Goal: Task Accomplishment & Management: Complete application form

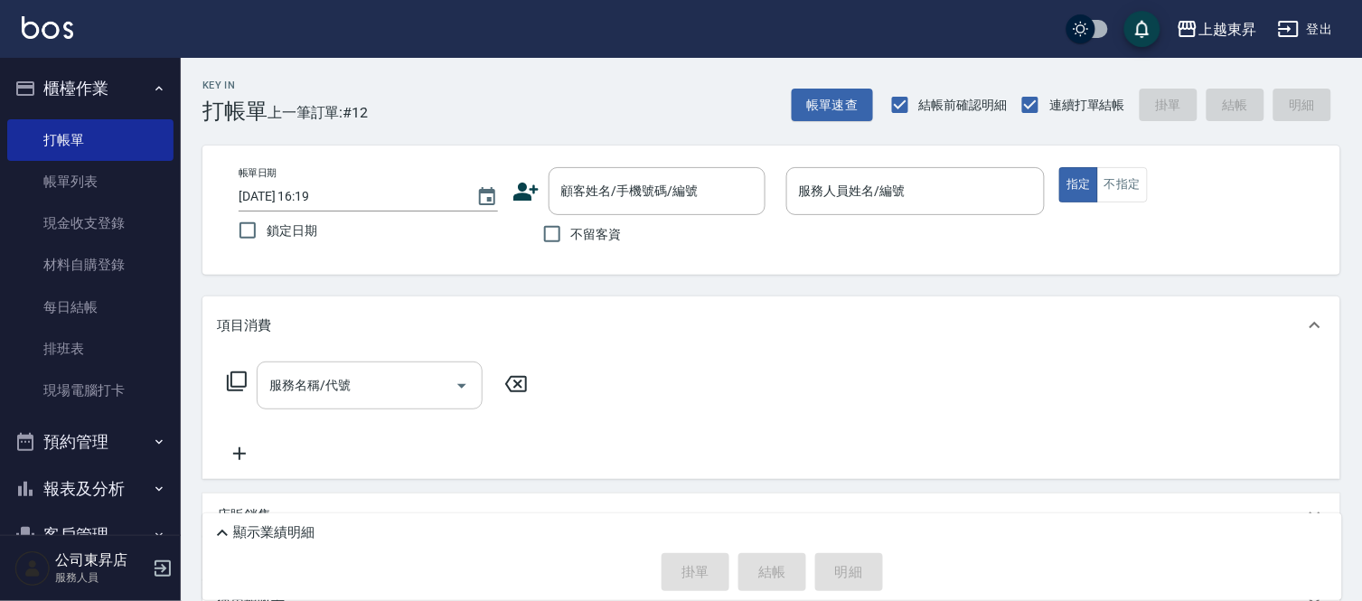
drag, startPoint x: 302, startPoint y: 331, endPoint x: 309, endPoint y: 364, distance: 34.2
click at [309, 364] on div "項目消費 服務名稱/代號 服務名稱/代號" at bounding box center [772, 388] width 1138 height 183
drag, startPoint x: 295, startPoint y: 428, endPoint x: 290, endPoint y: 481, distance: 53.5
click at [289, 479] on div "服務名稱/代號 服務名稱/代號" at bounding box center [772, 416] width 1138 height 125
drag, startPoint x: 290, startPoint y: 481, endPoint x: 278, endPoint y: 540, distance: 59.9
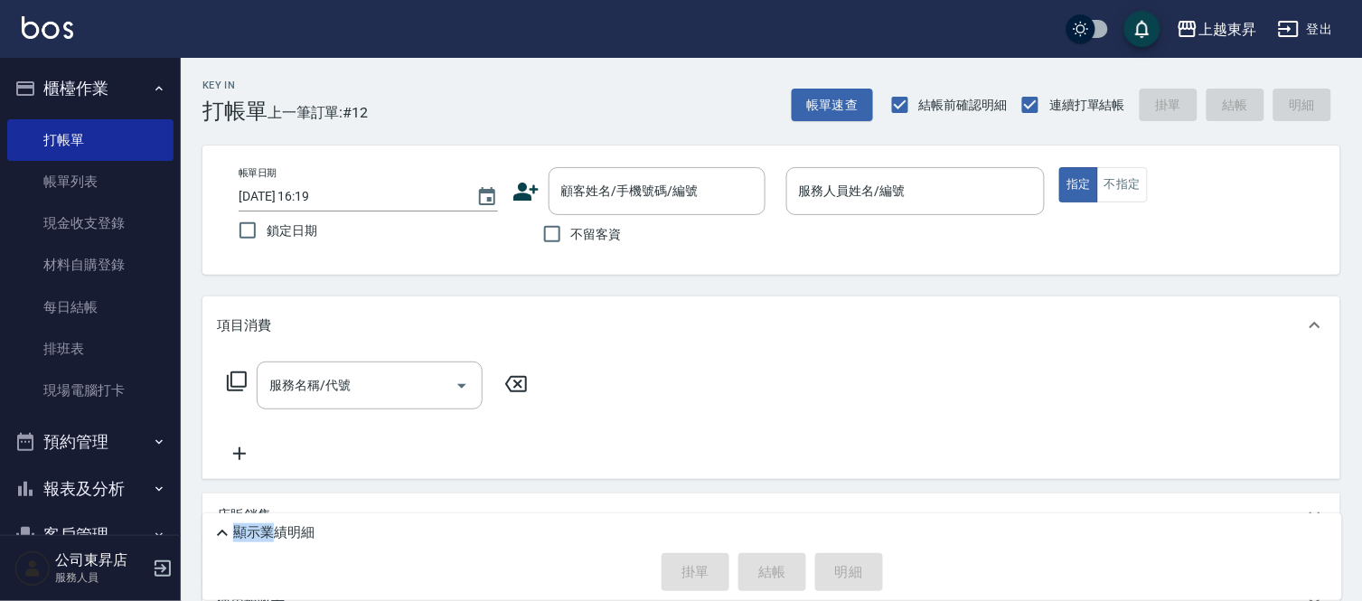
click at [280, 540] on div "Key In 打帳單 上一筆訂單:#12 帳單速查 結帳前確認明細 連續打單結帳 掛單 結帳 明細 帳單日期 [DATE] 16:19 鎖定日期 顧客姓名/手…" at bounding box center [772, 434] width 1182 height 752
drag, startPoint x: 296, startPoint y: 536, endPoint x: 313, endPoint y: 530, distance: 18.3
drag, startPoint x: 313, startPoint y: 530, endPoint x: 726, endPoint y: 359, distance: 447.1
click at [726, 359] on div "服務名稱/代號 服務名稱/代號" at bounding box center [772, 416] width 1138 height 125
click at [866, 191] on input "服務人員姓名/編號" at bounding box center [916, 191] width 243 height 32
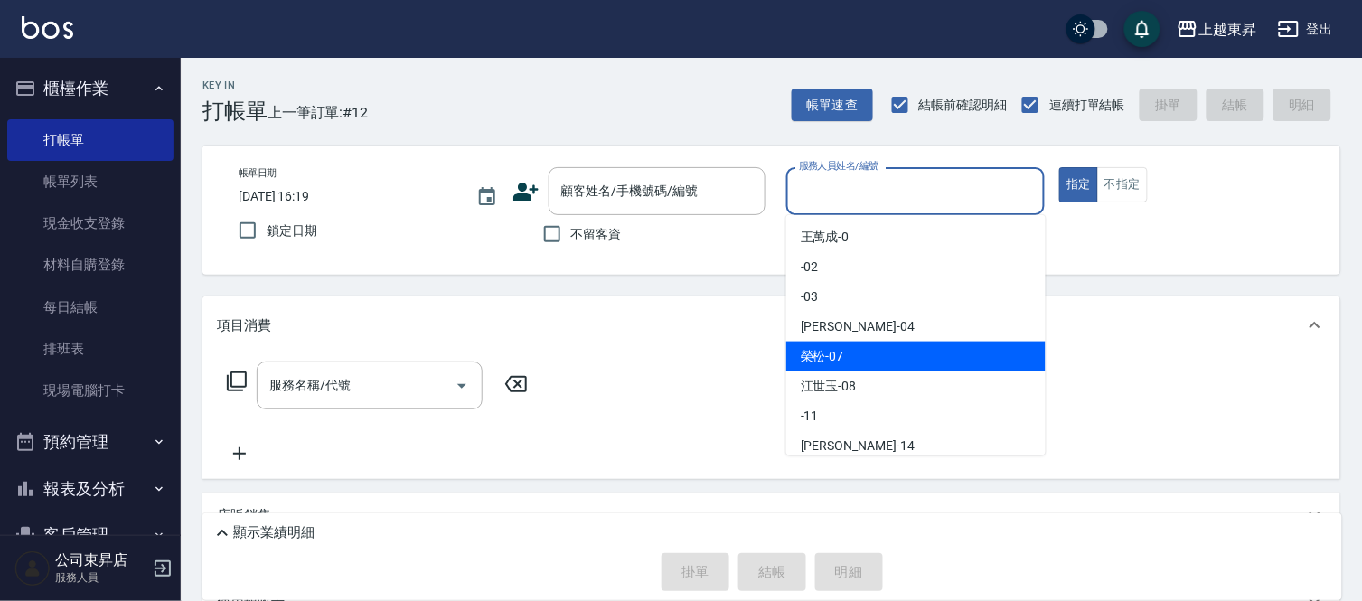
click at [824, 353] on span "[PERSON_NAME] -07" at bounding box center [822, 356] width 43 height 19
type input "[PERSON_NAME]-07"
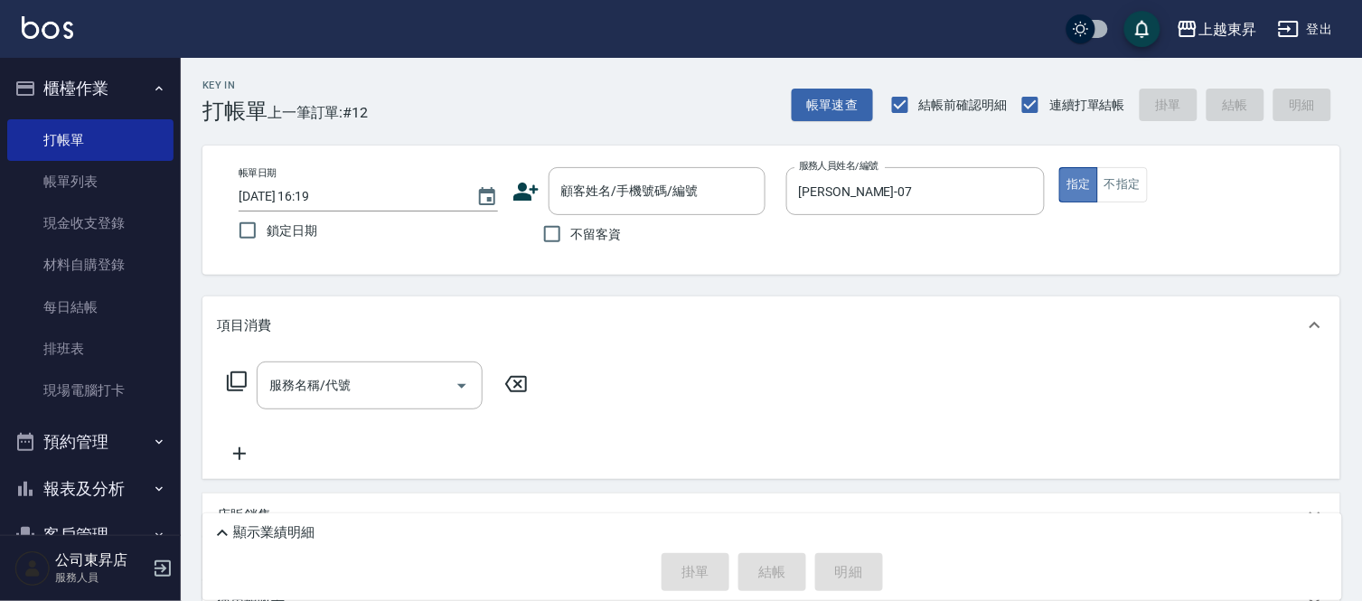
click at [1081, 179] on button "指定" at bounding box center [1079, 184] width 39 height 35
click at [359, 383] on input "服務名稱/代號" at bounding box center [356, 386] width 183 height 32
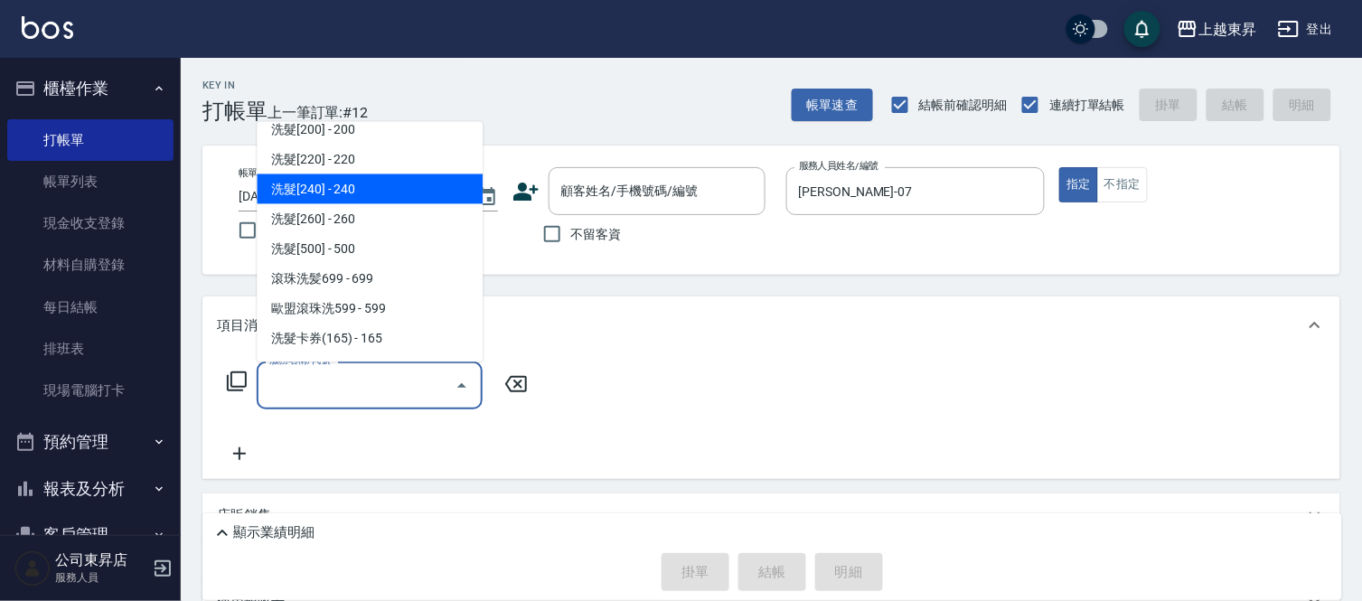
scroll to position [301, 0]
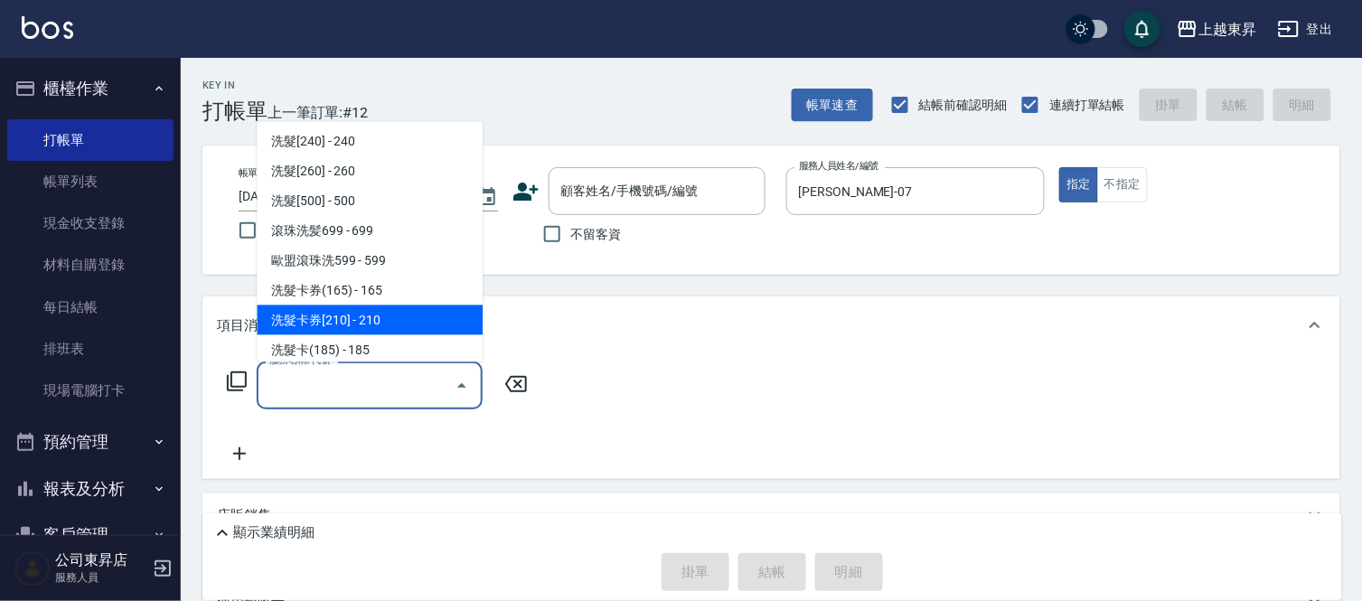
click at [405, 315] on span "洗髮卡券[210] - 210" at bounding box center [370, 321] width 226 height 30
type input "洗髮卡券[210](222)"
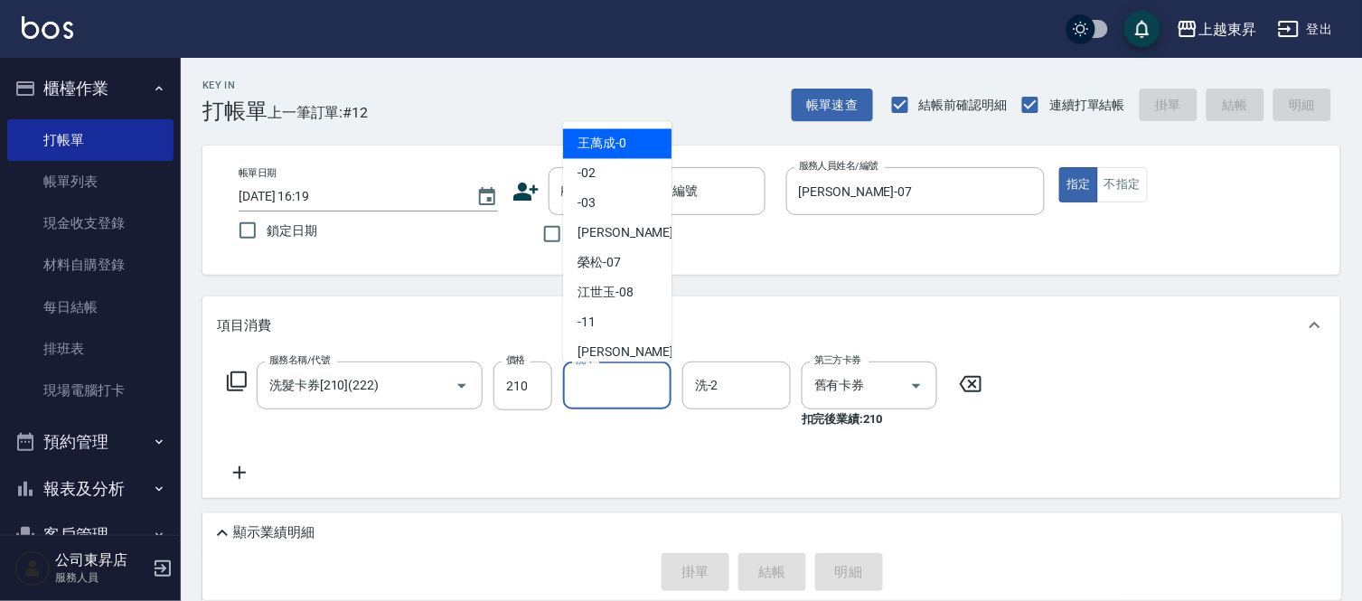
click at [622, 376] on input "洗-1" at bounding box center [617, 386] width 92 height 32
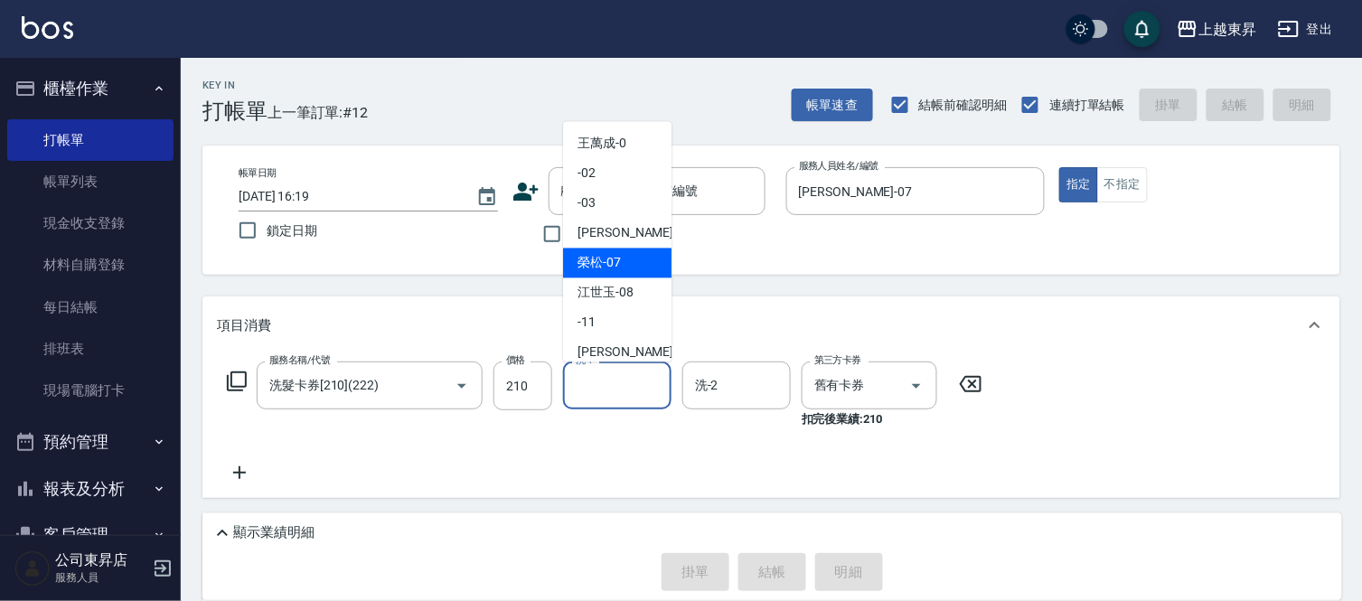
click at [582, 259] on span "[PERSON_NAME] -07" at bounding box center [599, 263] width 43 height 19
type input "[PERSON_NAME]-07"
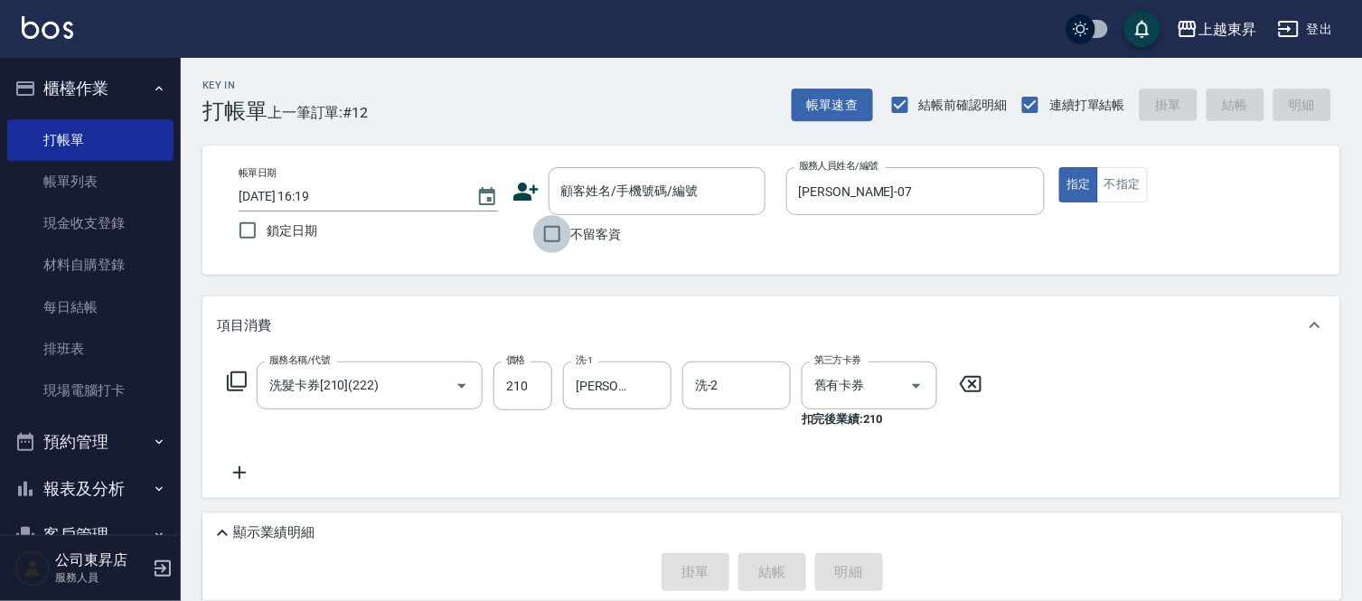
click at [549, 236] on input "不留客資" at bounding box center [552, 234] width 38 height 38
checkbox input "true"
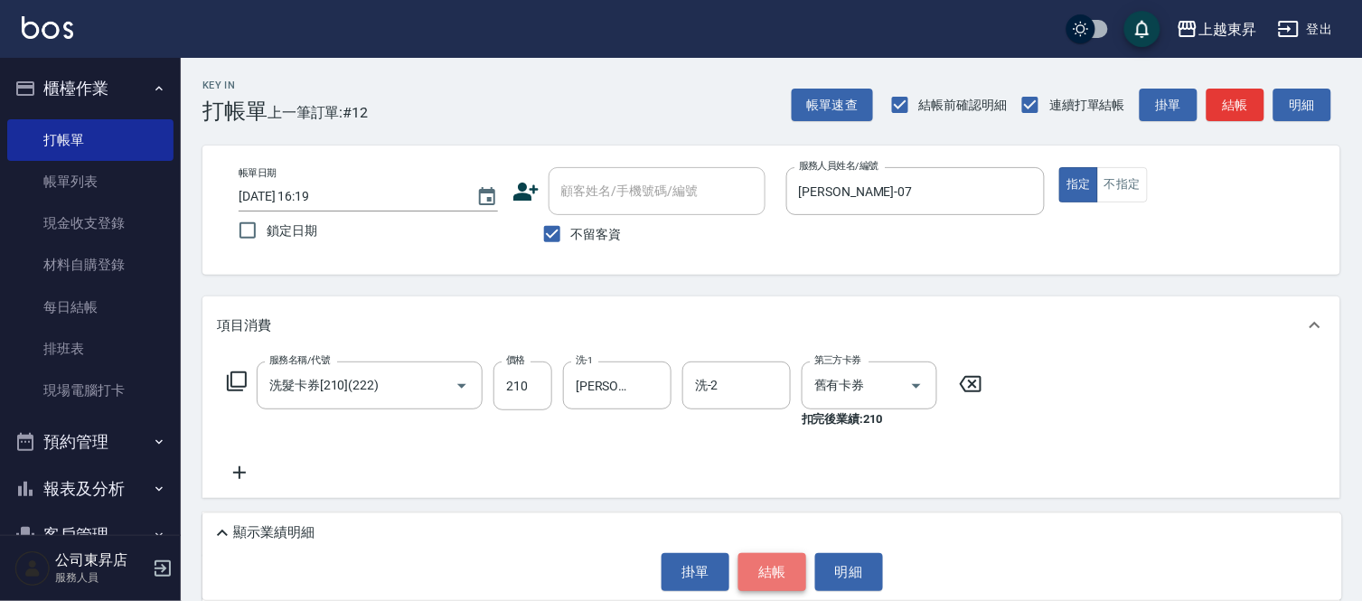
click at [776, 567] on button "結帳" at bounding box center [773, 572] width 68 height 38
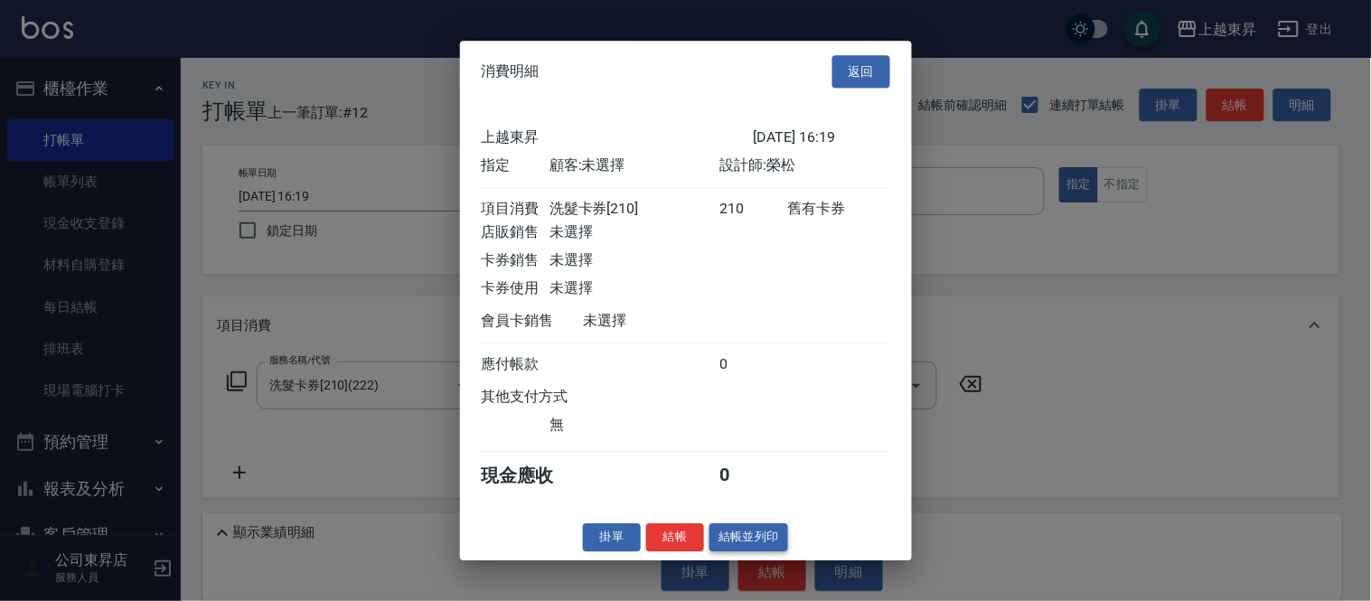
click at [767, 539] on button "結帳並列印" at bounding box center [749, 537] width 79 height 28
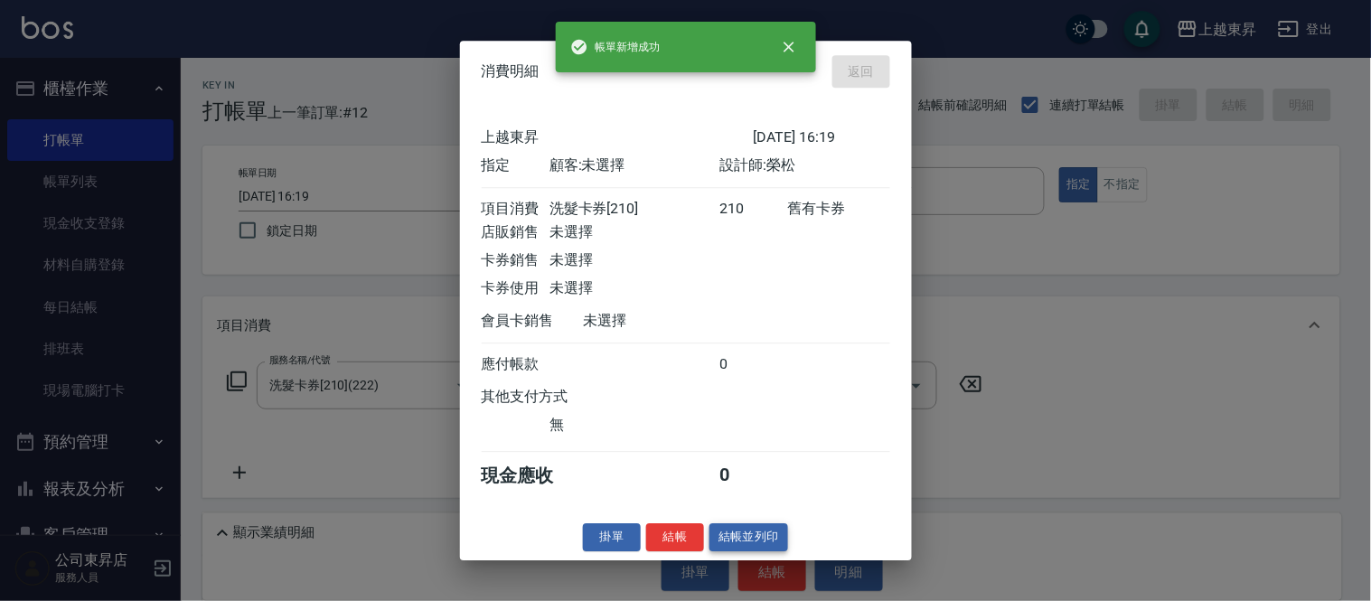
type input "[DATE] 17:39"
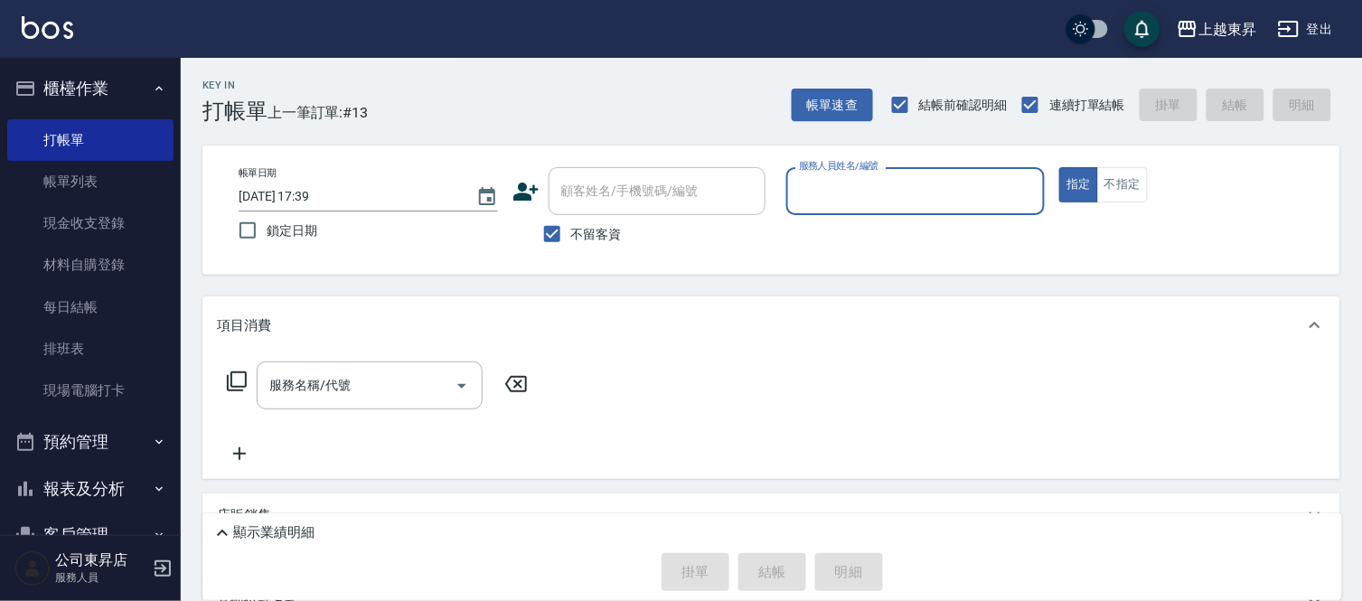
click at [825, 193] on input "服務人員姓名/編號" at bounding box center [916, 191] width 243 height 32
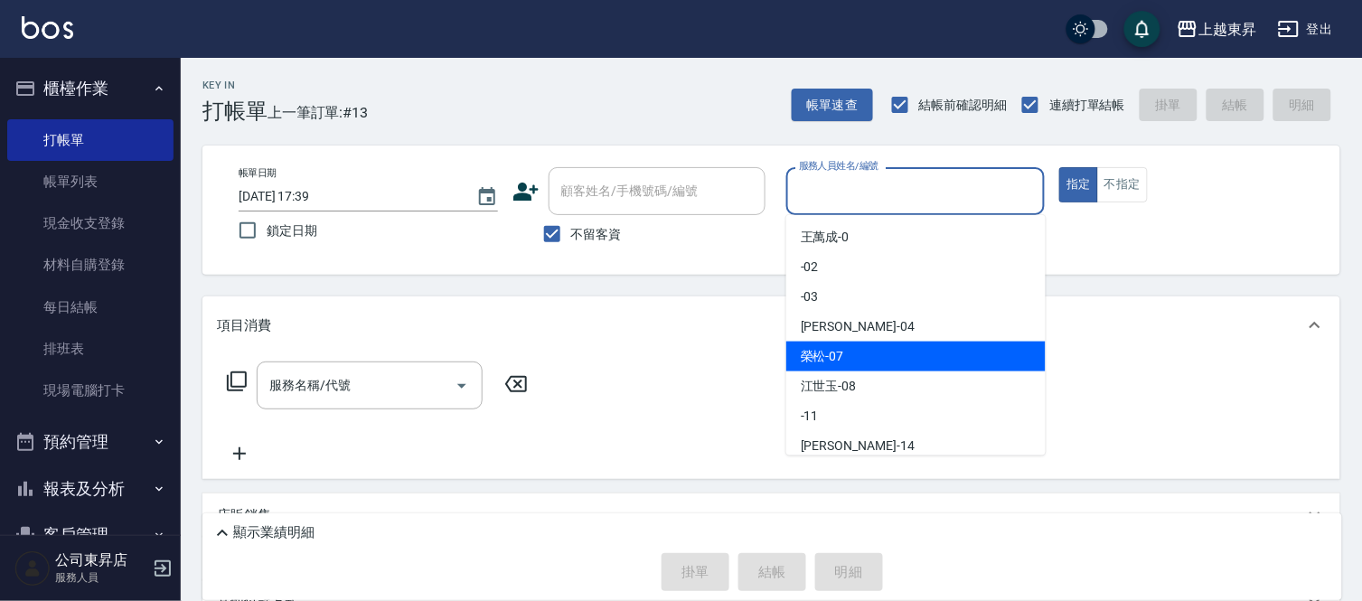
click at [830, 358] on span "[PERSON_NAME] -07" at bounding box center [822, 356] width 43 height 19
type input "[PERSON_NAME]-07"
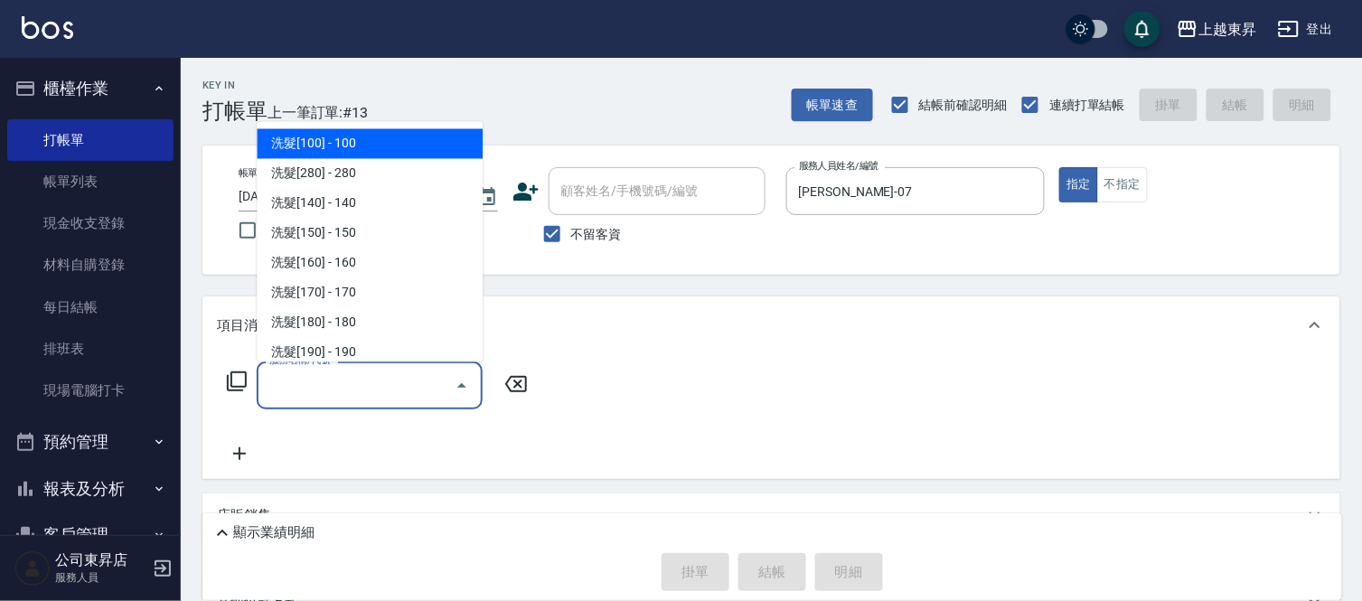
click at [364, 374] on input "服務名稱/代號" at bounding box center [356, 386] width 183 height 32
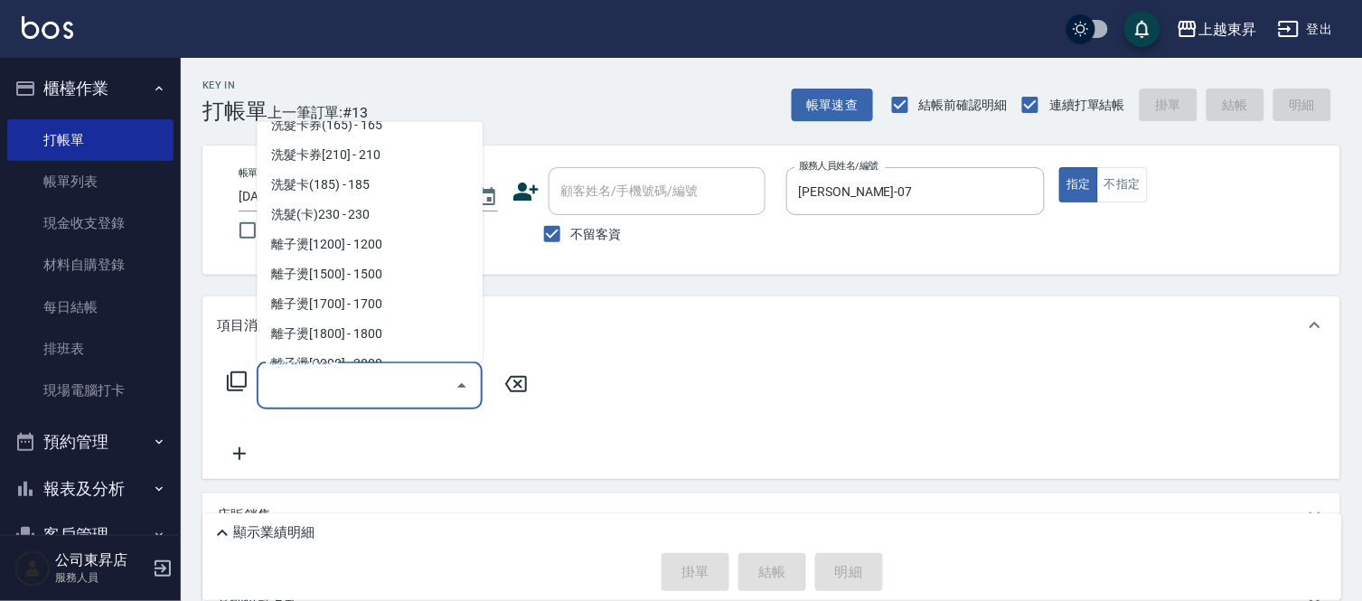
scroll to position [502, 0]
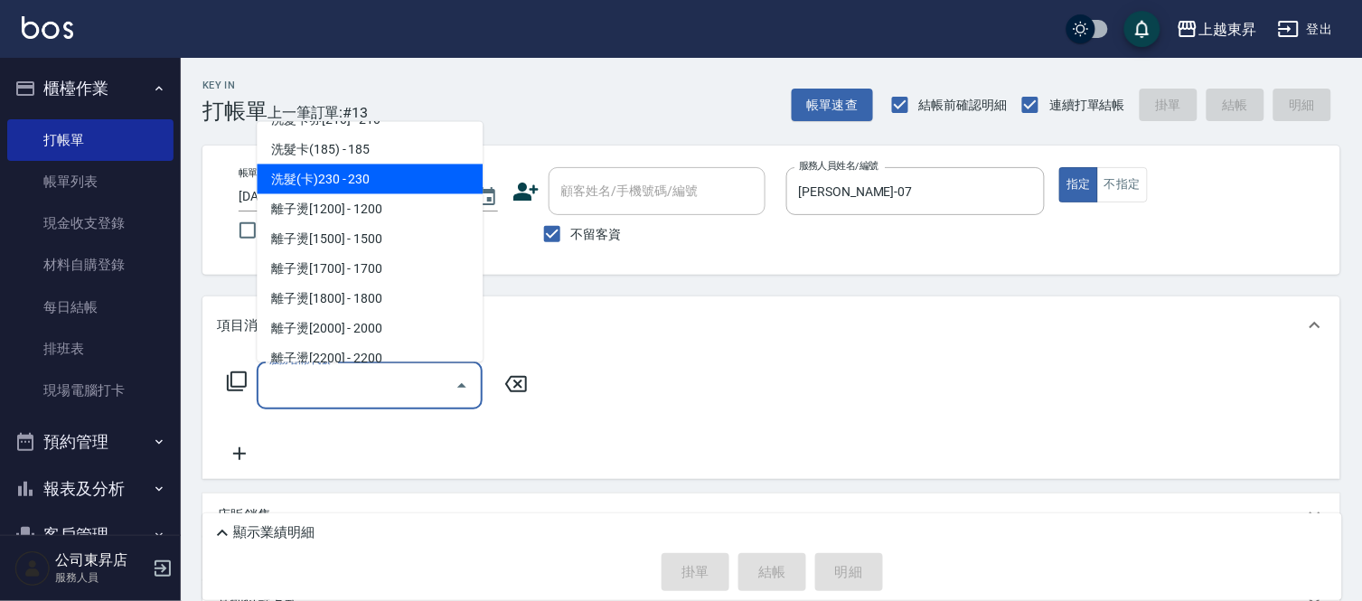
drag, startPoint x: 381, startPoint y: 172, endPoint x: 625, endPoint y: 327, distance: 289.4
click at [382, 185] on span "洗髮(卡)230 - 230" at bounding box center [370, 180] width 226 height 30
type input "洗髮(卡)230(224)"
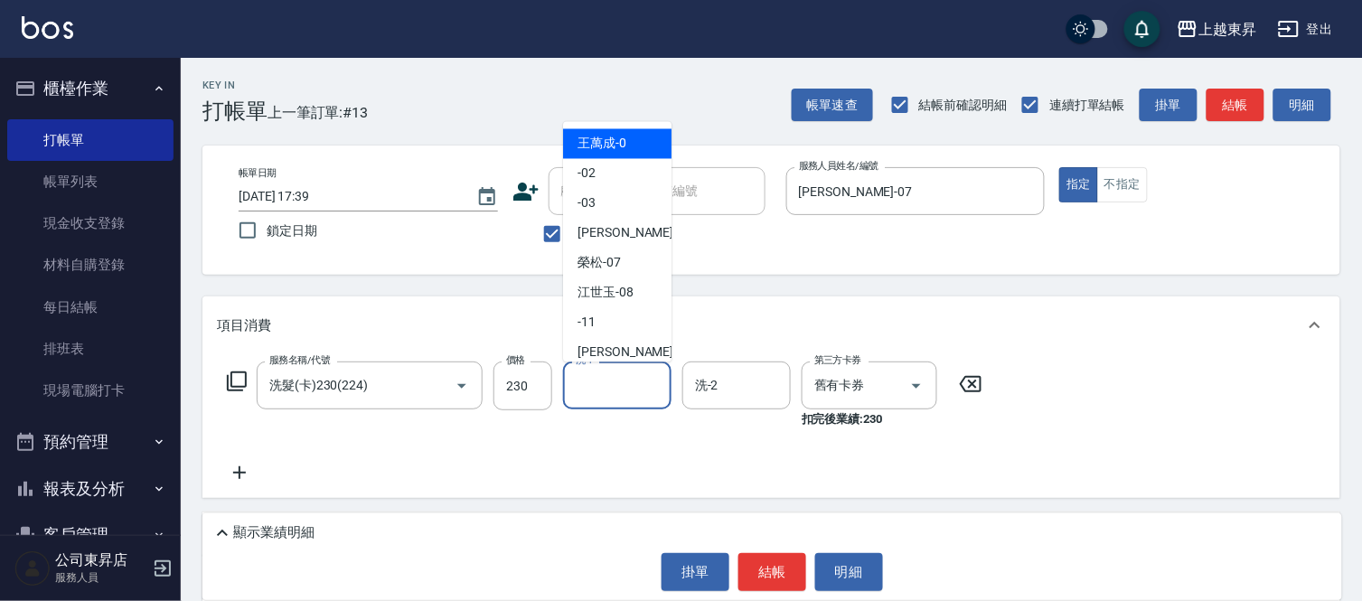
click at [600, 383] on input "洗-1" at bounding box center [617, 386] width 92 height 32
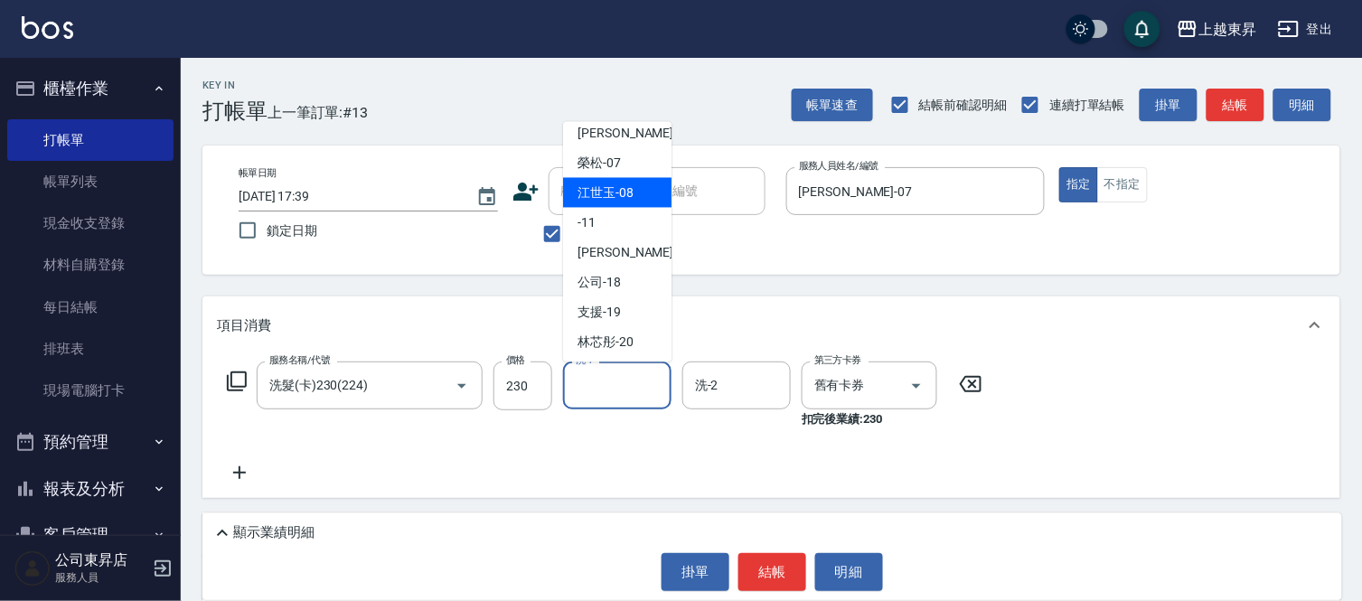
scroll to position [201, 0]
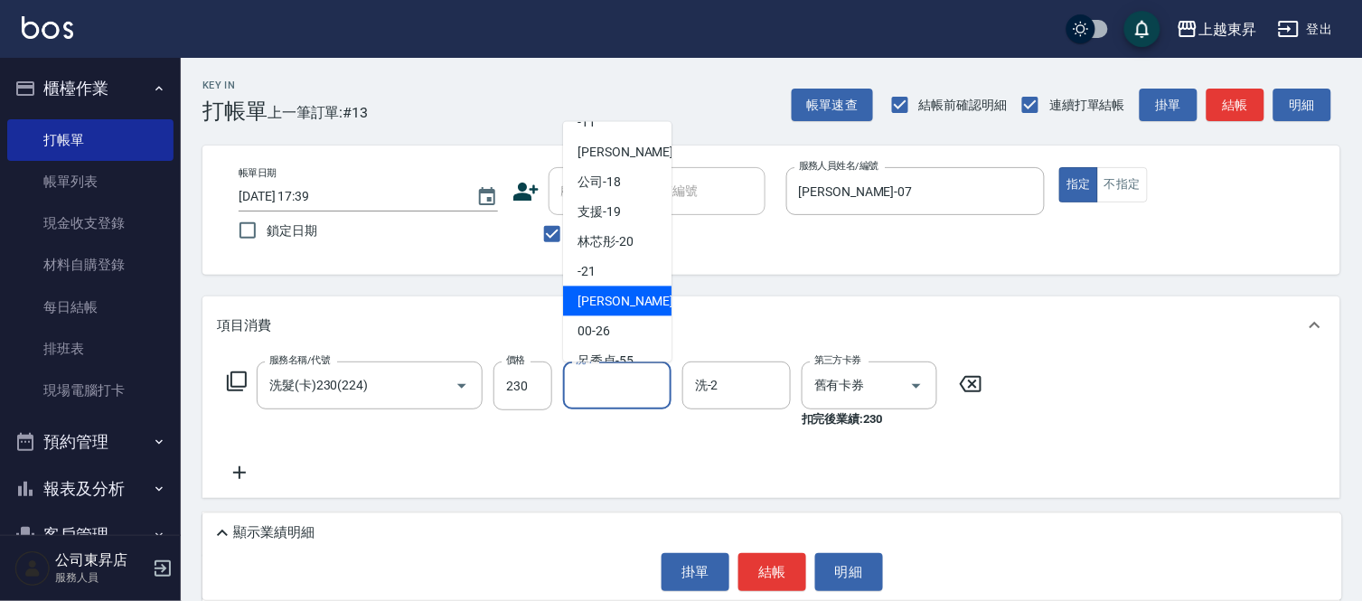
click at [616, 294] on span "[PERSON_NAME]-22" at bounding box center [635, 301] width 114 height 19
type input "[PERSON_NAME]-22"
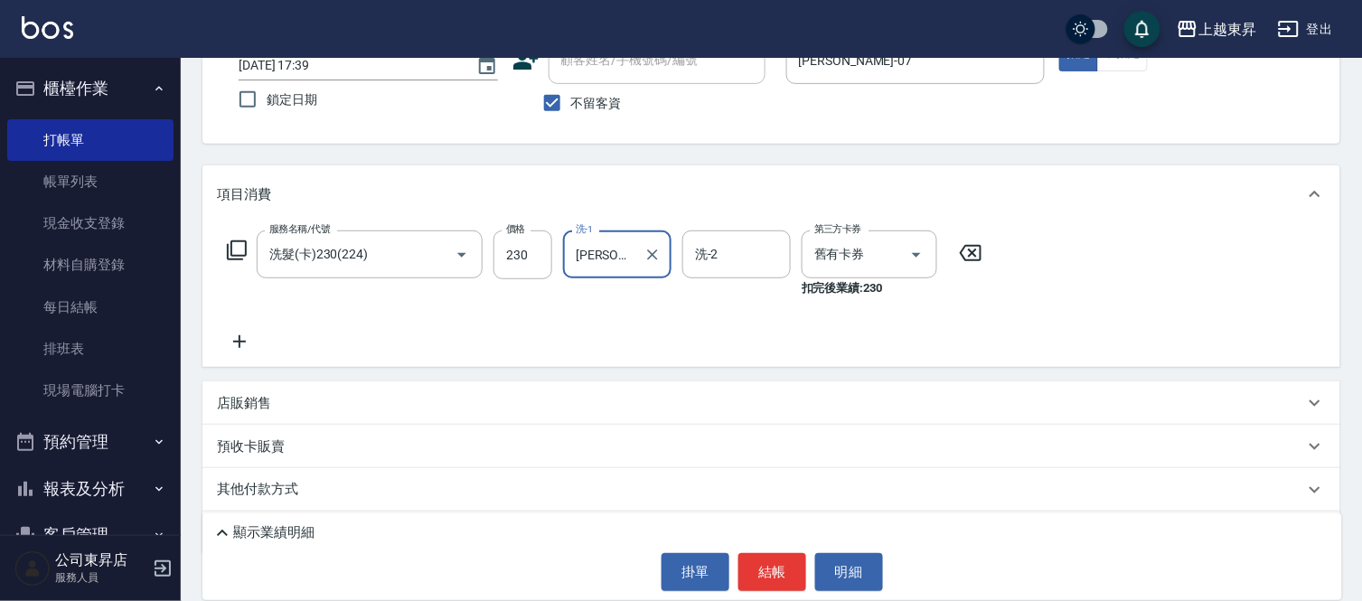
scroll to position [184, 0]
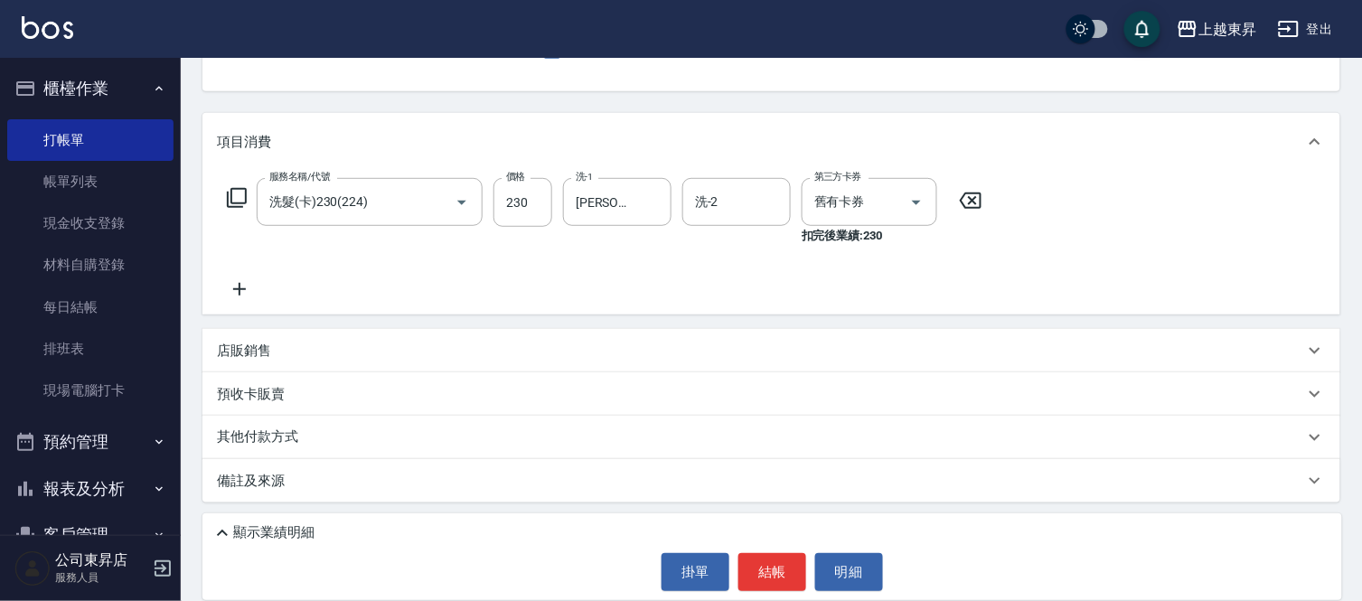
click at [237, 293] on icon at bounding box center [239, 289] width 45 height 22
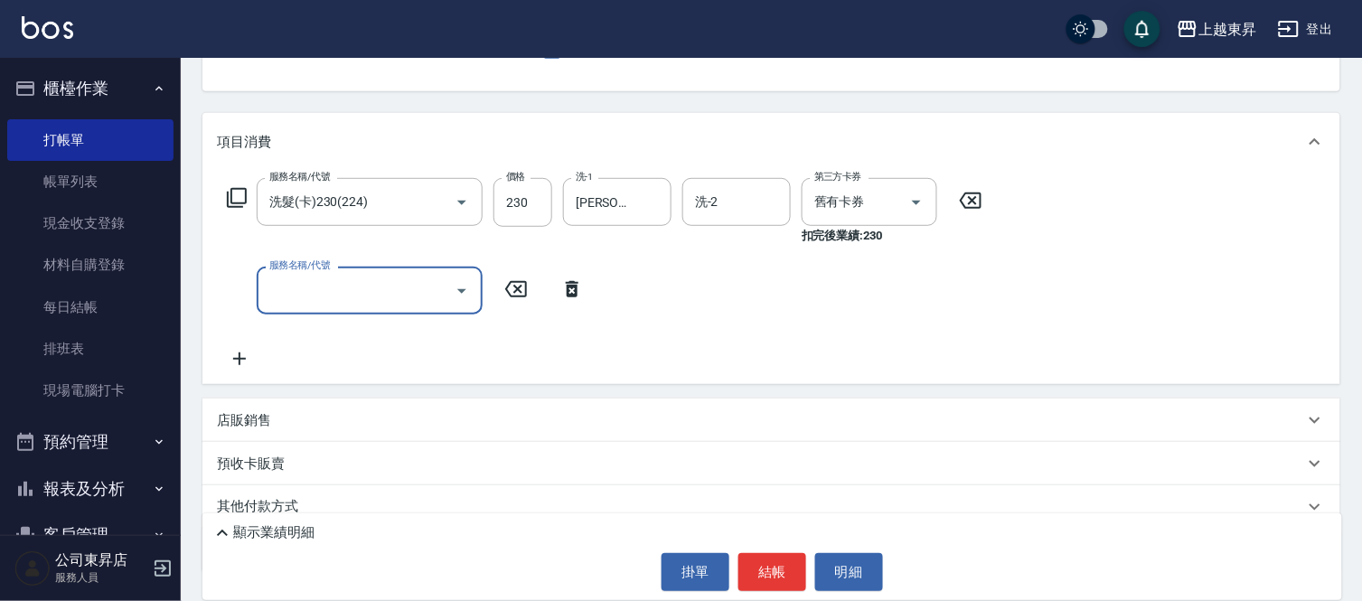
click at [289, 285] on input "服務名稱/代號" at bounding box center [356, 291] width 183 height 32
click at [426, 342] on span "潤絲 - 20" at bounding box center [370, 337] width 226 height 30
type input "潤絲(801)"
click at [508, 289] on input "20" at bounding box center [523, 291] width 59 height 49
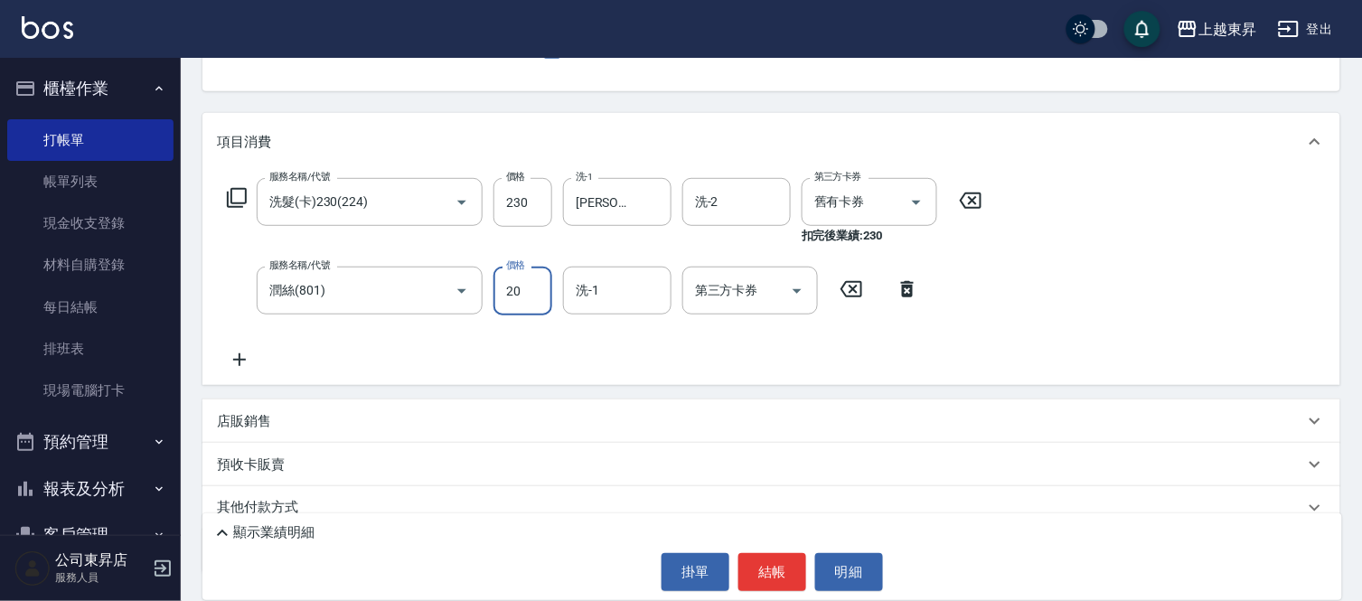
click at [508, 289] on input "20" at bounding box center [523, 291] width 59 height 49
click at [508, 287] on input "20" at bounding box center [523, 291] width 59 height 49
type input "30"
click at [608, 287] on input "洗-1" at bounding box center [617, 291] width 92 height 32
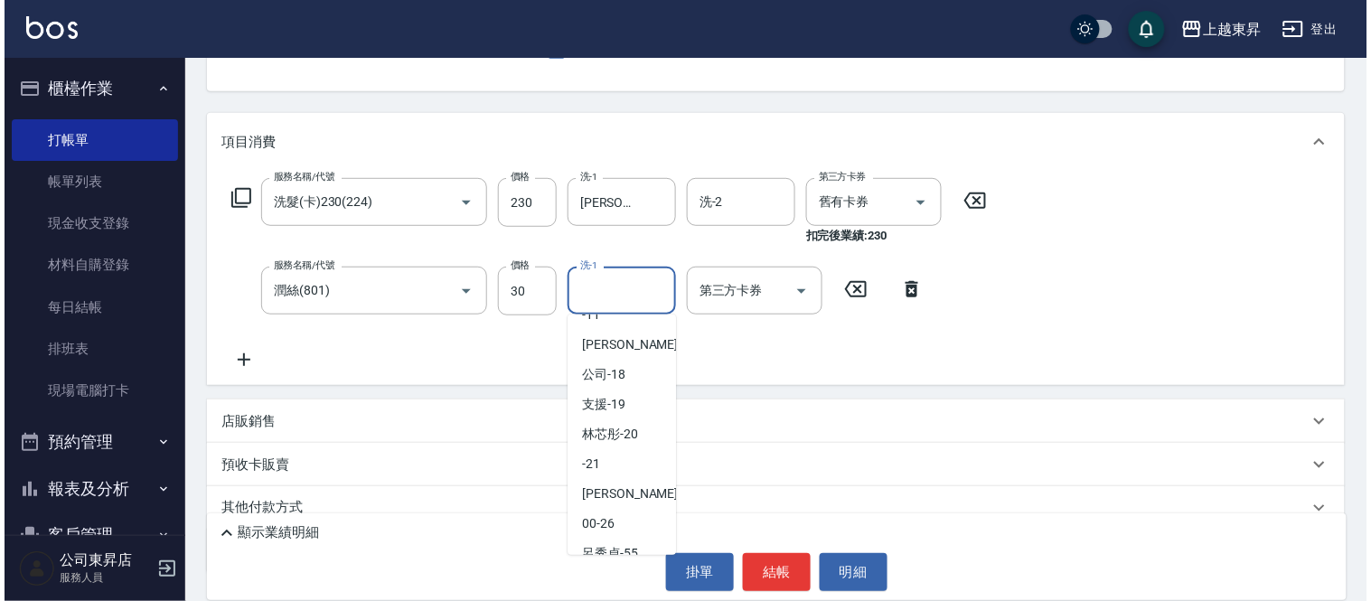
scroll to position [280, 0]
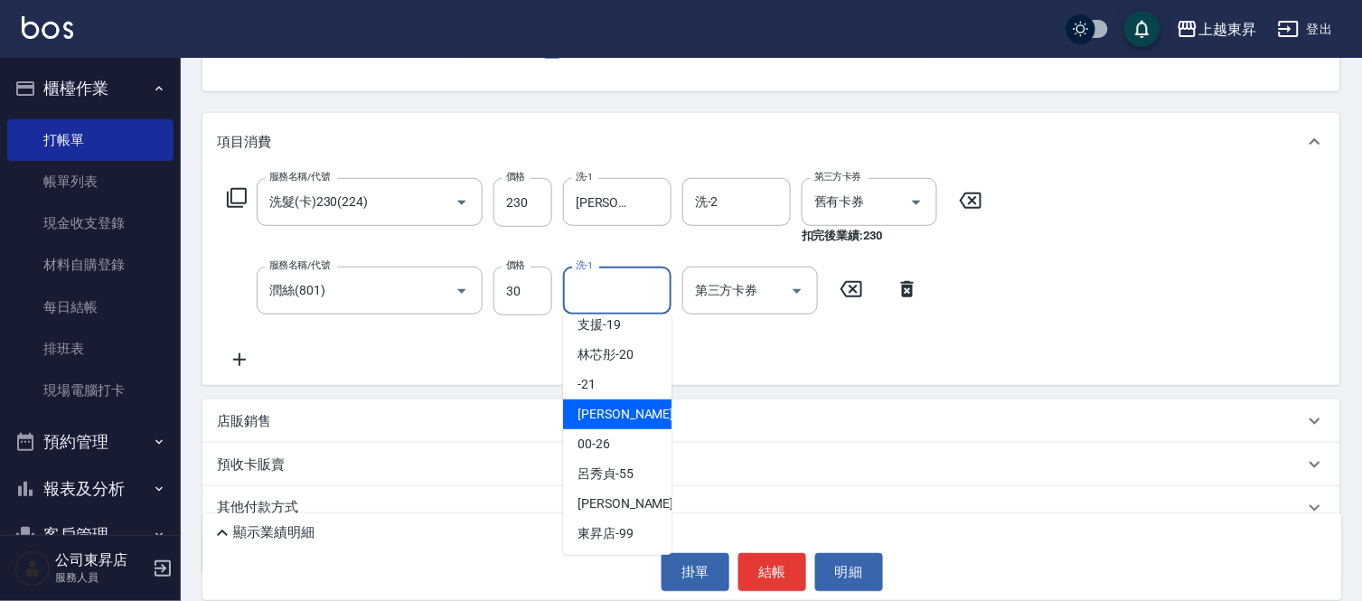
click at [598, 407] on span "[PERSON_NAME]-22" at bounding box center [635, 414] width 114 height 19
type input "[PERSON_NAME]-22"
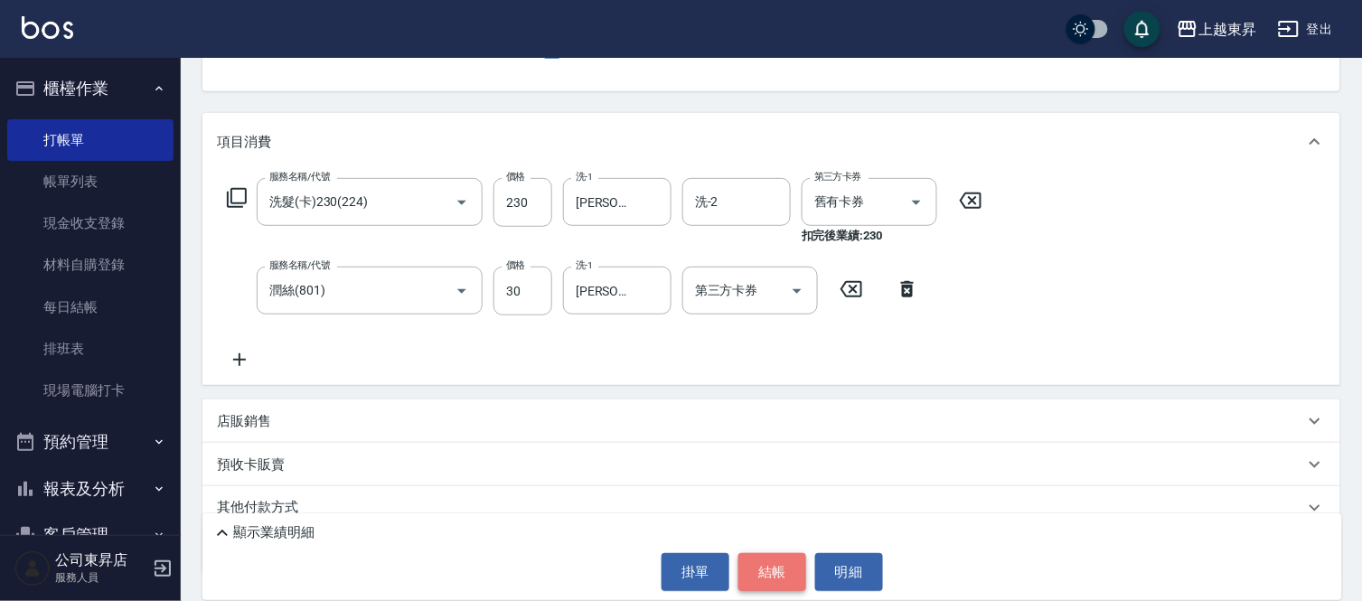
click at [773, 572] on button "結帳" at bounding box center [773, 572] width 68 height 38
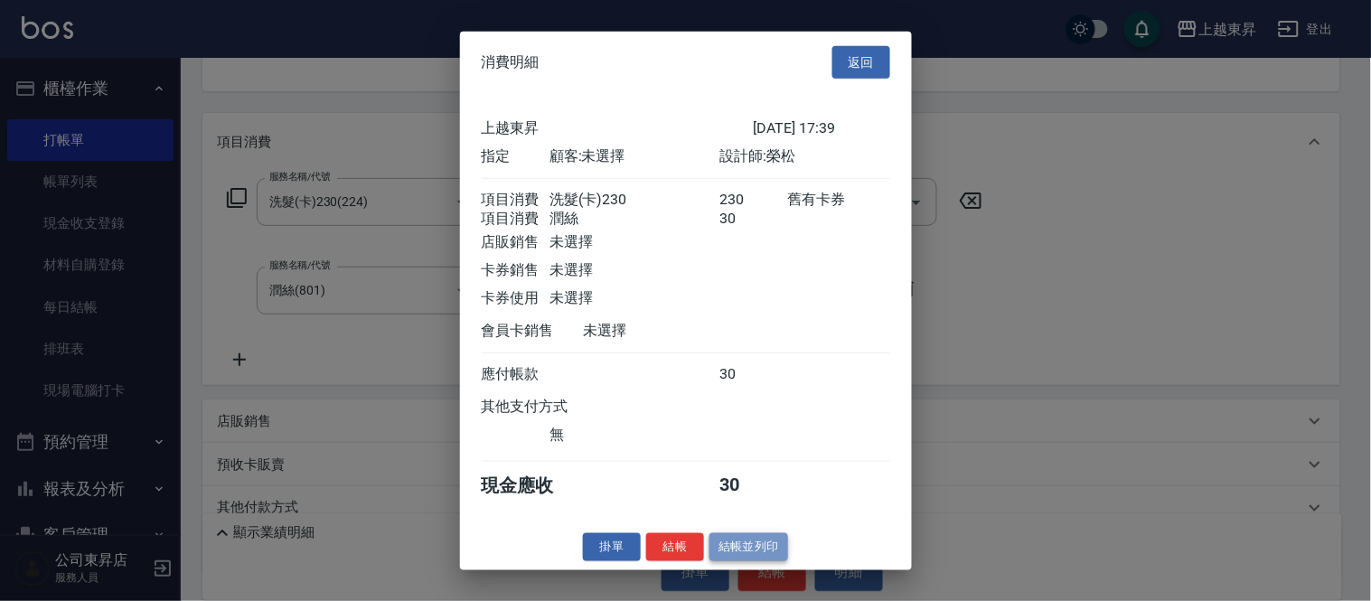
click at [746, 546] on button "結帳並列印" at bounding box center [749, 547] width 79 height 28
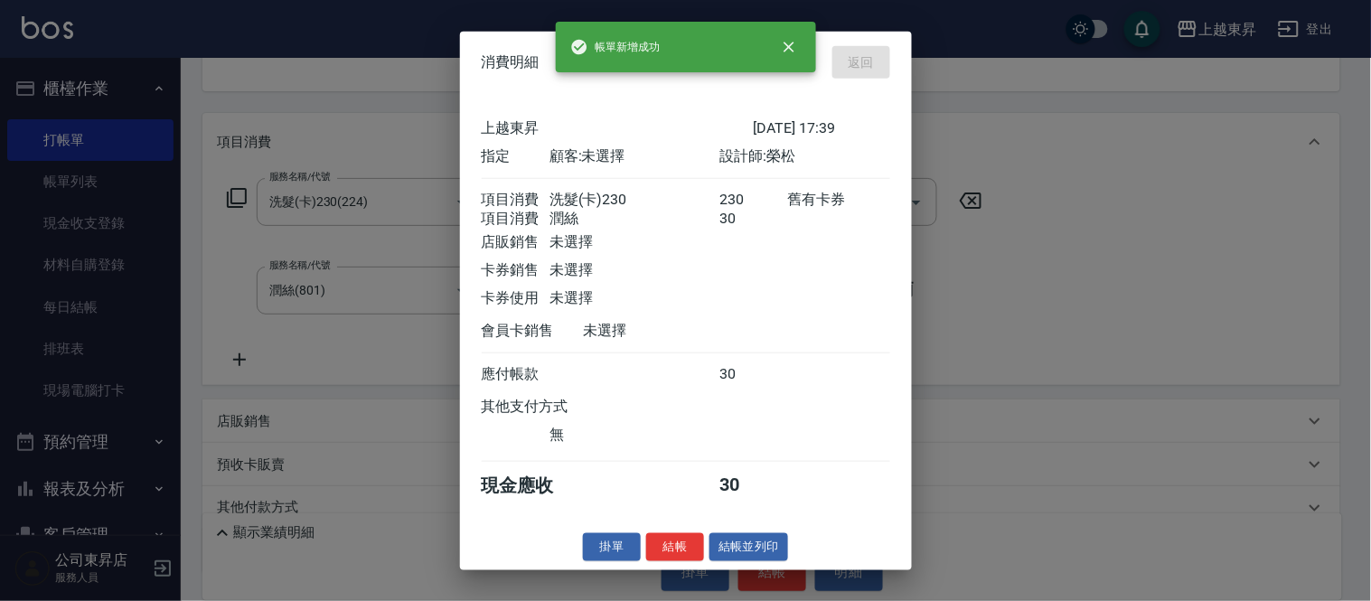
type input "[DATE] 17:40"
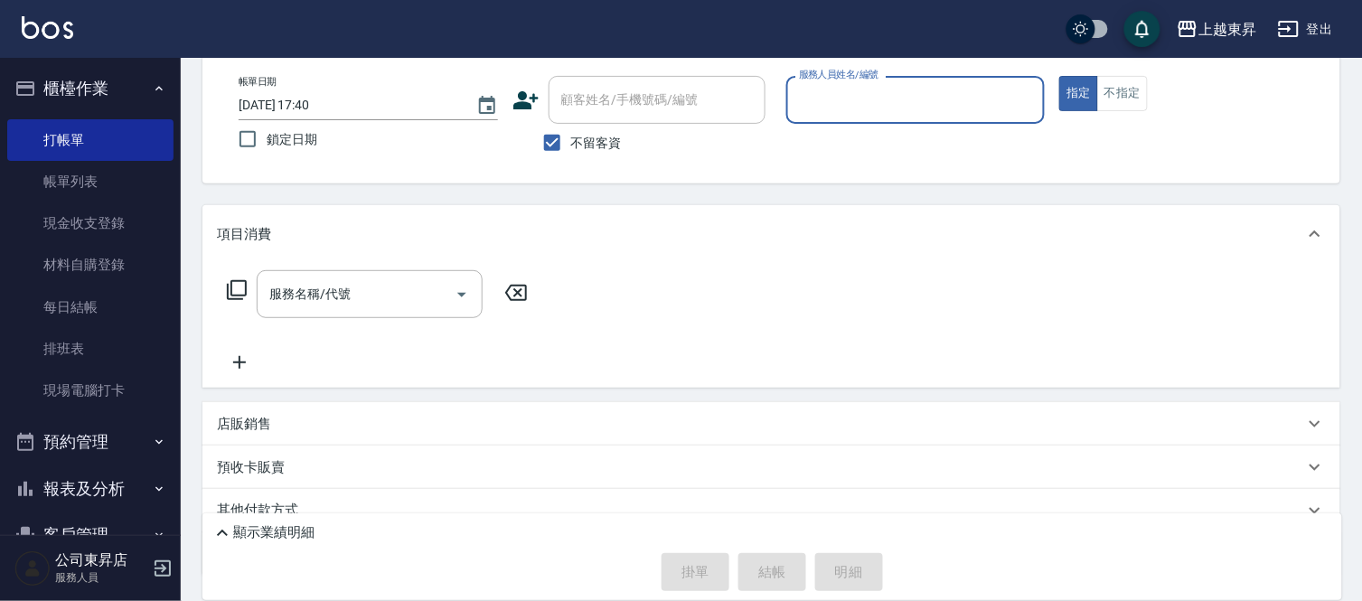
scroll to position [0, 0]
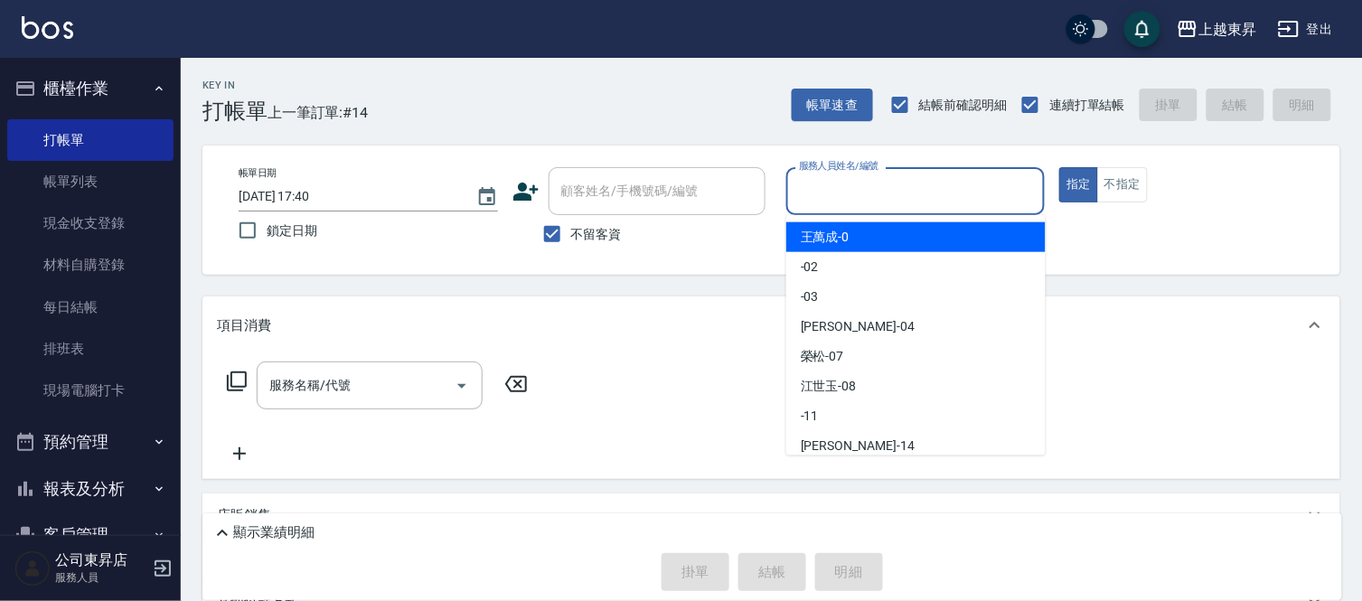
click at [837, 181] on input "服務人員姓名/編號" at bounding box center [916, 191] width 243 height 32
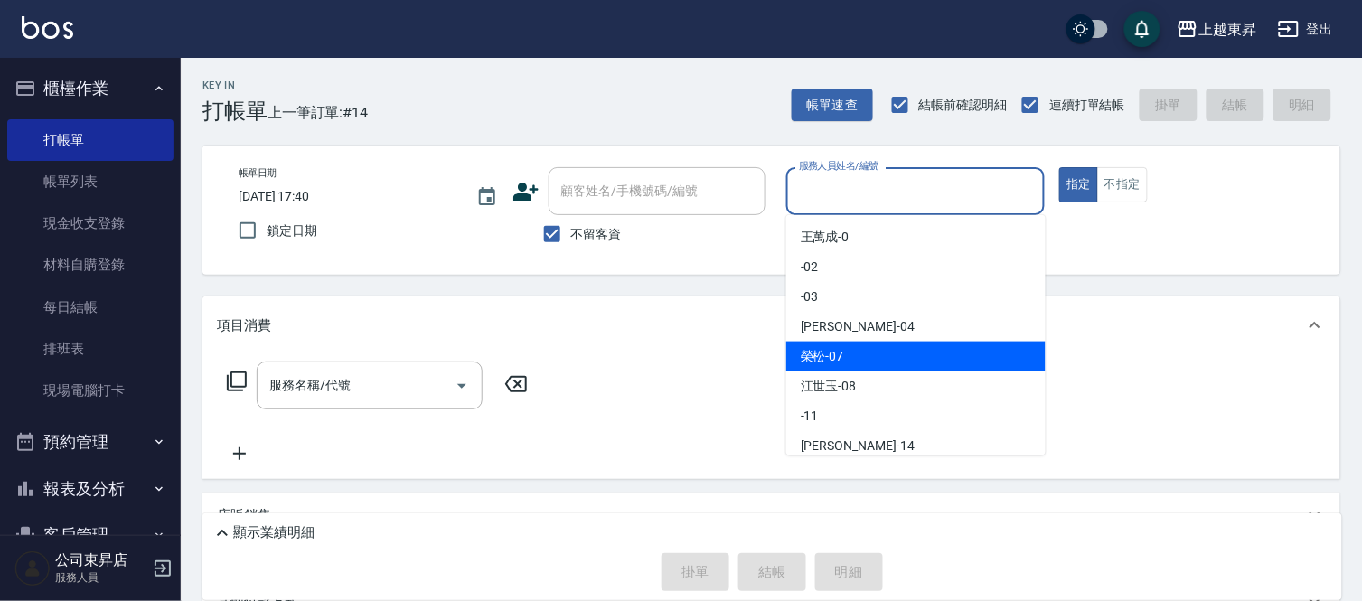
drag, startPoint x: 819, startPoint y: 349, endPoint x: 832, endPoint y: 351, distance: 12.8
click at [819, 350] on span "[PERSON_NAME] -07" at bounding box center [822, 356] width 43 height 19
type input "[PERSON_NAME]-07"
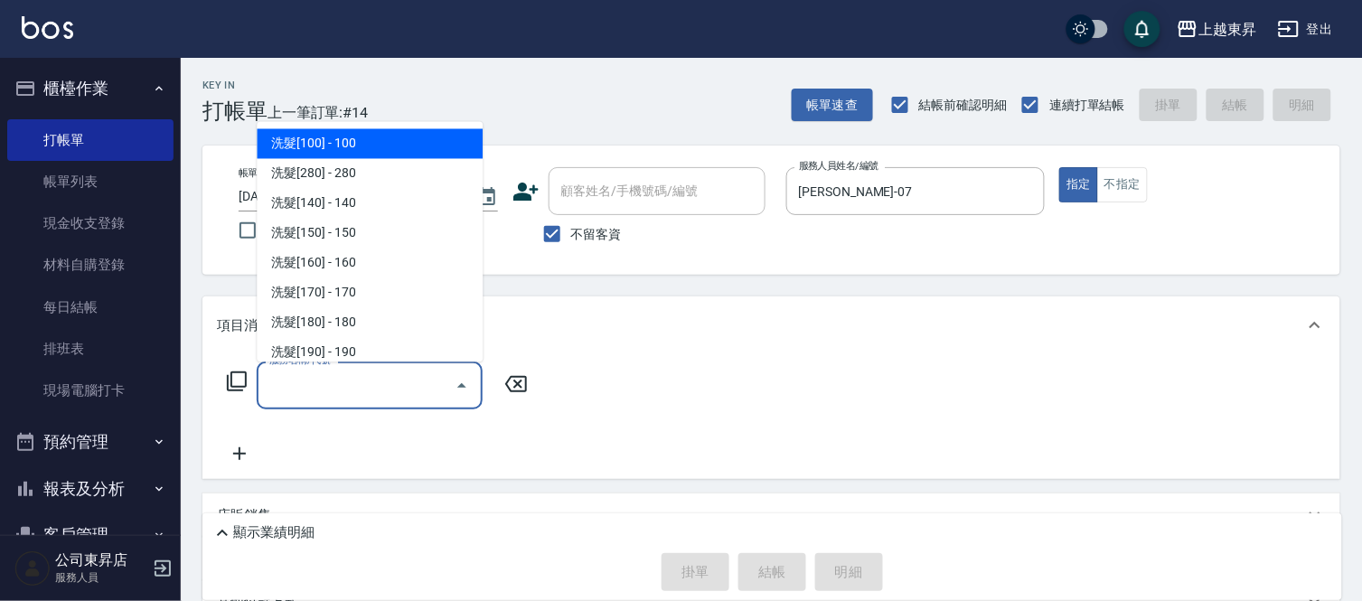
click at [300, 377] on input "服務名稱/代號" at bounding box center [356, 386] width 183 height 32
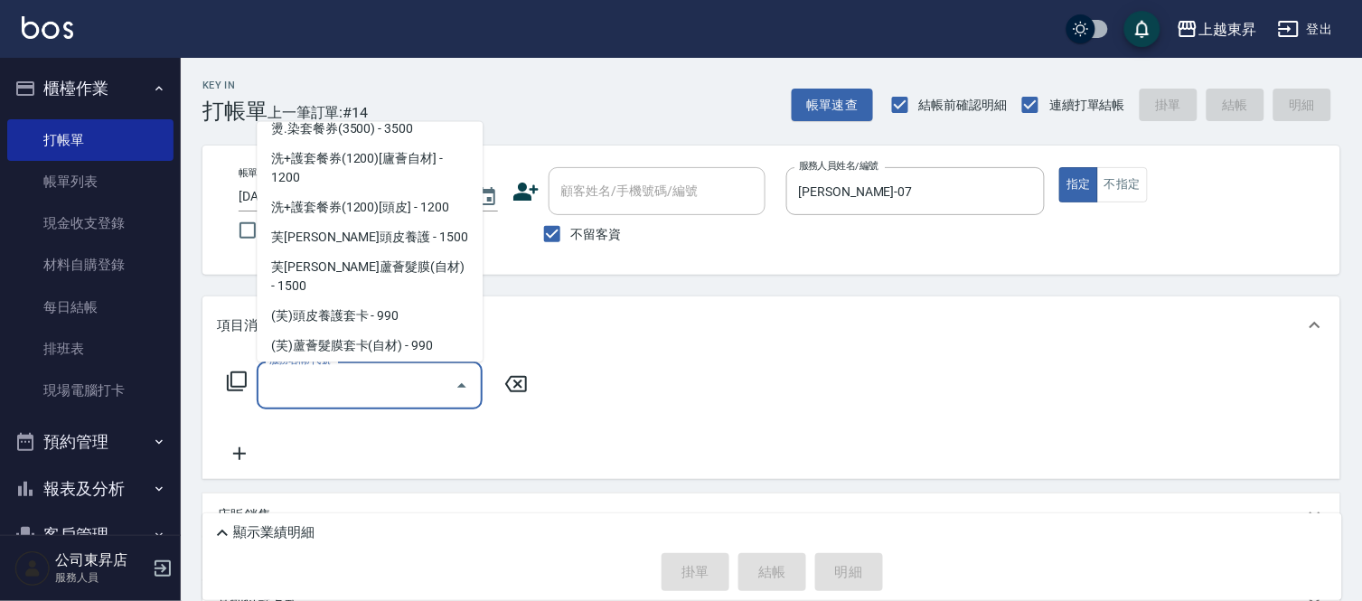
scroll to position [3013, 0]
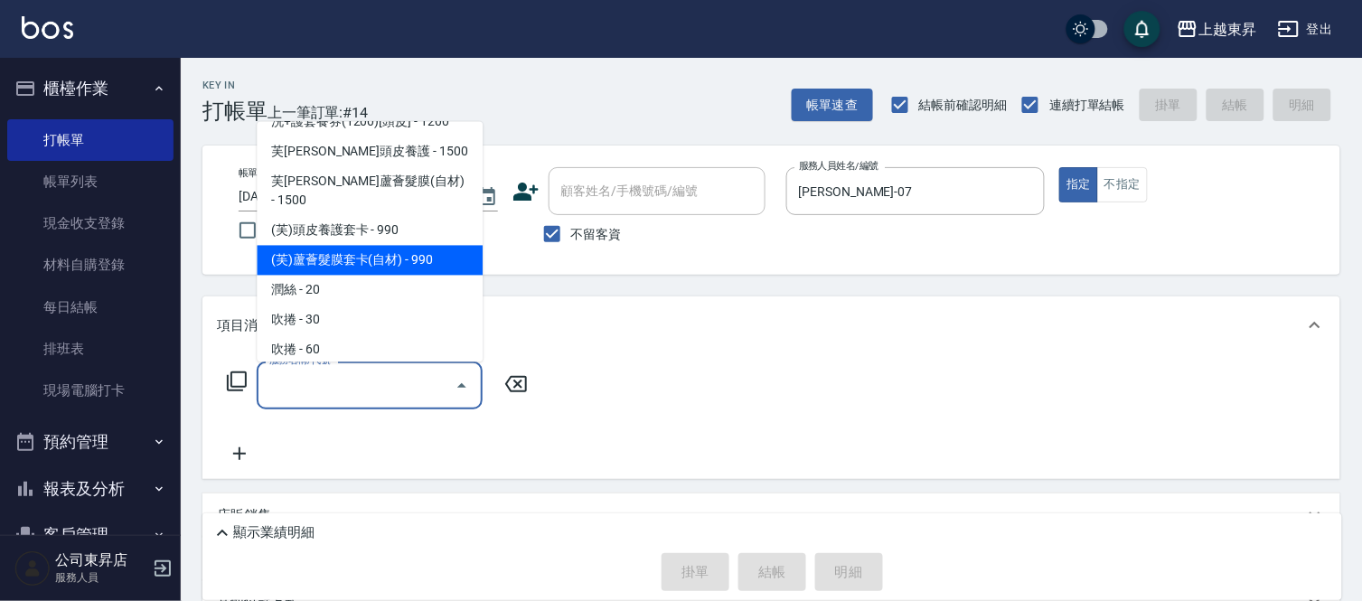
click at [395, 246] on span "(芙)蘆薈髮膜套卡(自材) - 990" at bounding box center [370, 261] width 226 height 30
type input "(芙)蘆薈髮膜套卡(自材)(639)"
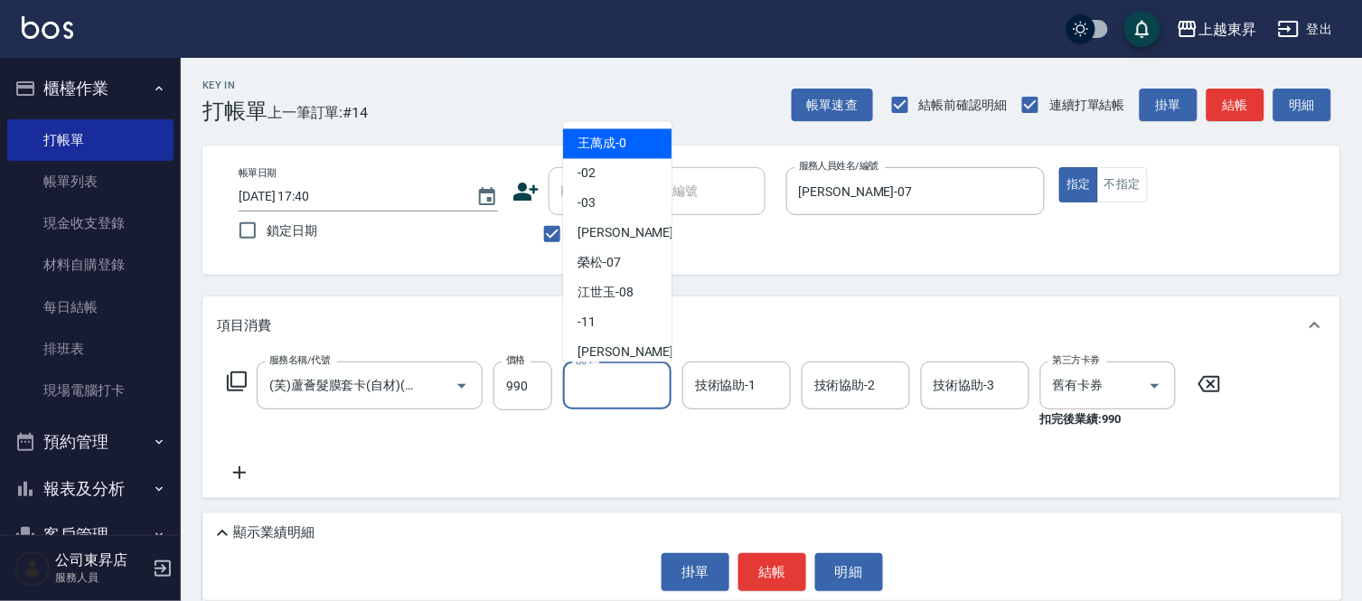
click at [608, 387] on input "洗-1" at bounding box center [617, 386] width 92 height 32
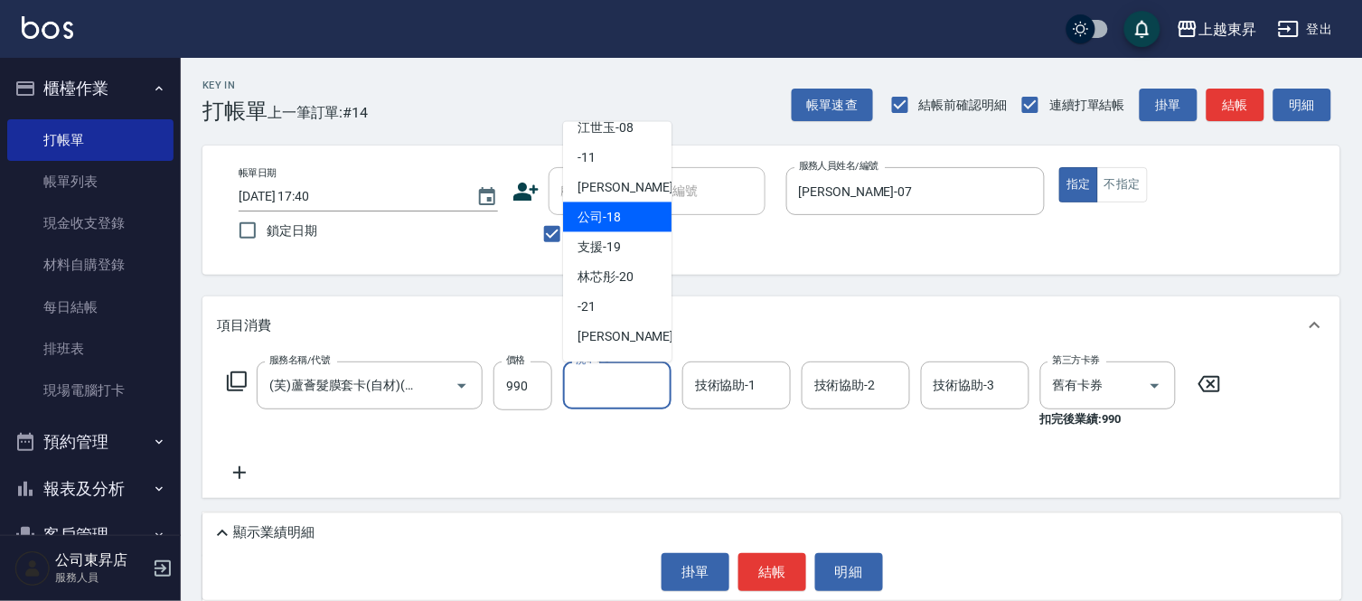
scroll to position [201, 0]
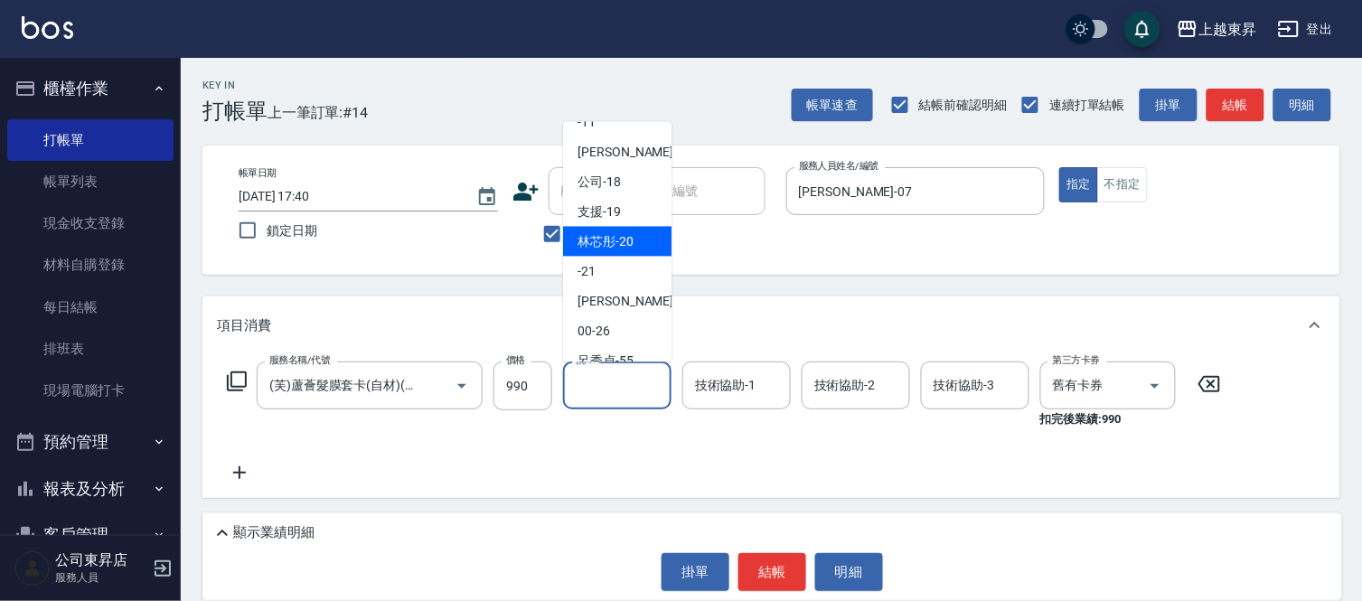
click at [611, 239] on span "林芯彤 -20" at bounding box center [606, 241] width 56 height 19
type input "林芯彤-20"
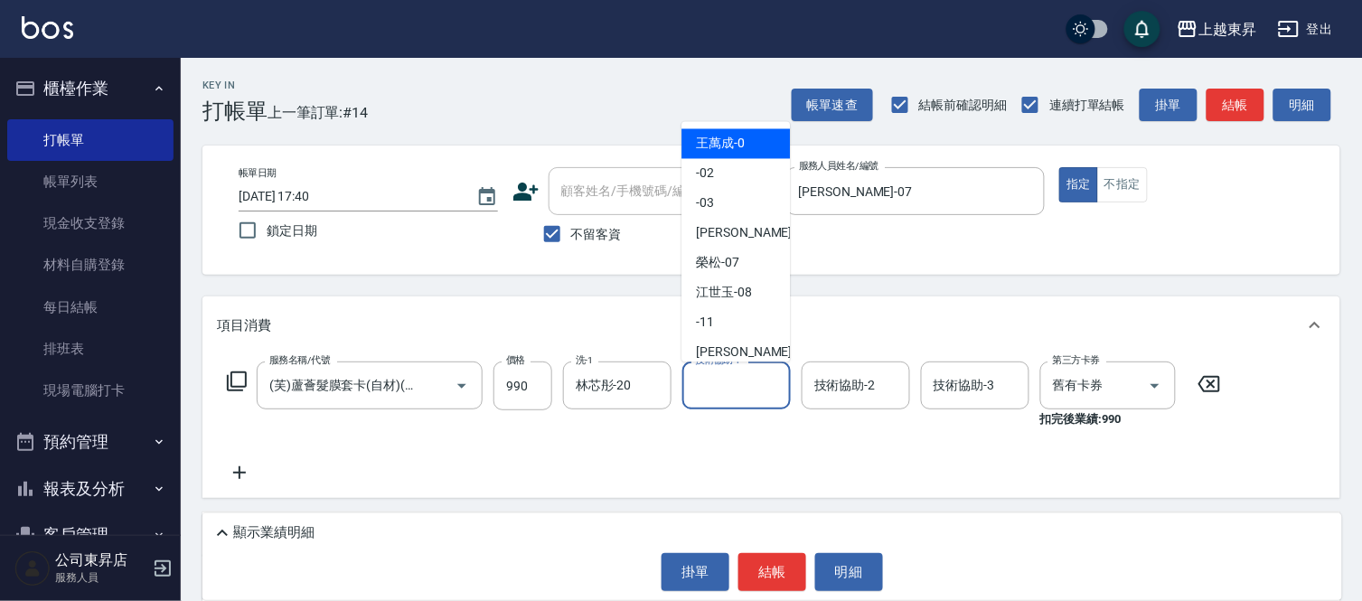
click at [721, 385] on input "技術協助-1" at bounding box center [737, 386] width 92 height 32
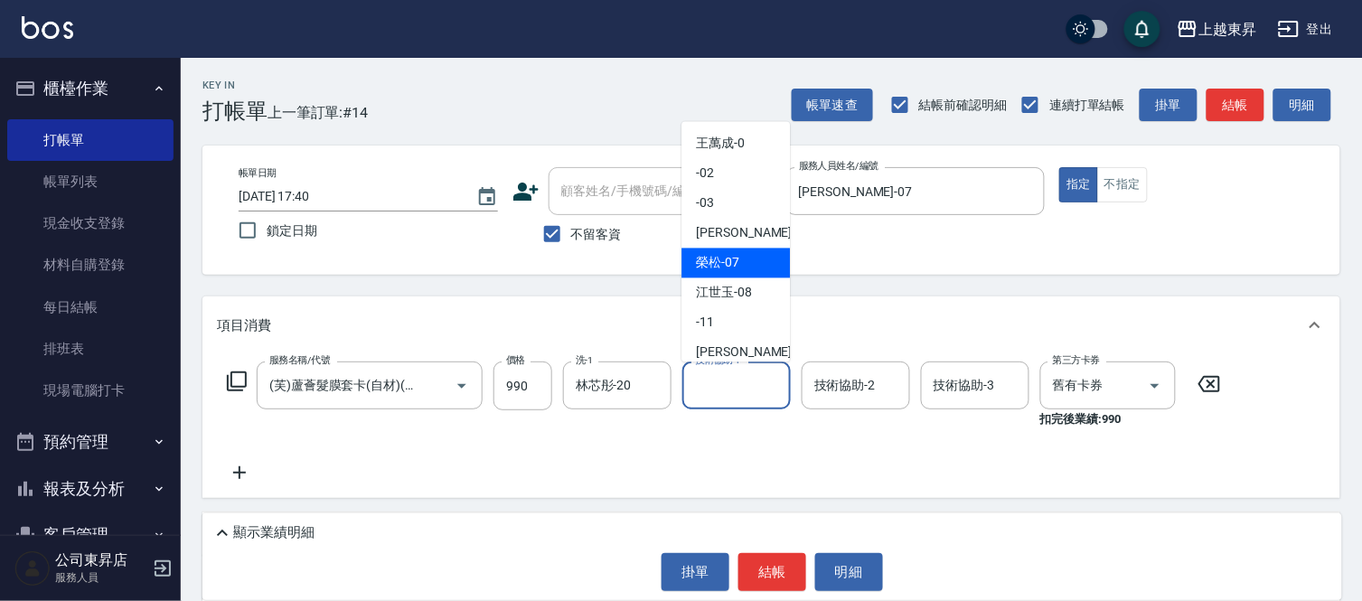
drag, startPoint x: 709, startPoint y: 264, endPoint x: 654, endPoint y: 357, distance: 108.2
click at [709, 265] on span "[PERSON_NAME] -07" at bounding box center [717, 263] width 43 height 19
type input "[PERSON_NAME]-07"
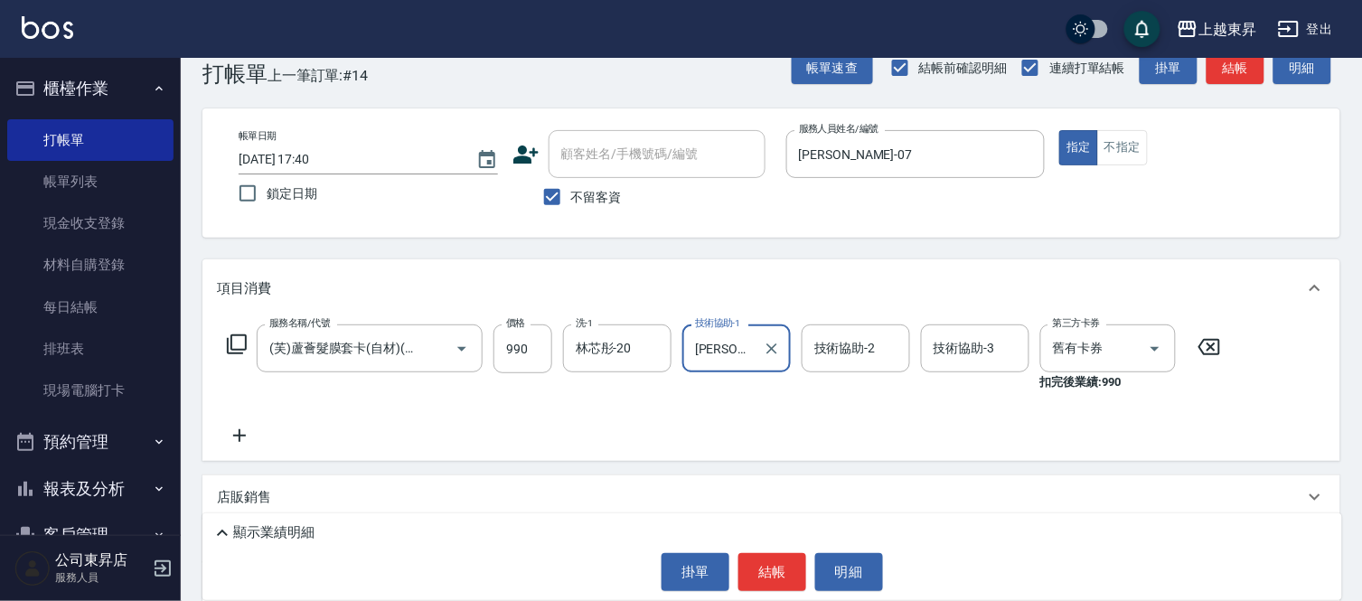
scroll to position [100, 0]
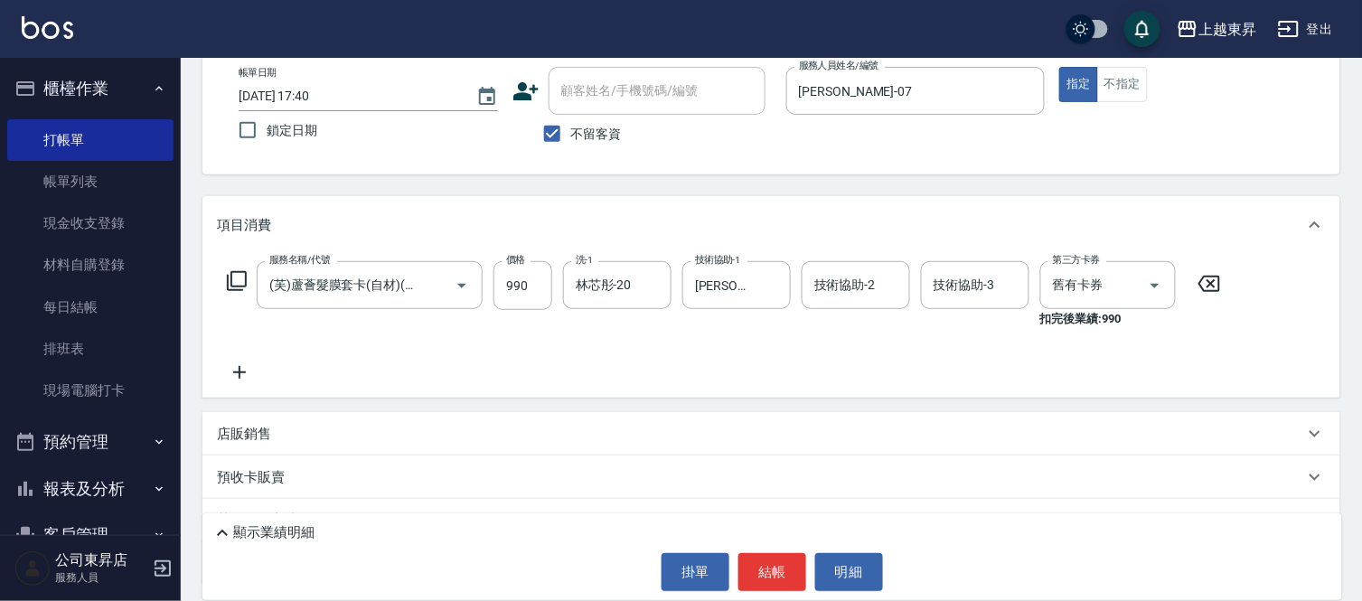
click at [240, 368] on icon at bounding box center [239, 372] width 13 height 13
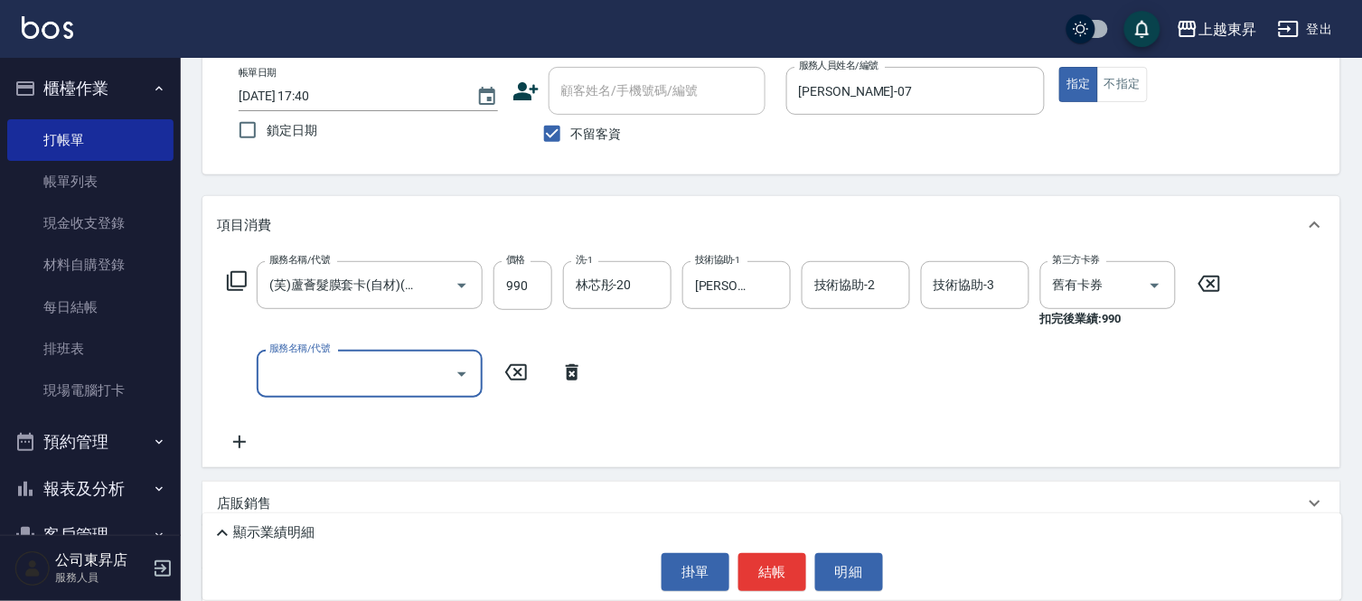
scroll to position [0, 0]
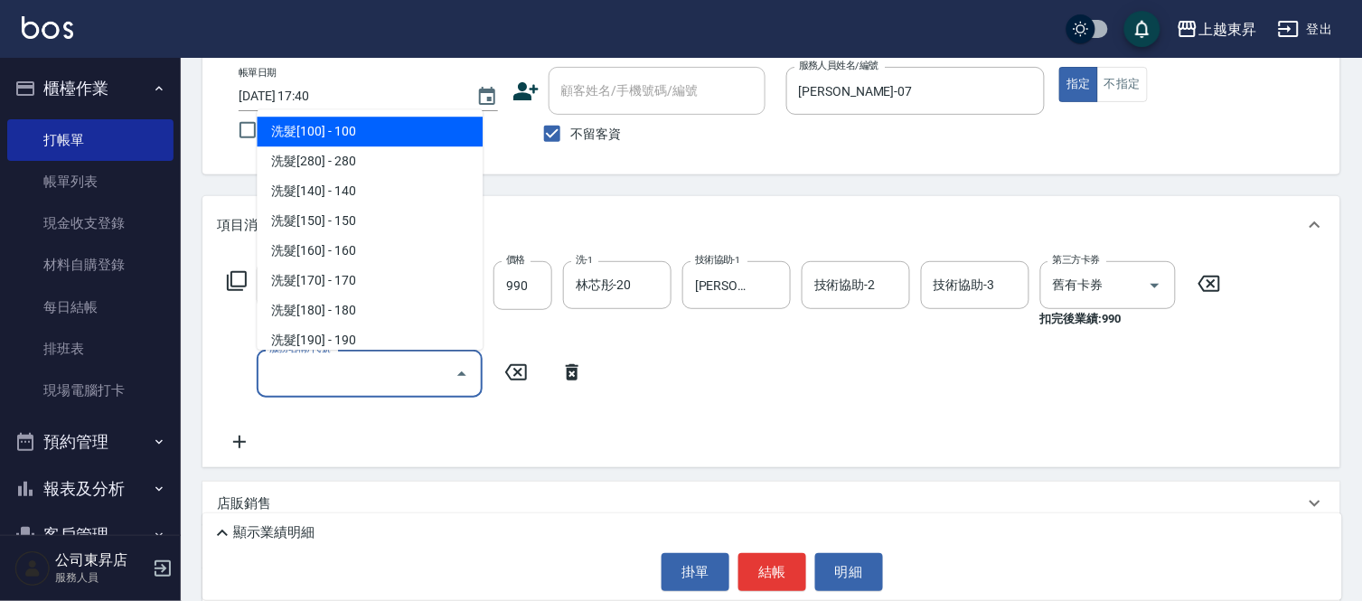
click at [309, 366] on input "服務名稱/代號" at bounding box center [356, 374] width 183 height 32
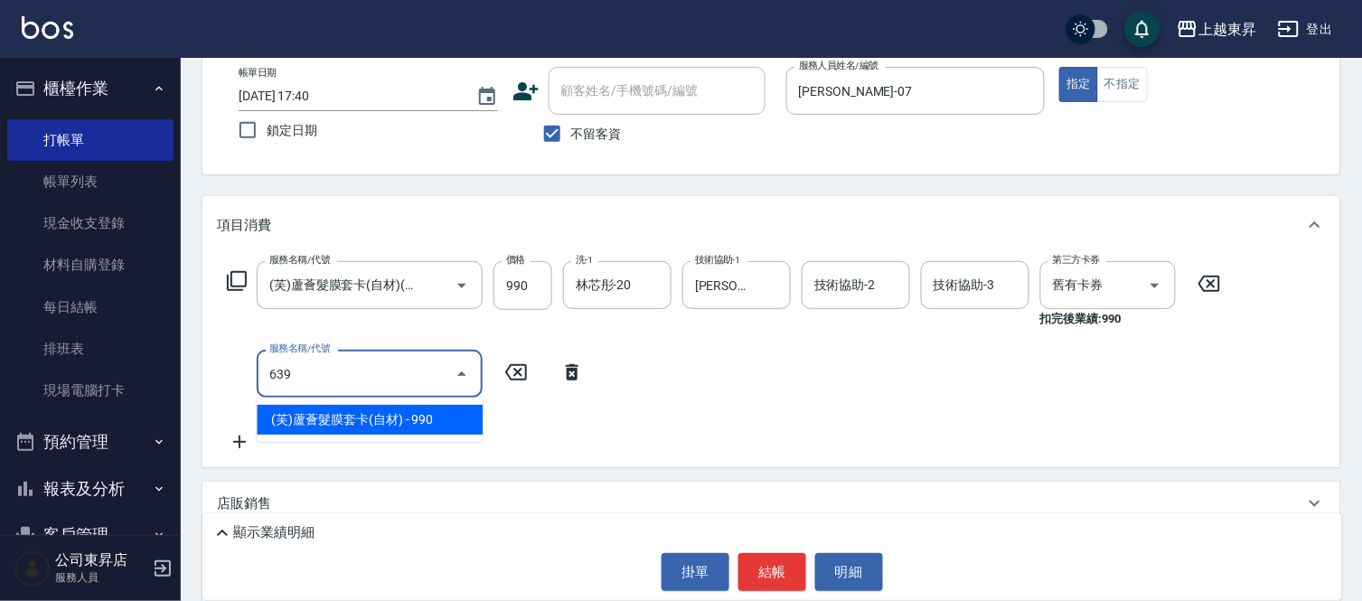
click at [444, 421] on span "(芙)蘆薈髮膜套卡(自材) - 990" at bounding box center [370, 420] width 226 height 30
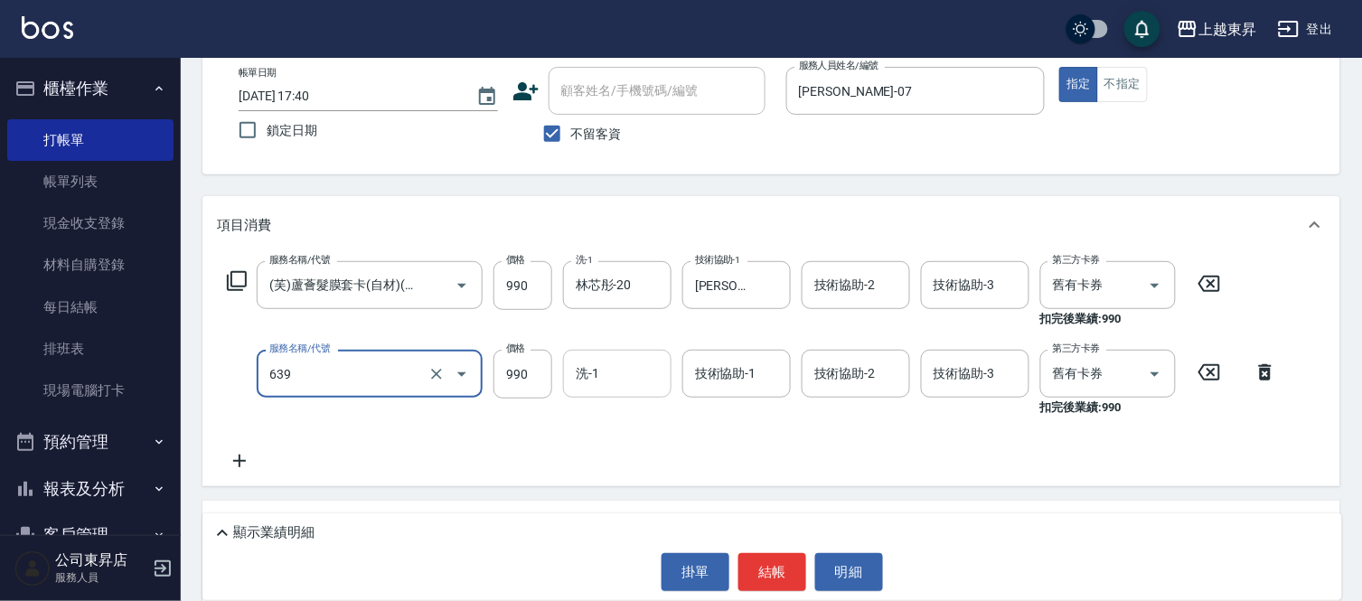
type input "(芙)蘆薈髮膜套卡(自材)(639)"
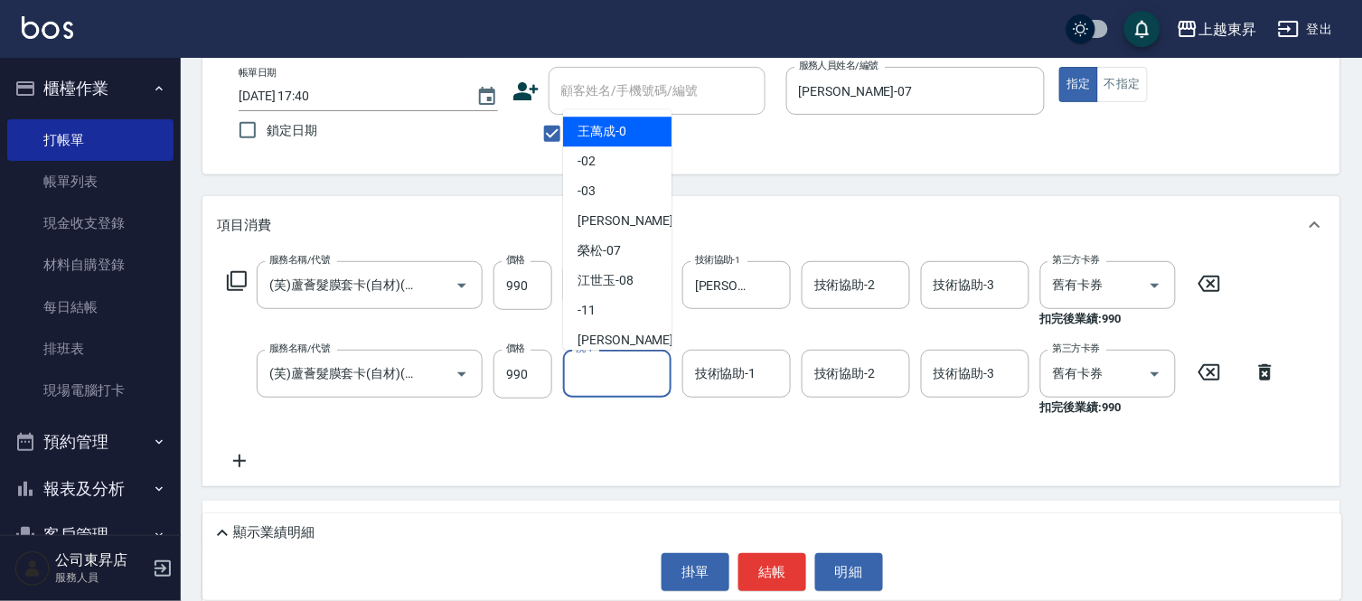
click at [613, 372] on input "洗-1" at bounding box center [617, 374] width 92 height 32
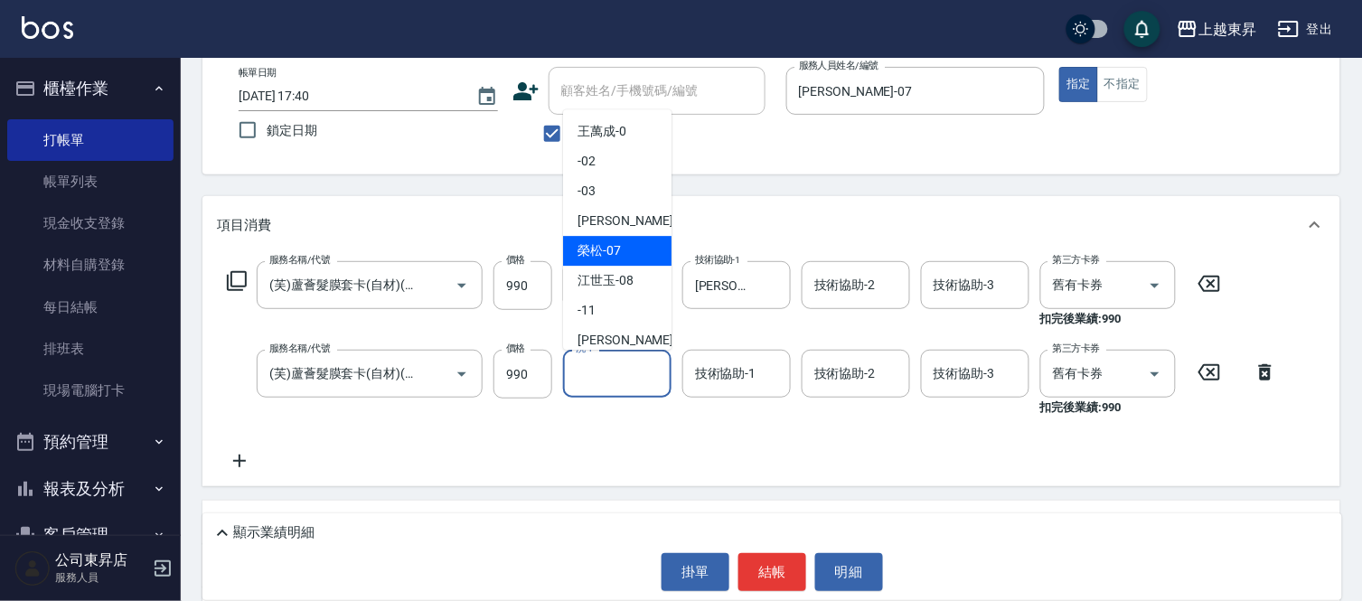
click at [628, 240] on div "[PERSON_NAME] -07" at bounding box center [617, 251] width 108 height 30
type input "[PERSON_NAME]-07"
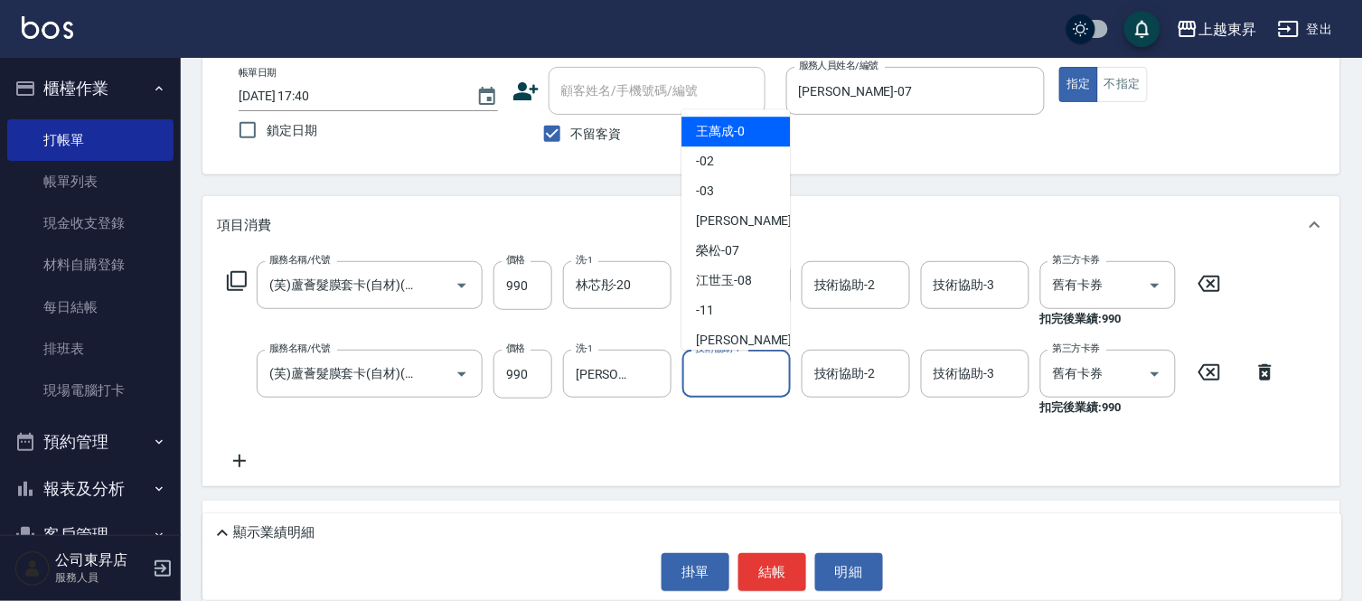
click at [738, 372] on input "技術協助-1" at bounding box center [737, 374] width 92 height 32
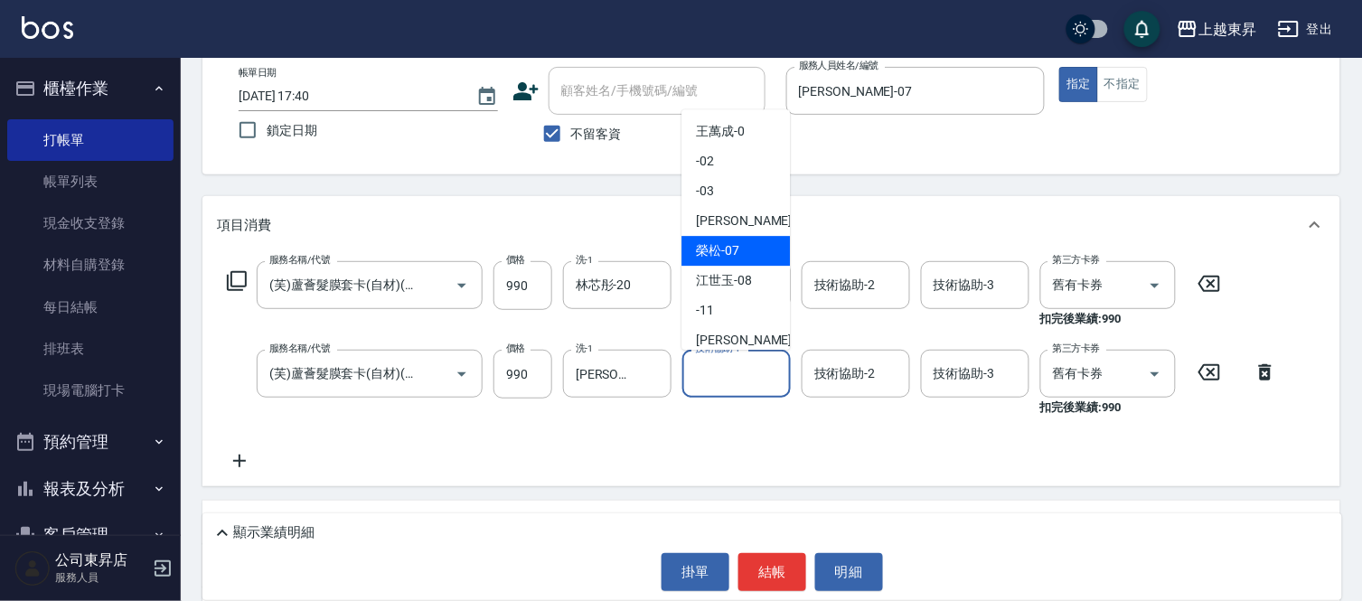
click at [714, 242] on span "[PERSON_NAME] -07" at bounding box center [717, 250] width 43 height 19
type input "[PERSON_NAME]-07"
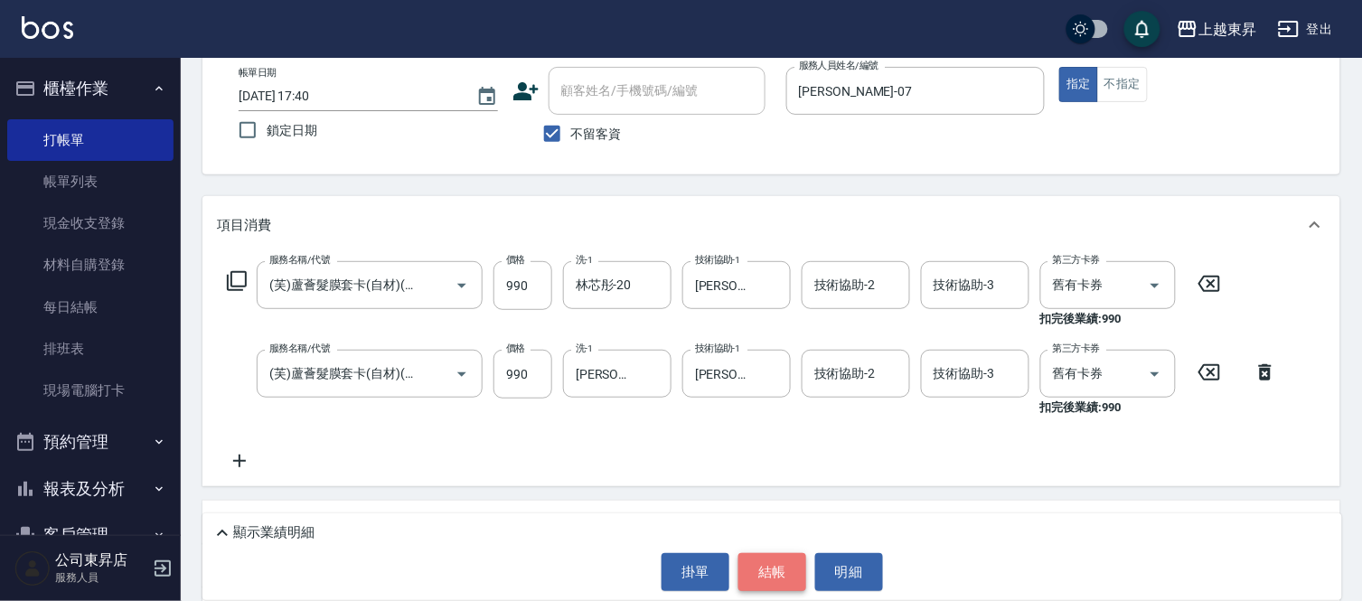
click at [773, 570] on button "結帳" at bounding box center [773, 572] width 68 height 38
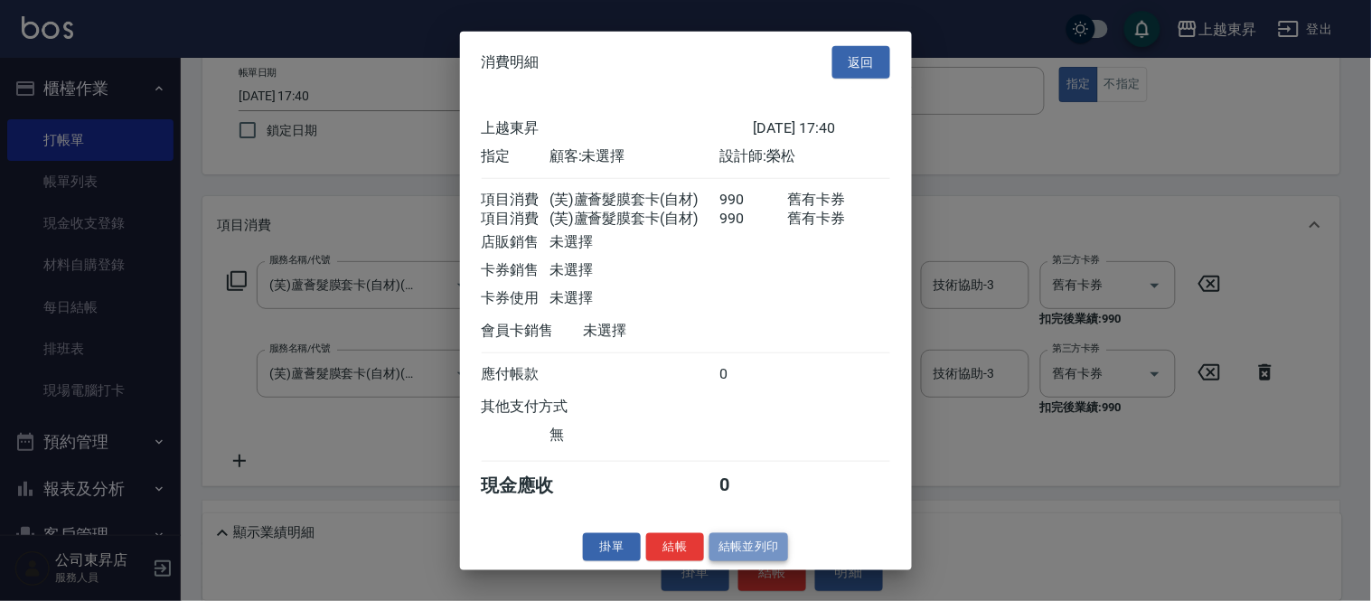
click at [755, 552] on button "結帳並列印" at bounding box center [749, 547] width 79 height 28
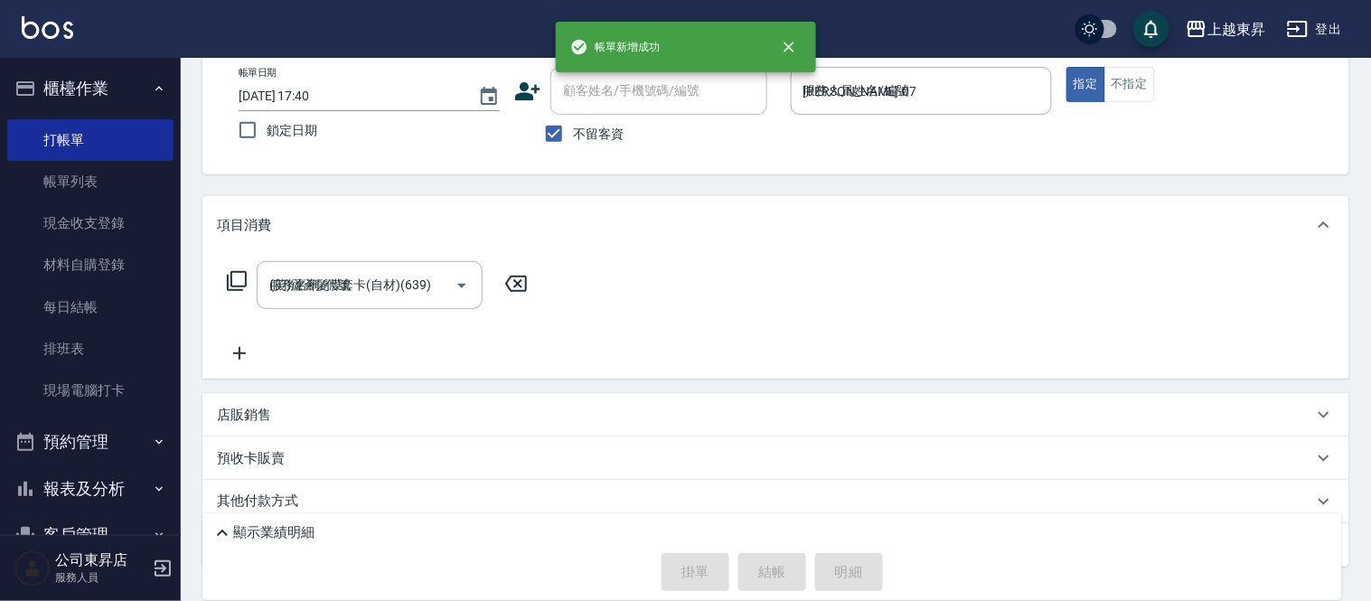
type input "[DATE] 17:42"
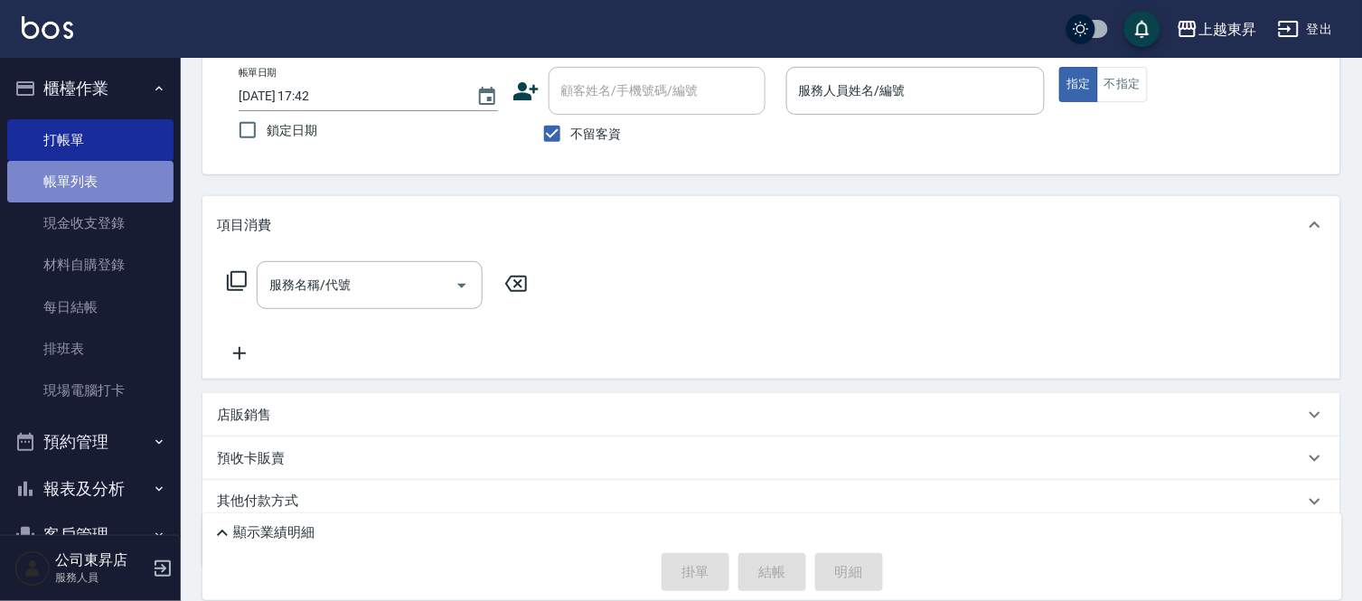
click at [112, 181] on link "帳單列表" at bounding box center [90, 182] width 166 height 42
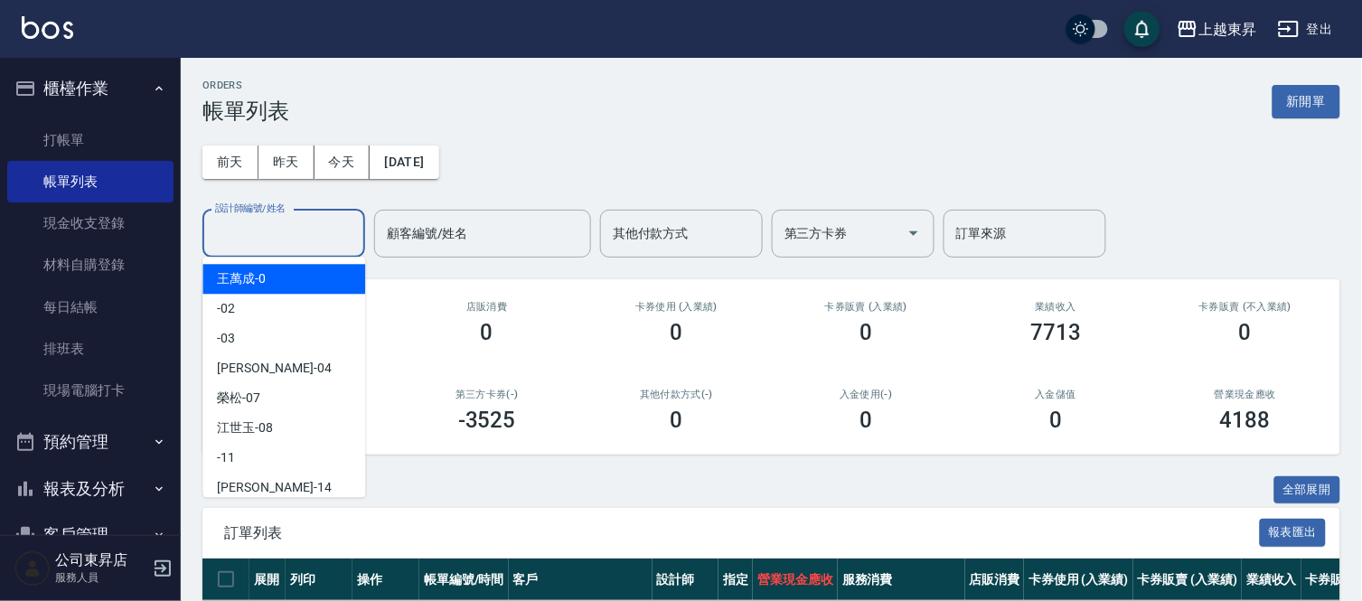
click at [238, 231] on input "設計師編號/姓名" at bounding box center [284, 234] width 146 height 32
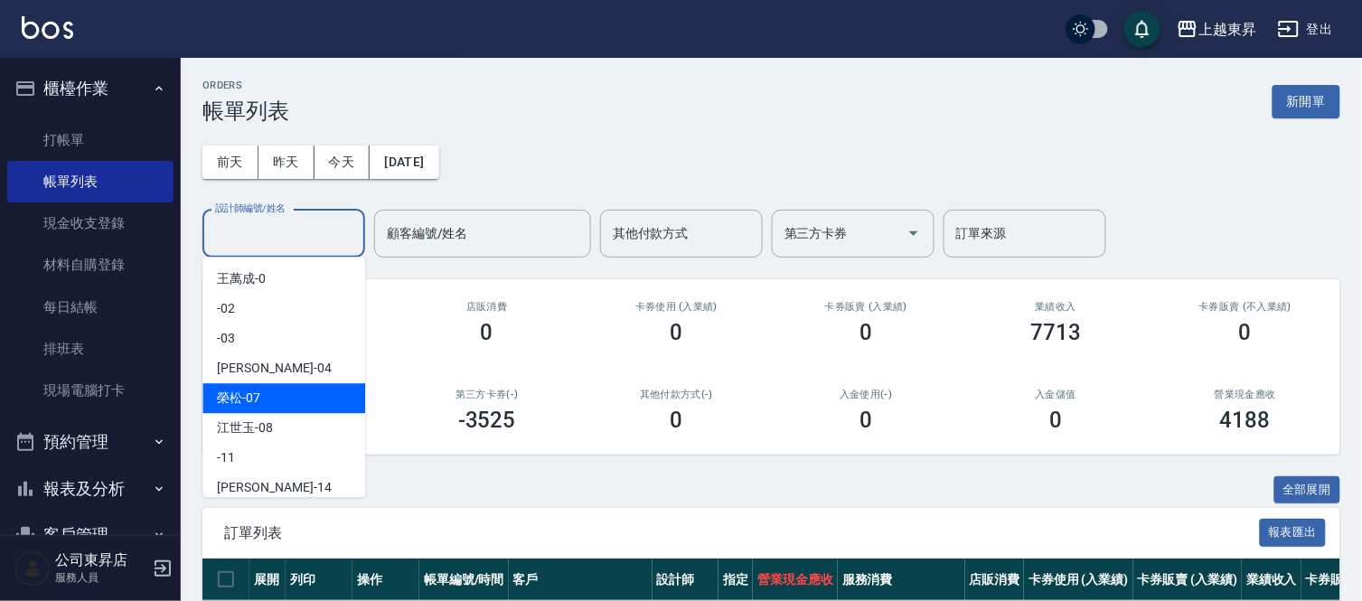
click at [230, 391] on span "[PERSON_NAME] -07" at bounding box center [238, 398] width 43 height 19
type input "[PERSON_NAME]-07"
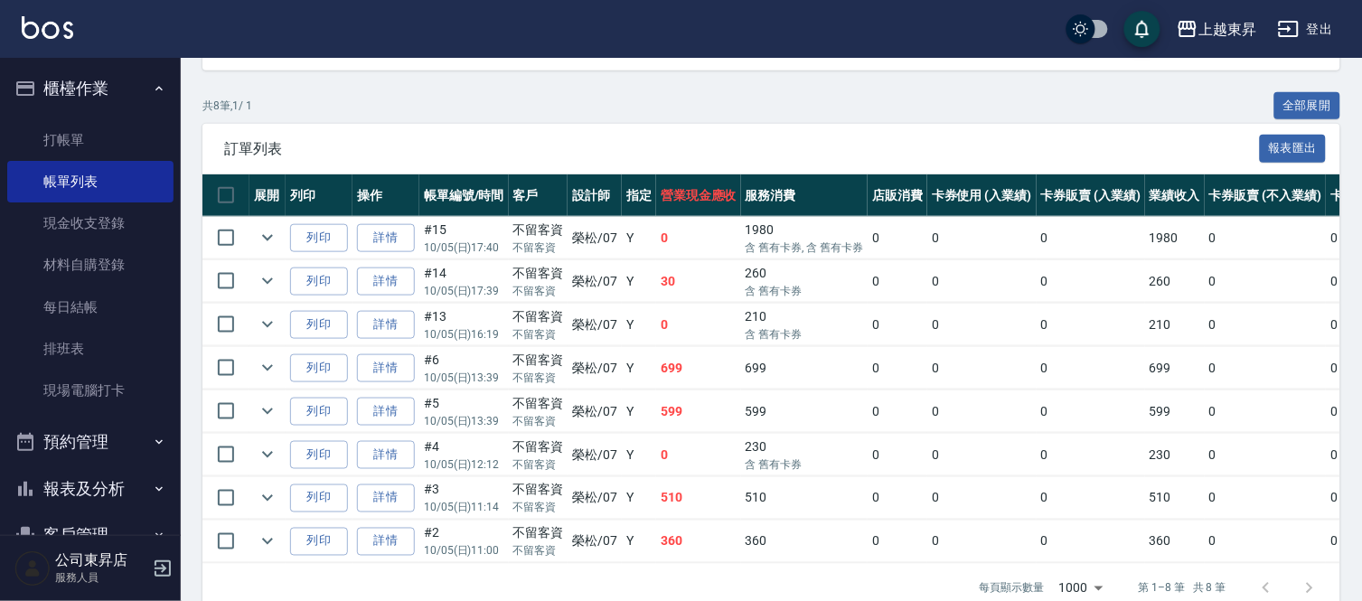
scroll to position [401, 0]
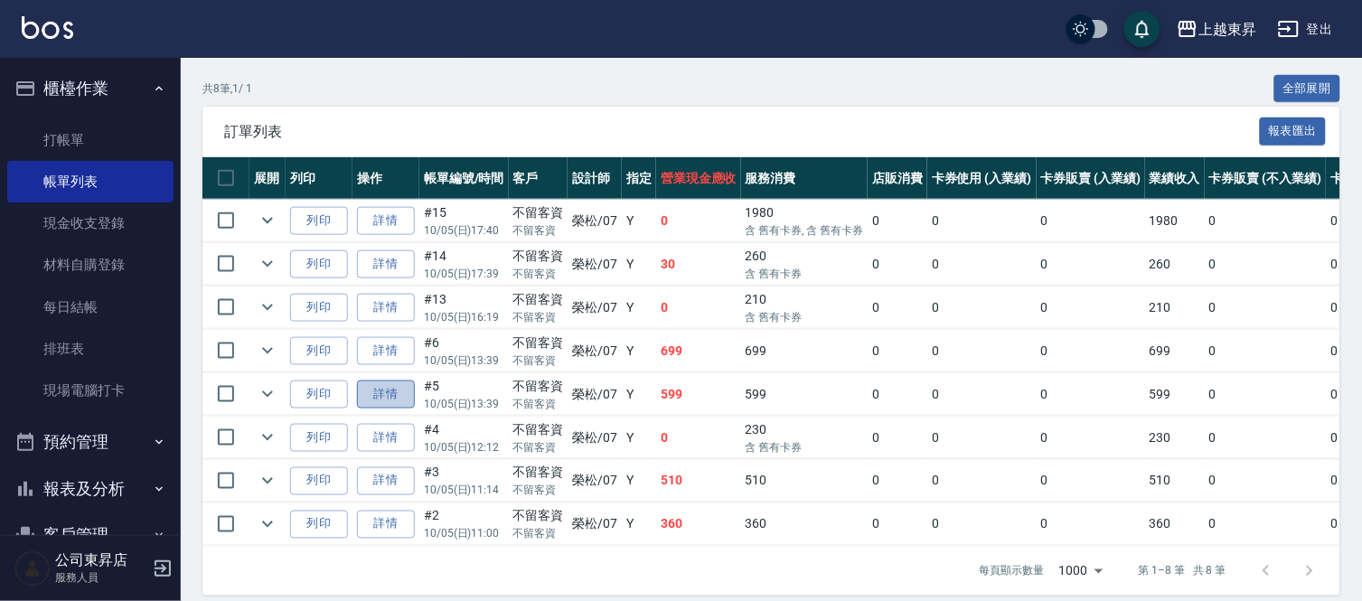
drag, startPoint x: 55, startPoint y: 75, endPoint x: 391, endPoint y: 389, distance: 459.3
click at [391, 389] on link "詳情" at bounding box center [386, 395] width 58 height 28
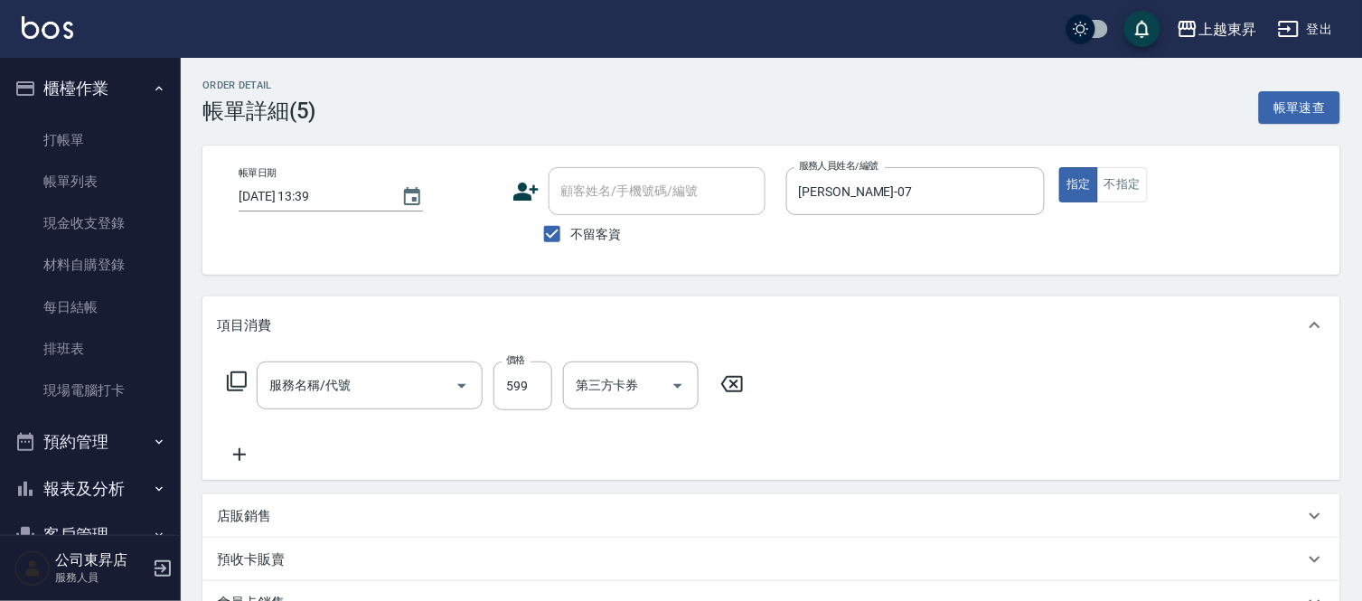
type input "[DATE] 13:39"
checkbox input "true"
type input "[PERSON_NAME]-07"
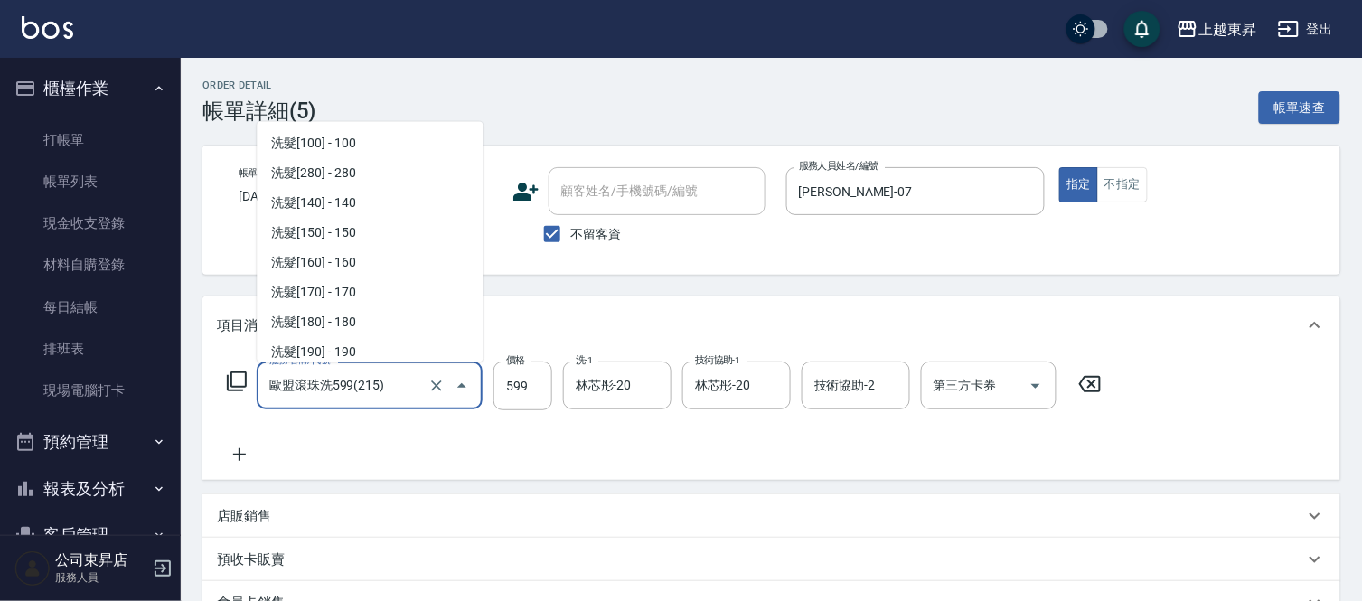
click at [365, 377] on input "歐盟滾珠洗599(215)" at bounding box center [344, 386] width 159 height 32
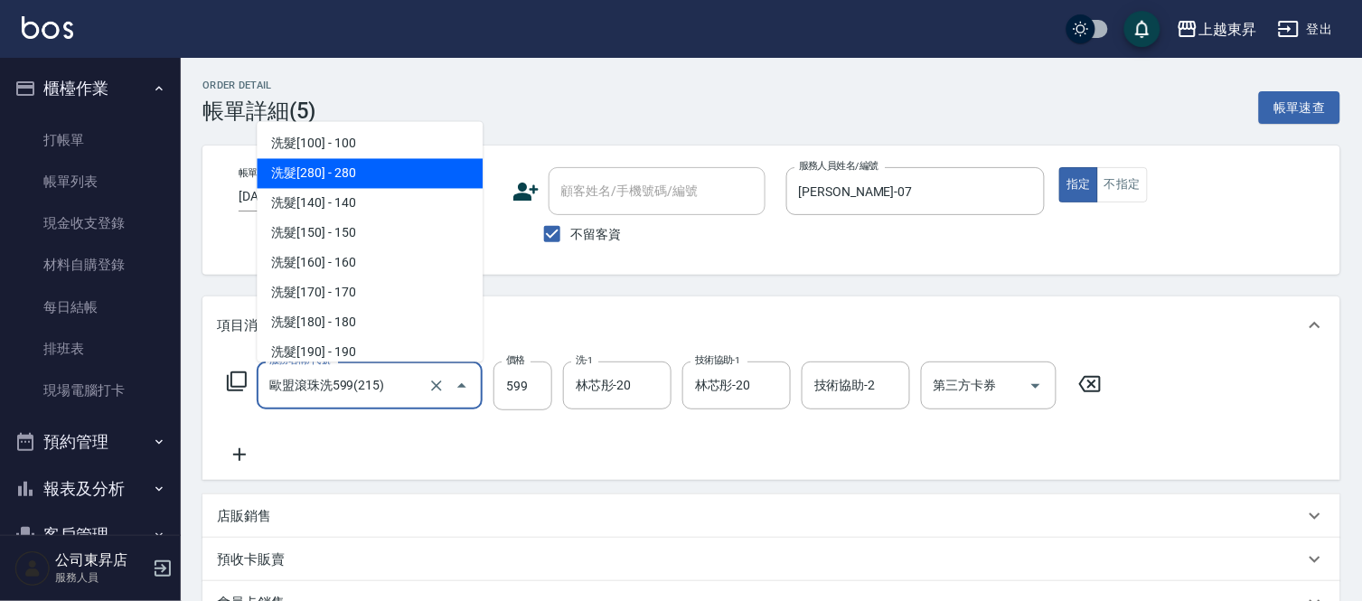
click at [380, 172] on span "洗髮[280] - 280" at bounding box center [370, 174] width 226 height 30
type input "洗髮[280](202)"
type input "280"
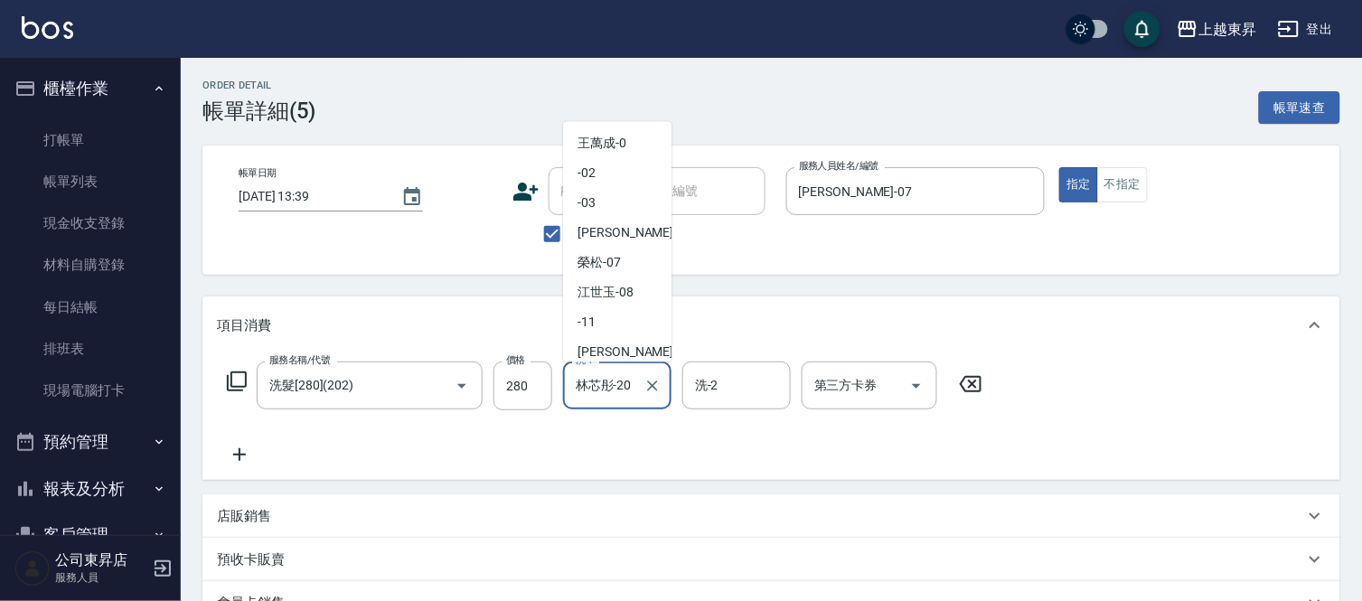
click at [626, 383] on input "林芯彤-20" at bounding box center [603, 386] width 65 height 32
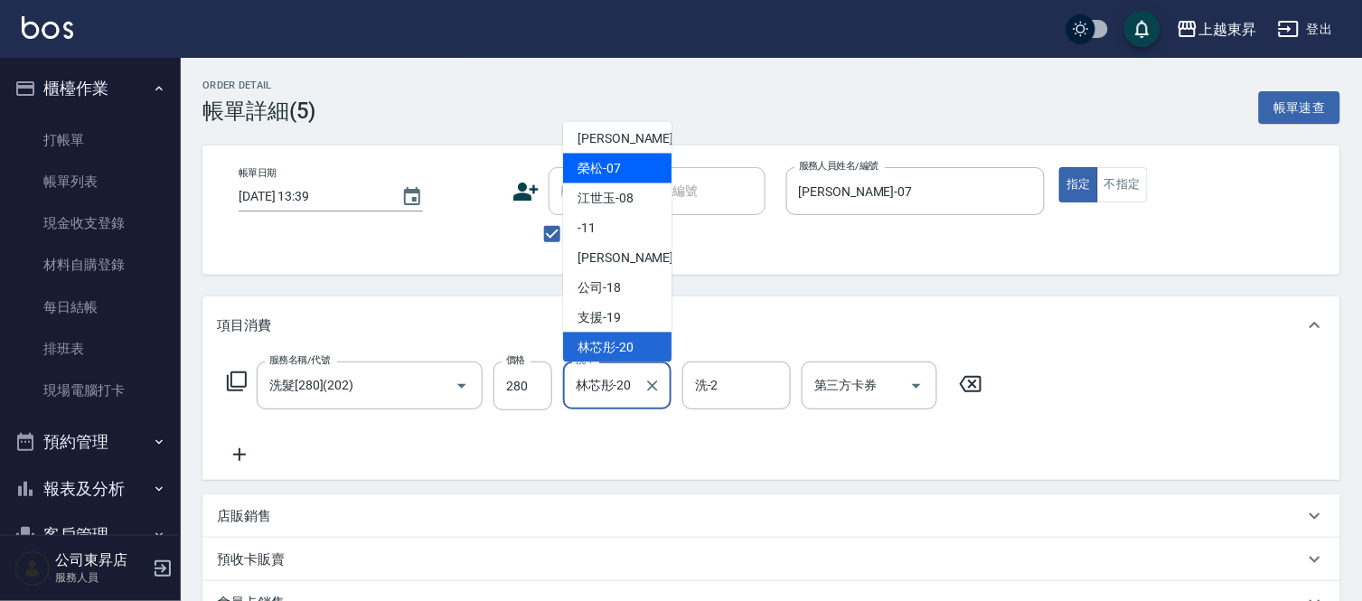
click at [611, 161] on span "[PERSON_NAME] -07" at bounding box center [599, 168] width 43 height 19
type input "[PERSON_NAME]-07"
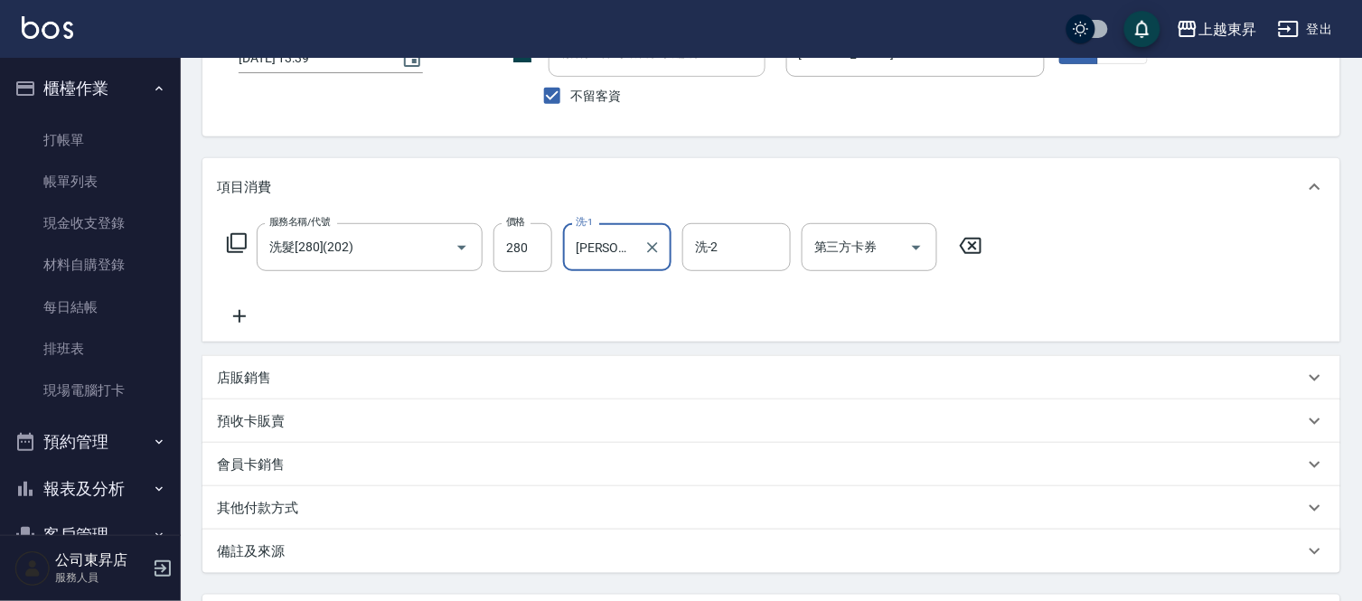
scroll to position [201, 0]
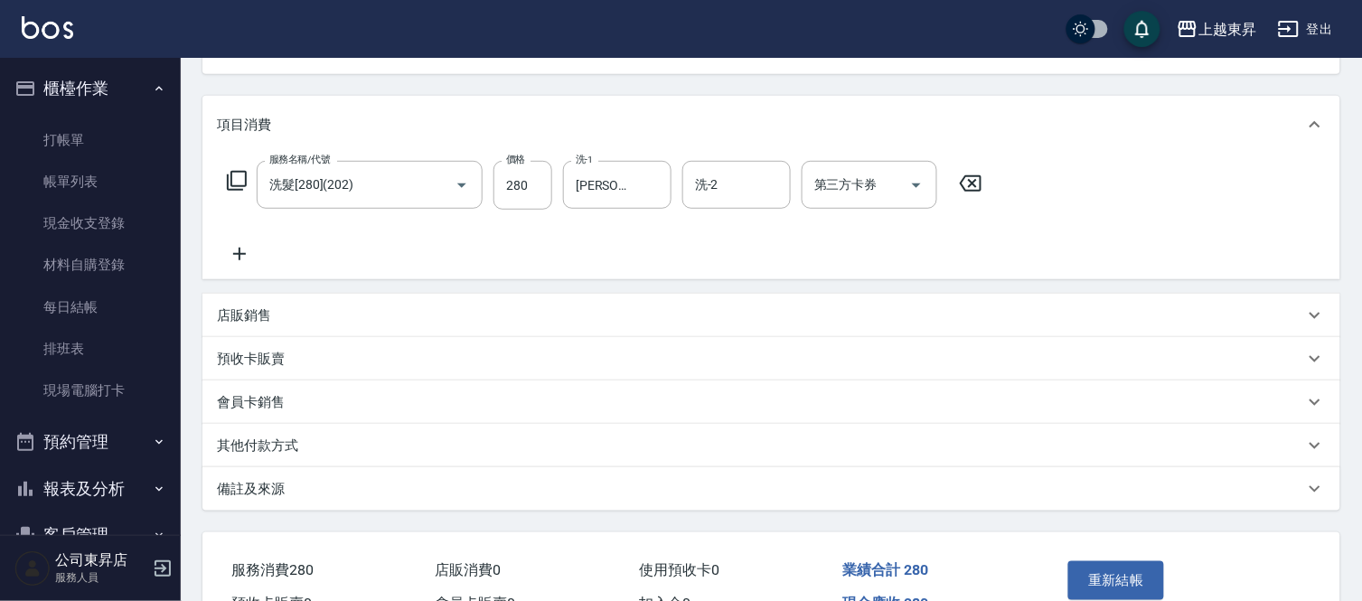
click at [233, 250] on icon at bounding box center [239, 254] width 45 height 22
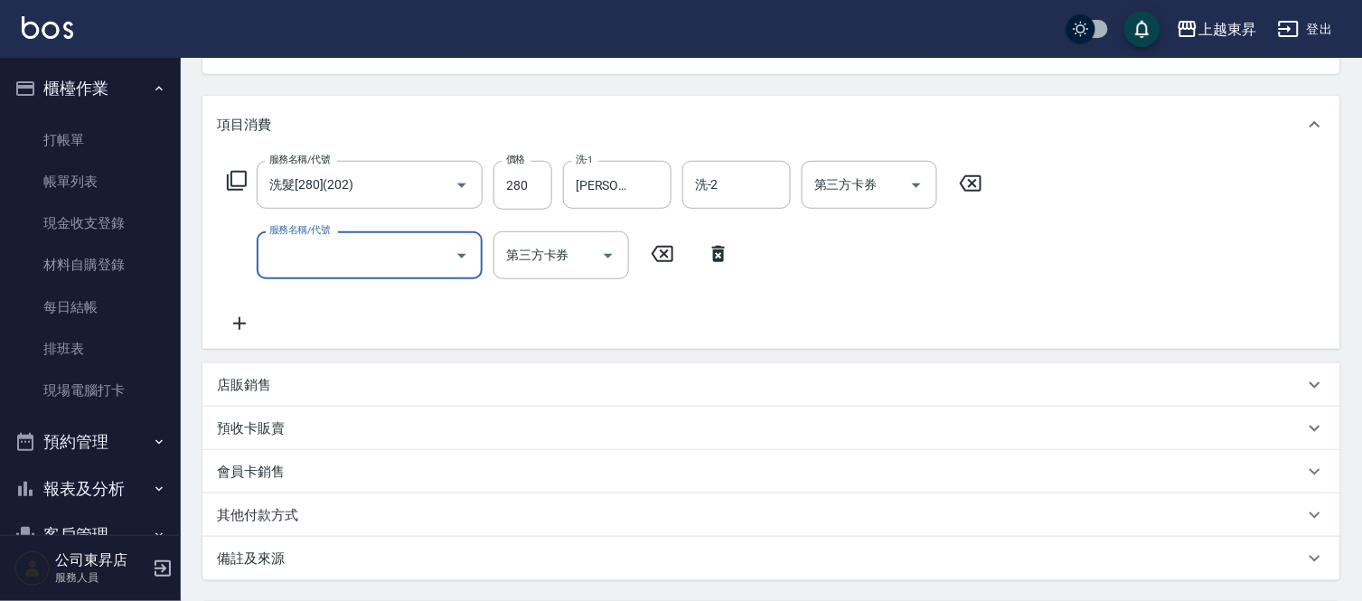
click at [306, 253] on input "服務名稱/代號" at bounding box center [356, 256] width 183 height 32
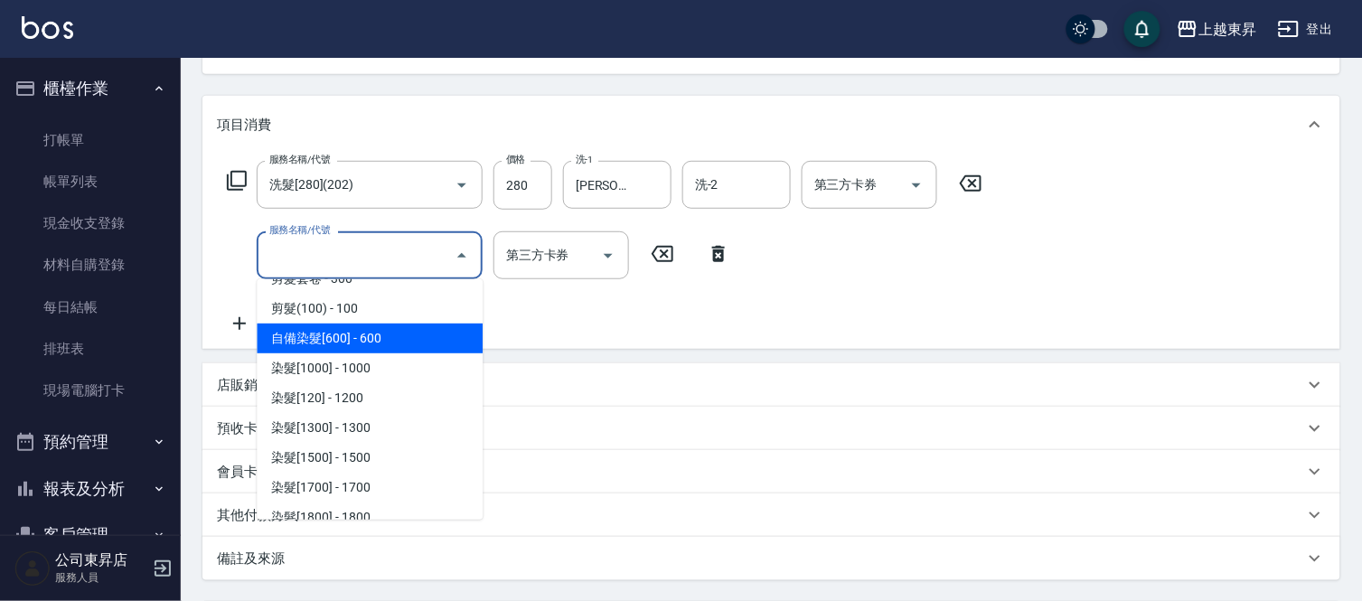
scroll to position [1607, 0]
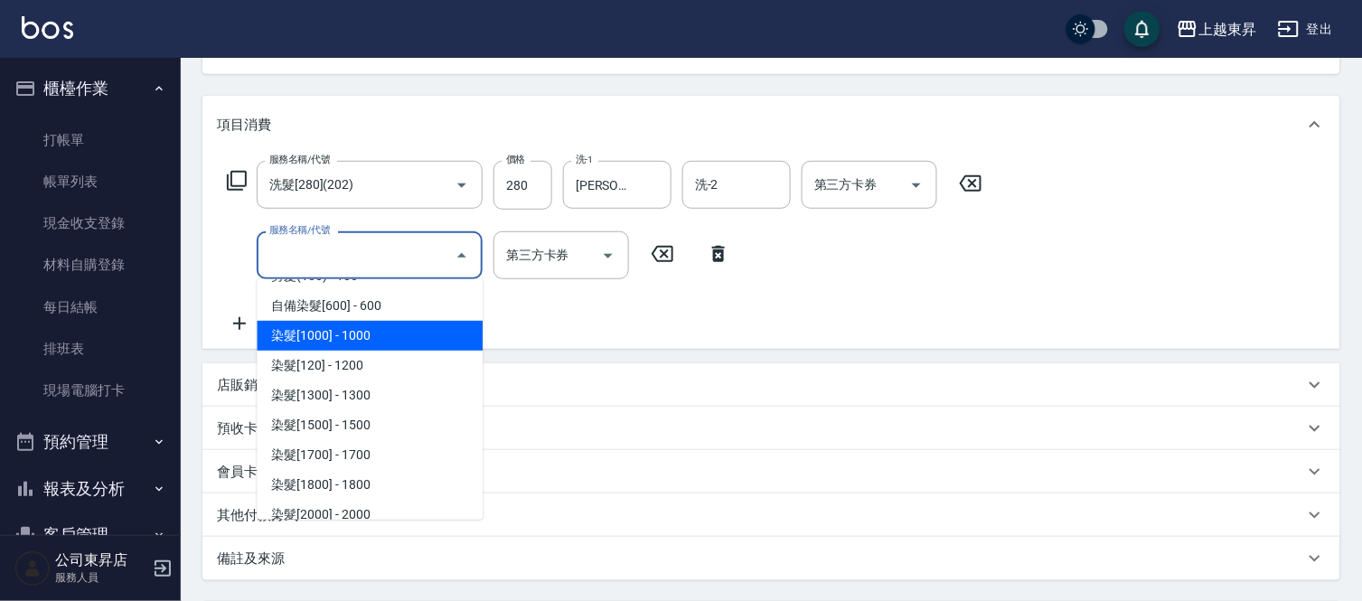
click at [392, 328] on span "染髮[1000] - 1000" at bounding box center [370, 336] width 226 height 30
type input "染髮[1000](502)"
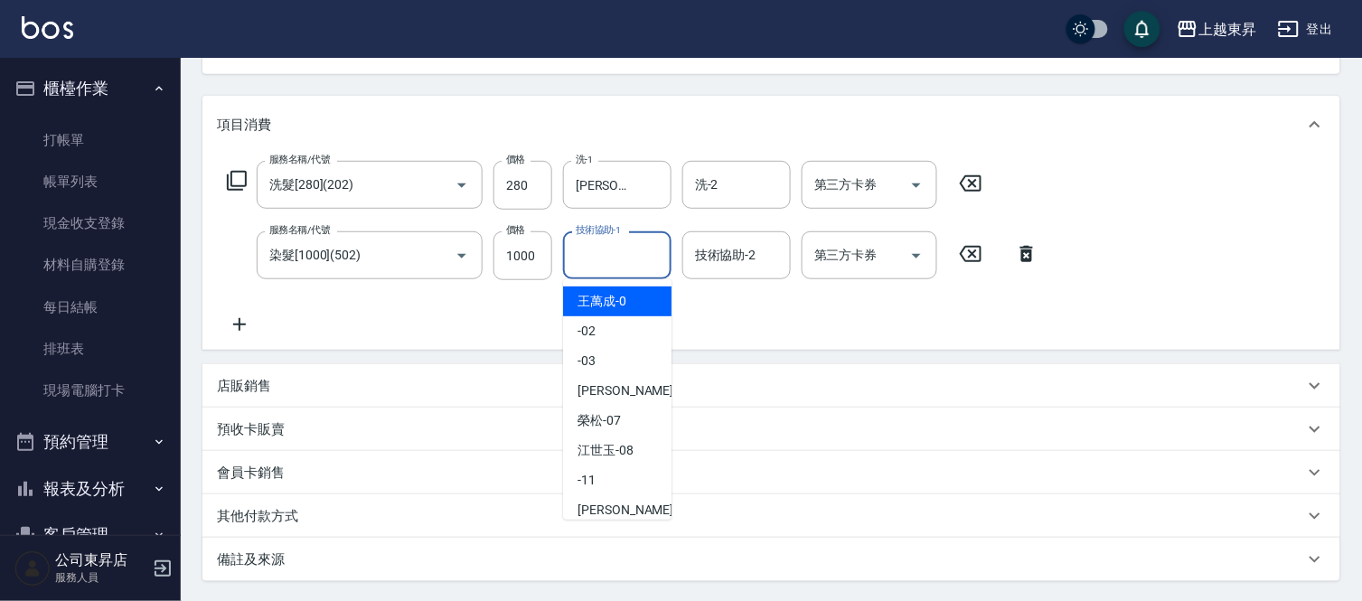
click at [620, 251] on input "技術協助-1" at bounding box center [617, 256] width 92 height 32
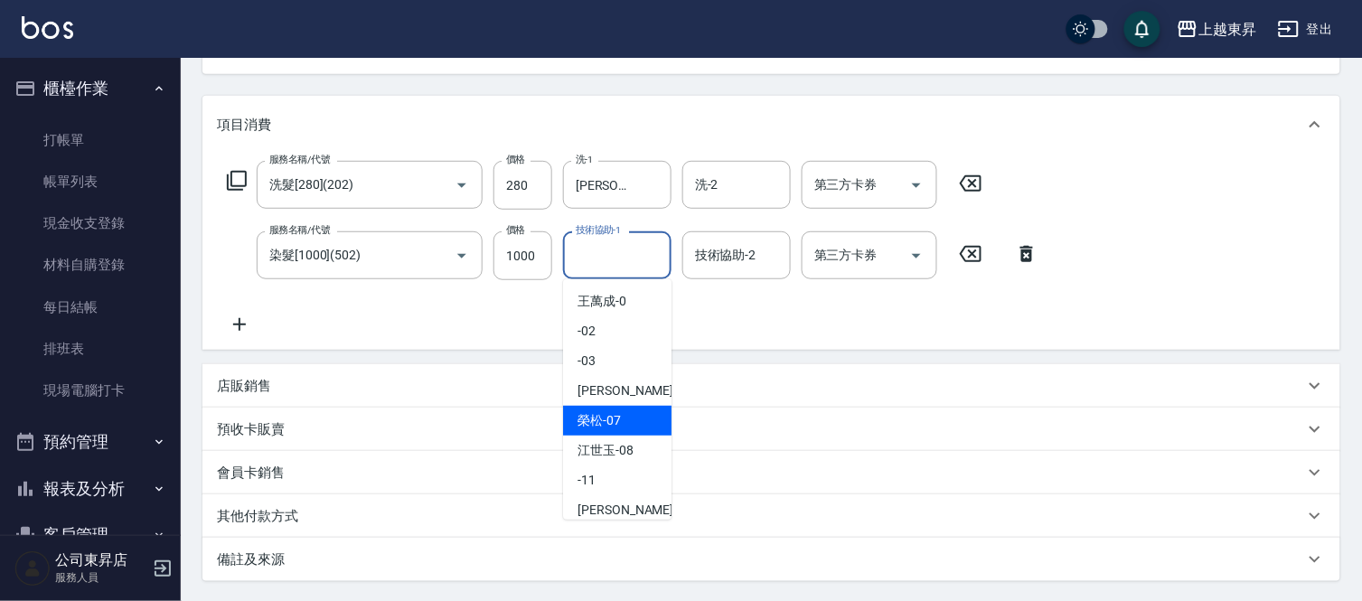
click at [588, 423] on span "[PERSON_NAME] -07" at bounding box center [599, 420] width 43 height 19
type input "[PERSON_NAME]-07"
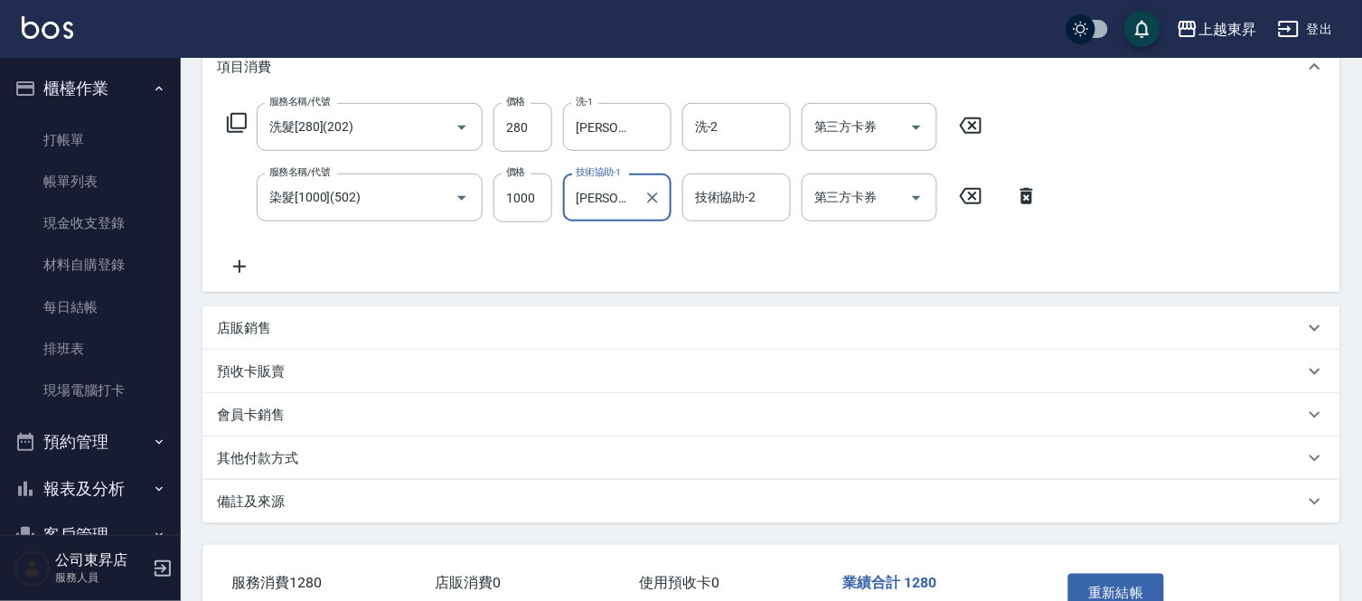
scroll to position [373, 0]
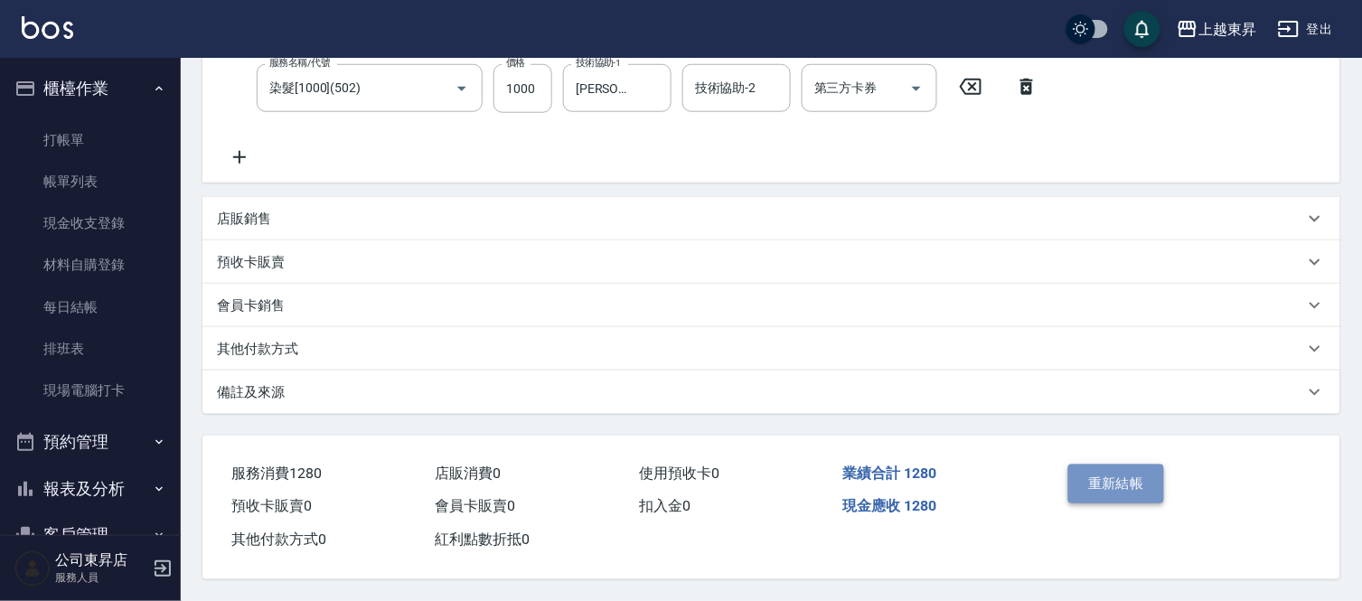
click at [1124, 475] on button "重新結帳" at bounding box center [1117, 484] width 96 height 38
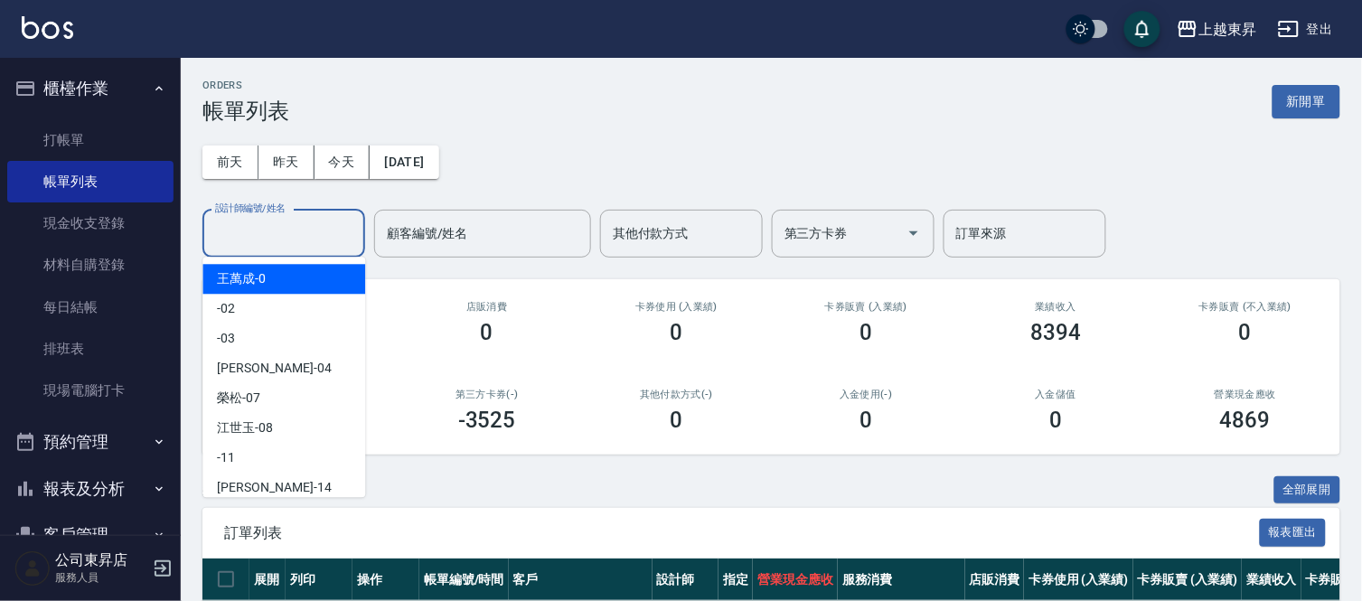
click at [254, 228] on input "設計師編號/姓名" at bounding box center [284, 234] width 146 height 32
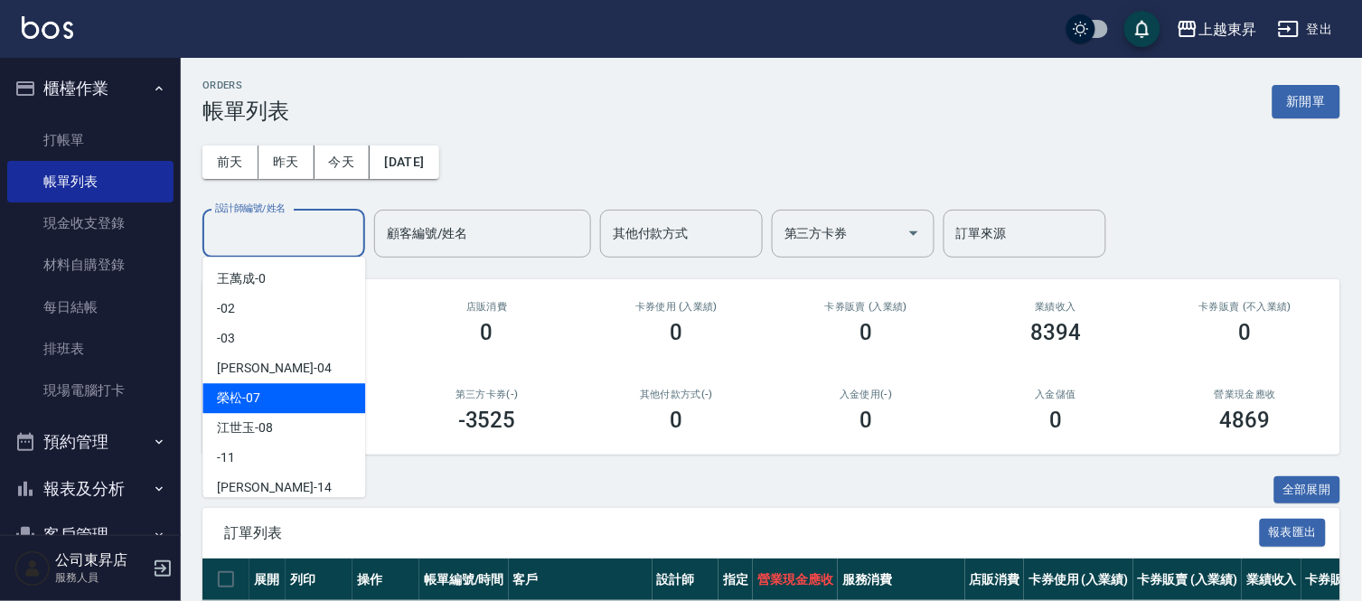
click at [278, 393] on div "[PERSON_NAME] -07" at bounding box center [284, 398] width 163 height 30
type input "[PERSON_NAME]-07"
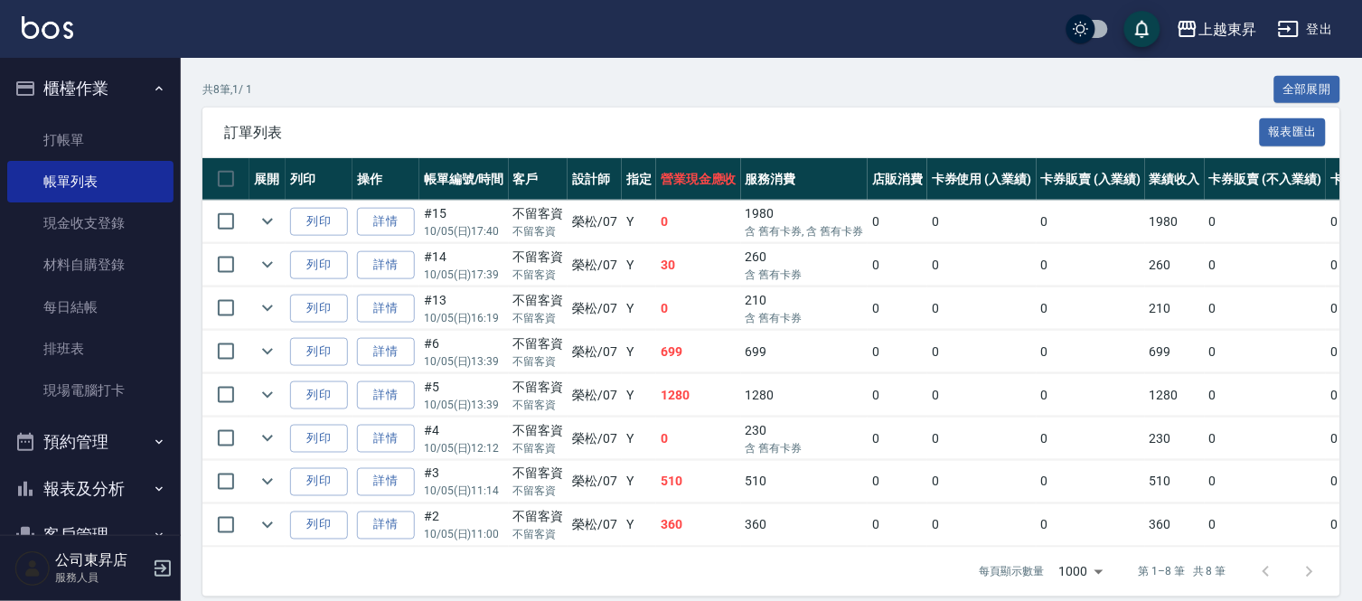
scroll to position [401, 0]
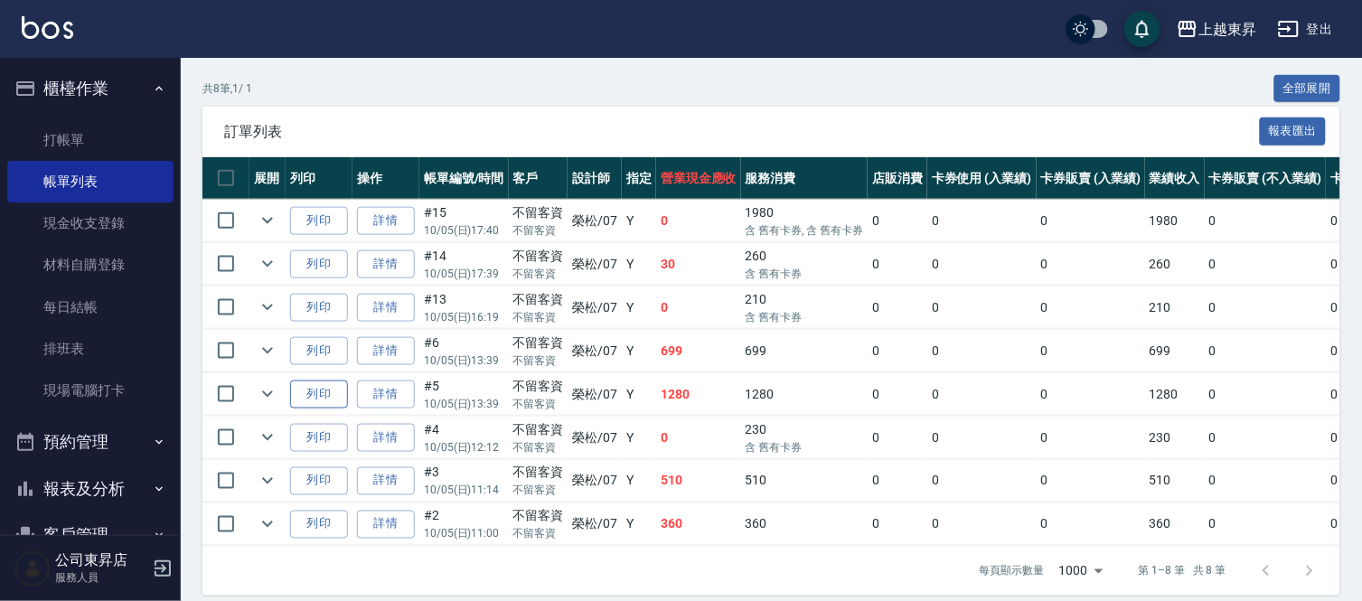
click at [323, 392] on button "列印" at bounding box center [319, 395] width 58 height 28
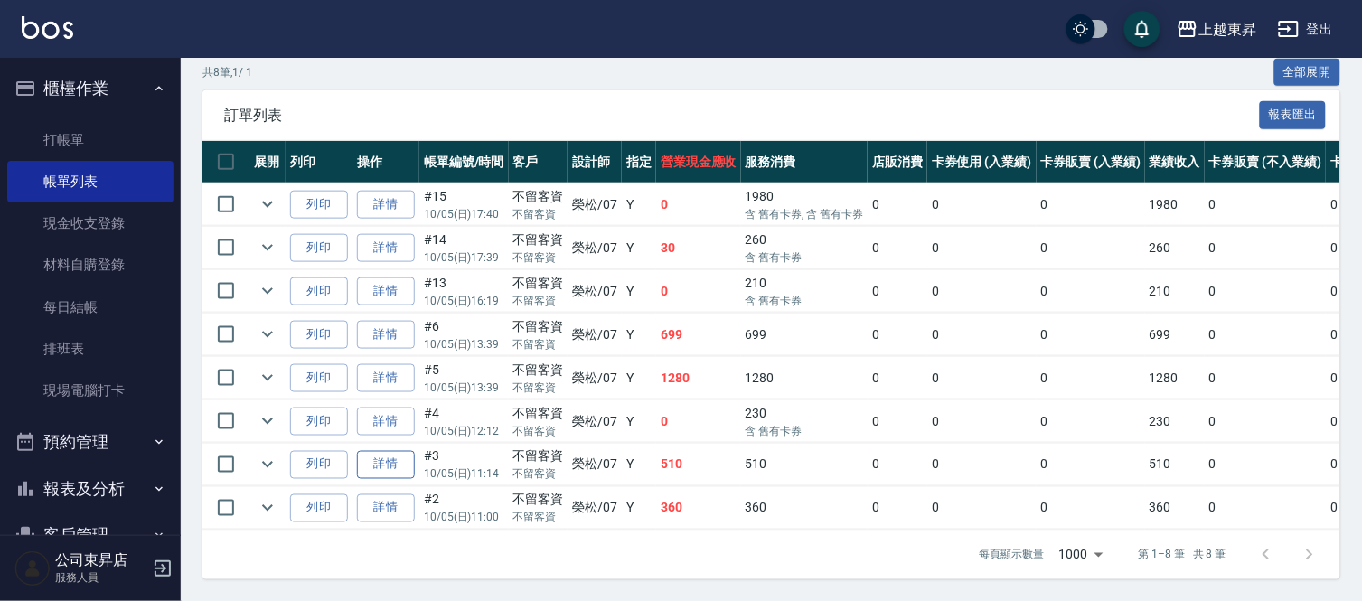
click at [386, 451] on link "詳情" at bounding box center [386, 465] width 58 height 28
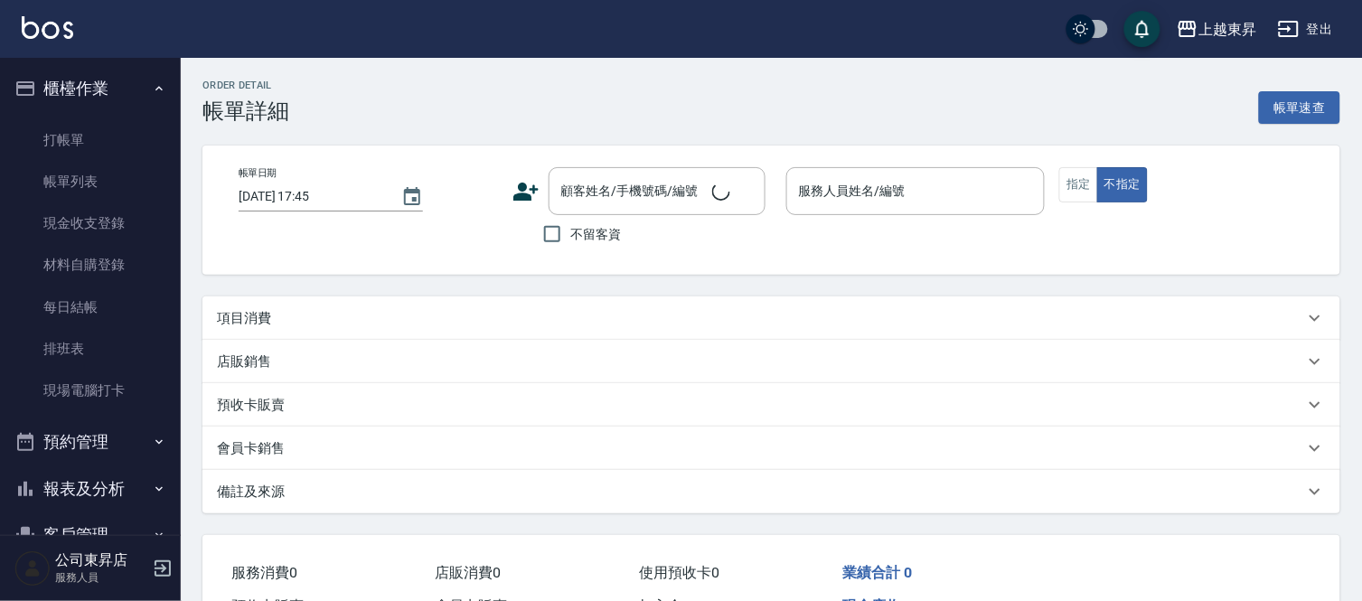
type input "[DATE] 11:14"
checkbox input "true"
type input "[PERSON_NAME]-07"
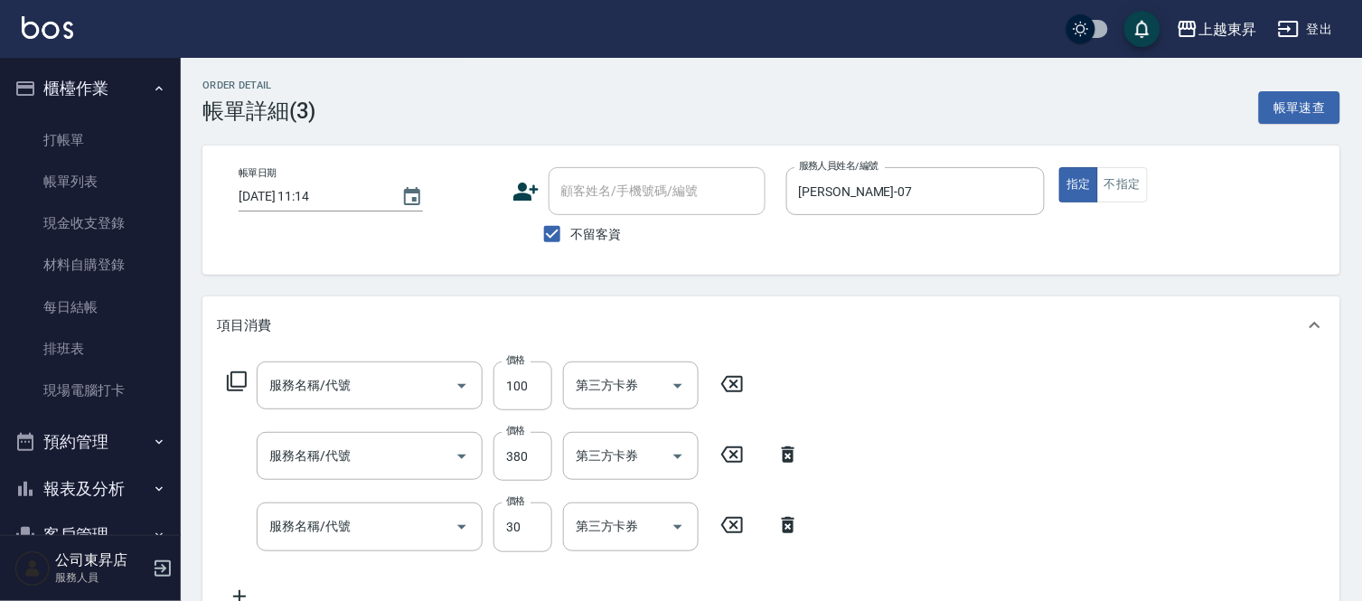
type input "洗髮[100](201)"
type input "剪髮(380)(404)"
type input "潤絲(801)"
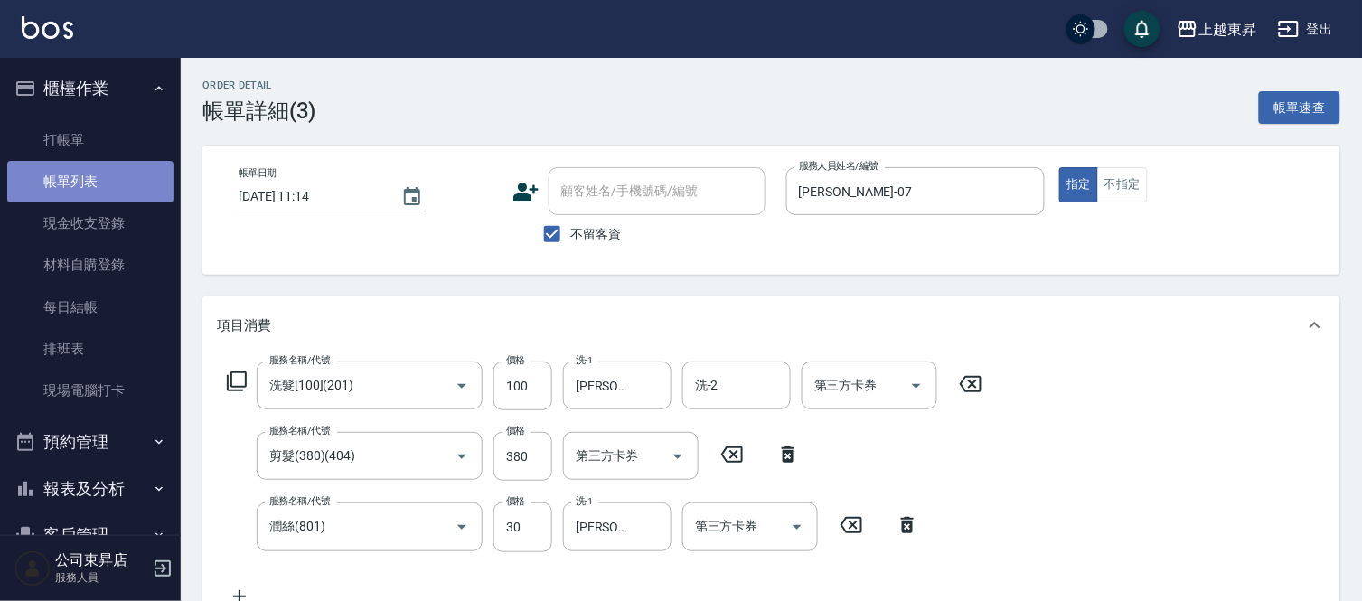
click at [101, 181] on link "帳單列表" at bounding box center [90, 182] width 166 height 42
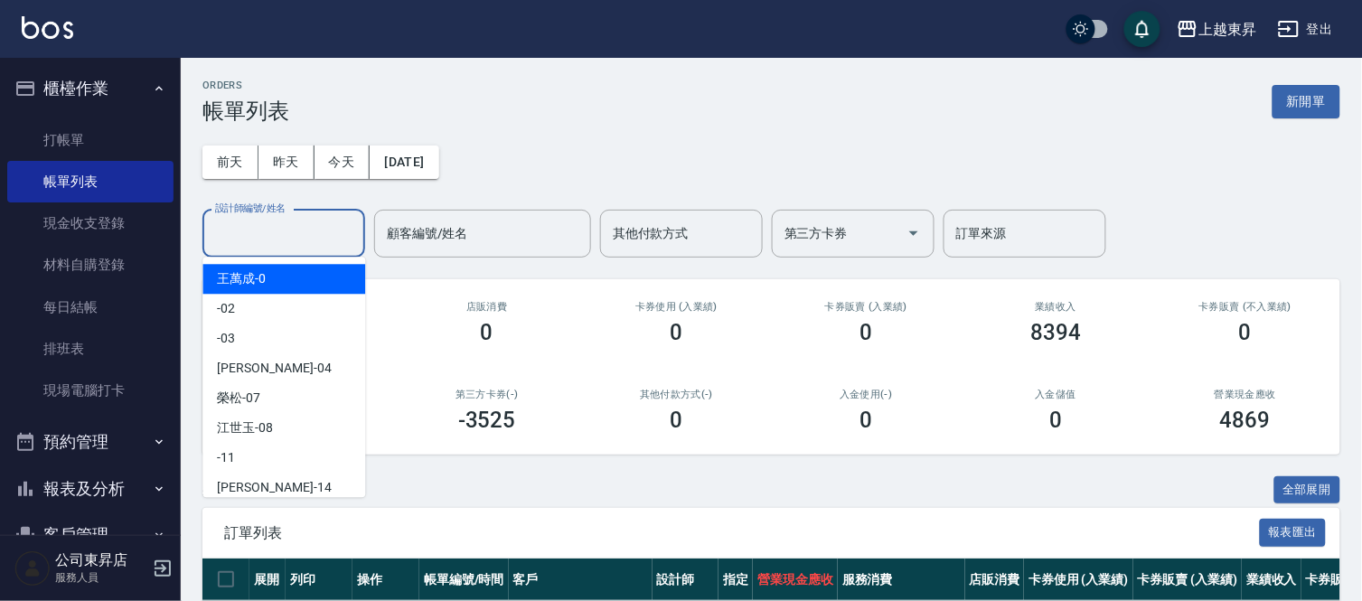
click at [235, 232] on input "設計師編號/姓名" at bounding box center [284, 234] width 146 height 32
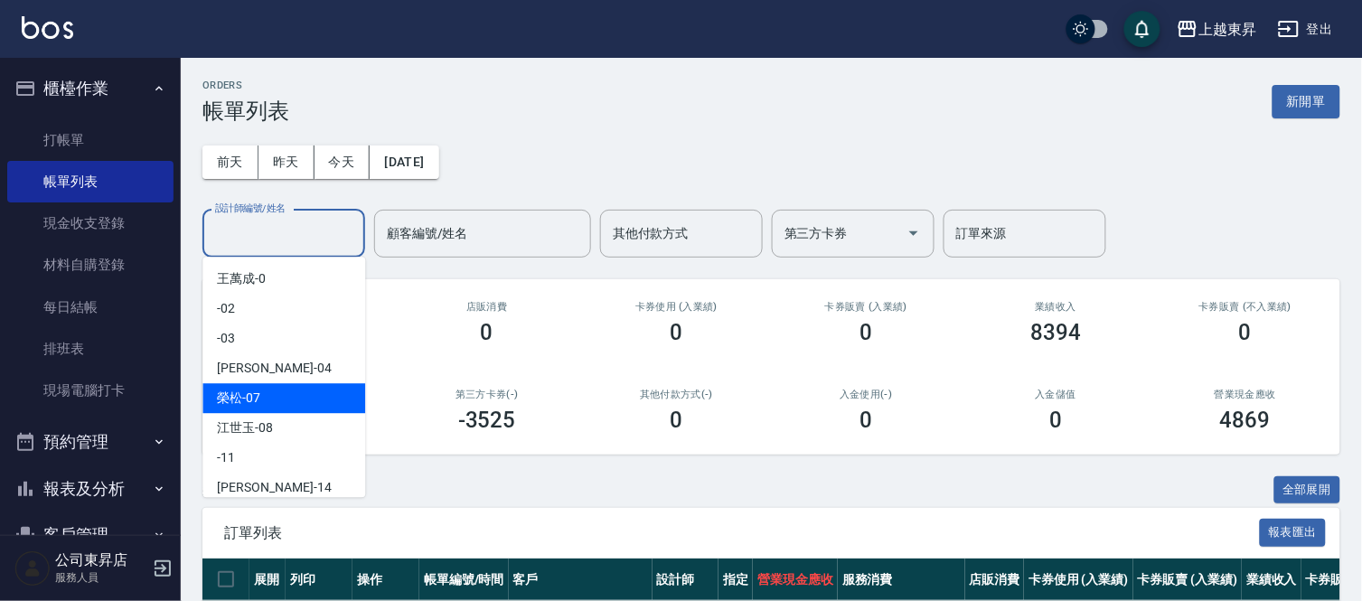
click at [239, 392] on span "[PERSON_NAME] -07" at bounding box center [238, 398] width 43 height 19
type input "[PERSON_NAME]-07"
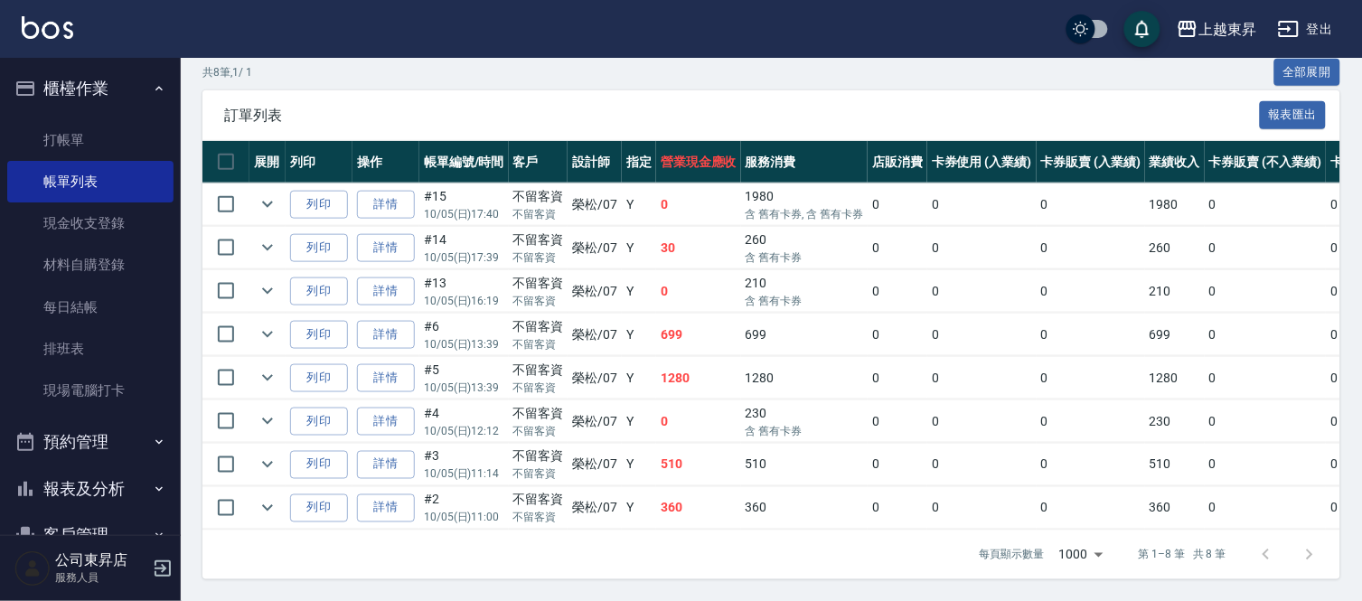
scroll to position [434, 0]
click at [387, 234] on link "詳情" at bounding box center [386, 248] width 58 height 28
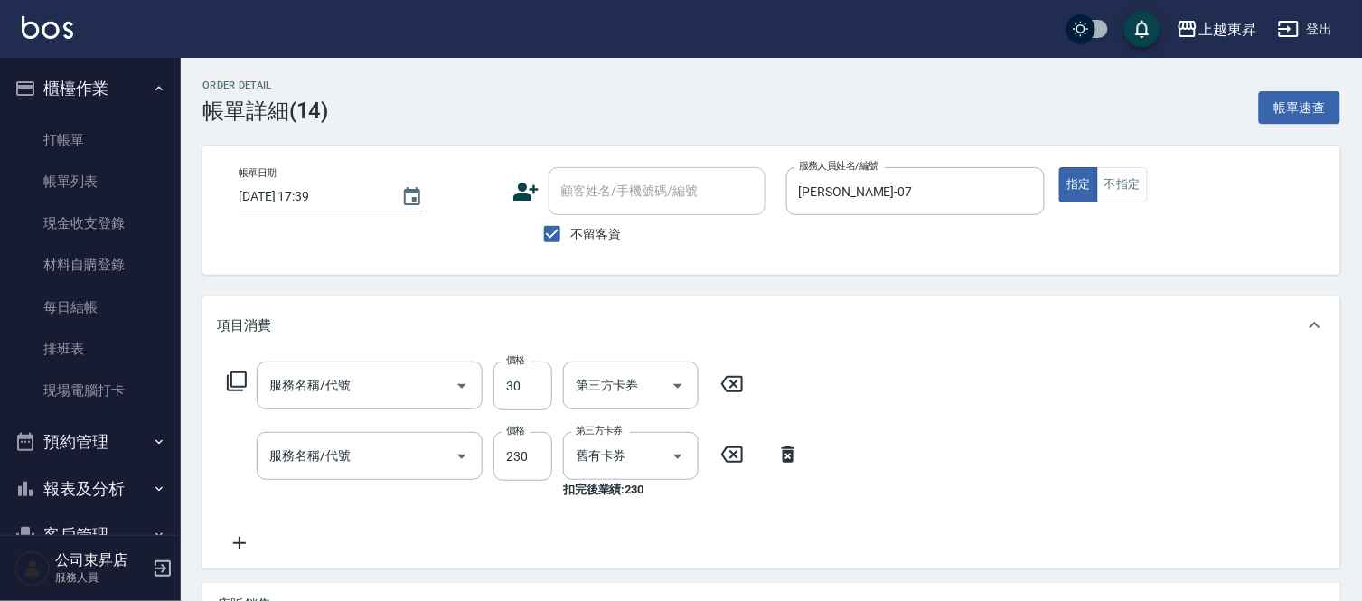
type input "[DATE] 17:39"
checkbox input "true"
type input "[PERSON_NAME]-07"
type input "潤絲(801)"
type input "洗髮(卡)230(224)"
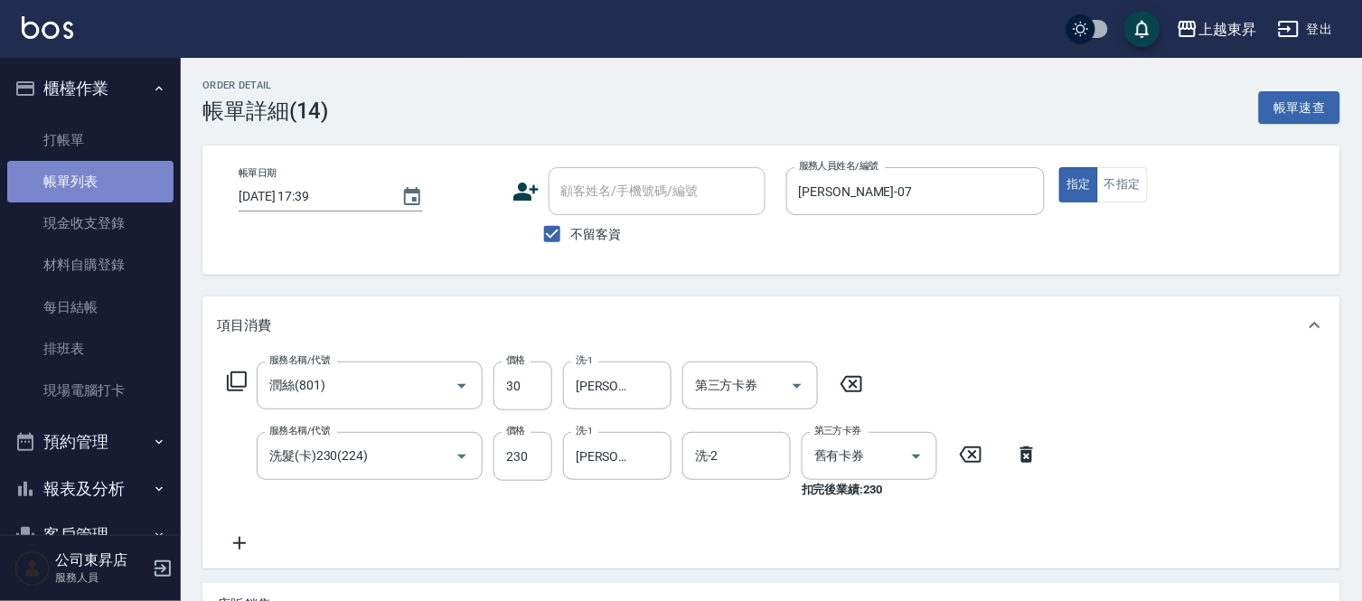
click at [118, 176] on link "帳單列表" at bounding box center [90, 182] width 166 height 42
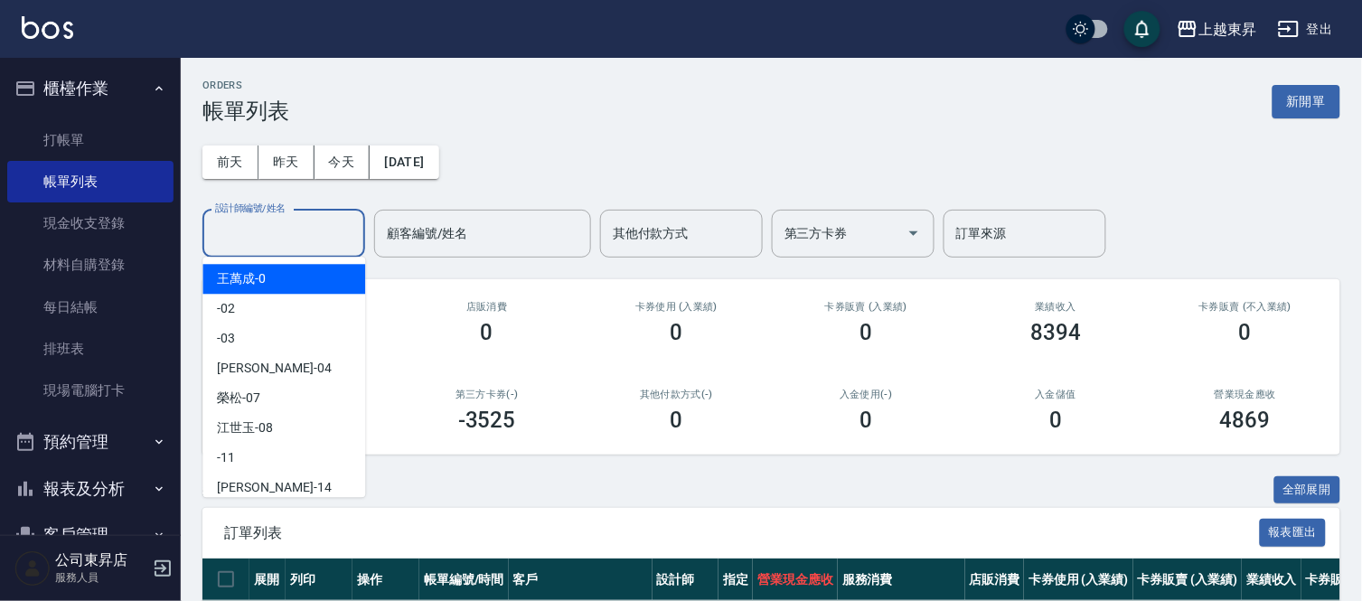
click at [256, 227] on input "設計師編號/姓名" at bounding box center [284, 234] width 146 height 32
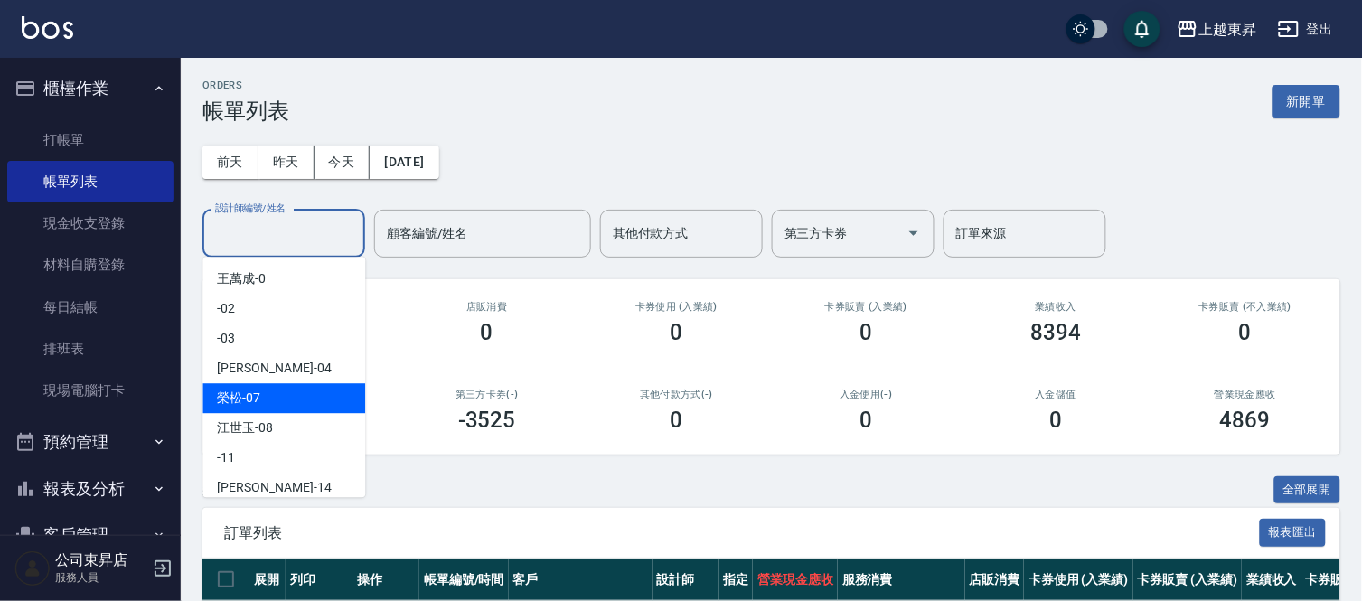
click at [273, 395] on div "[PERSON_NAME] -07" at bounding box center [284, 398] width 163 height 30
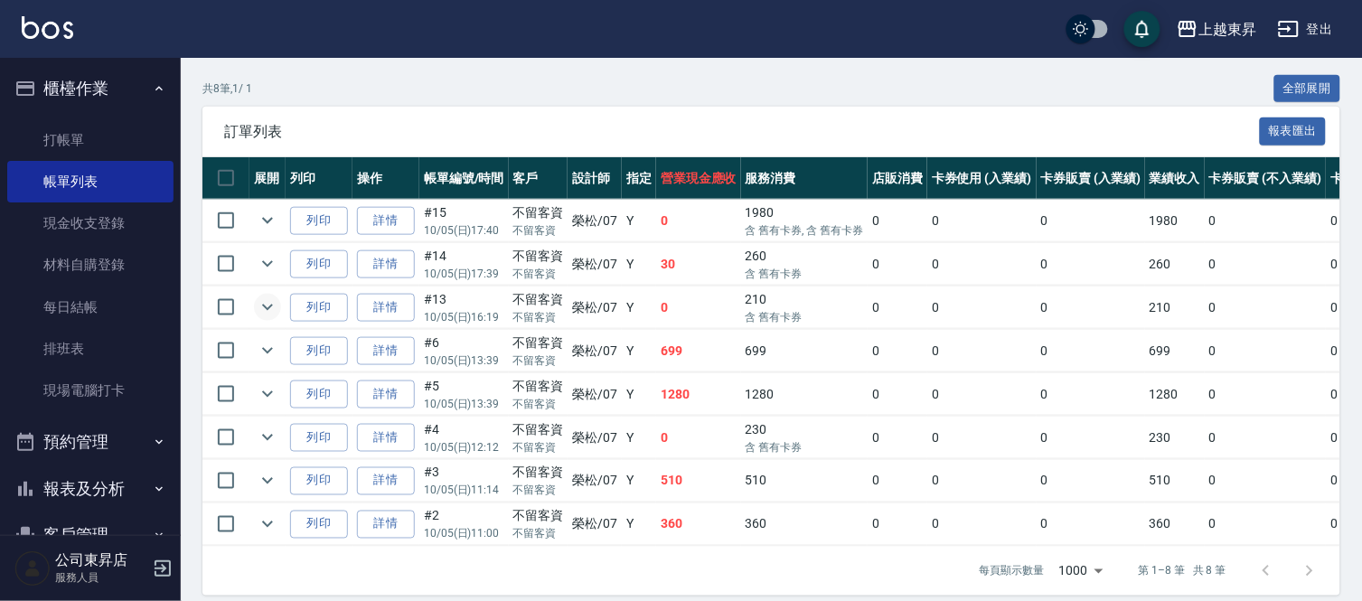
scroll to position [226, 0]
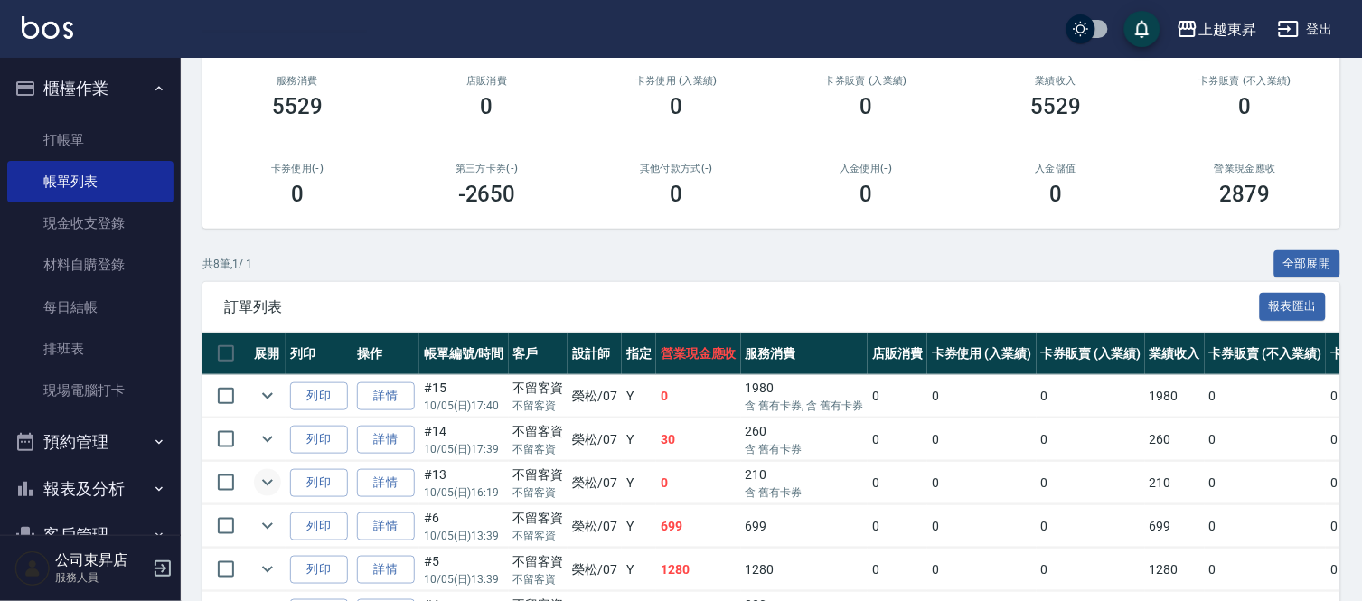
type input "[PERSON_NAME]-07"
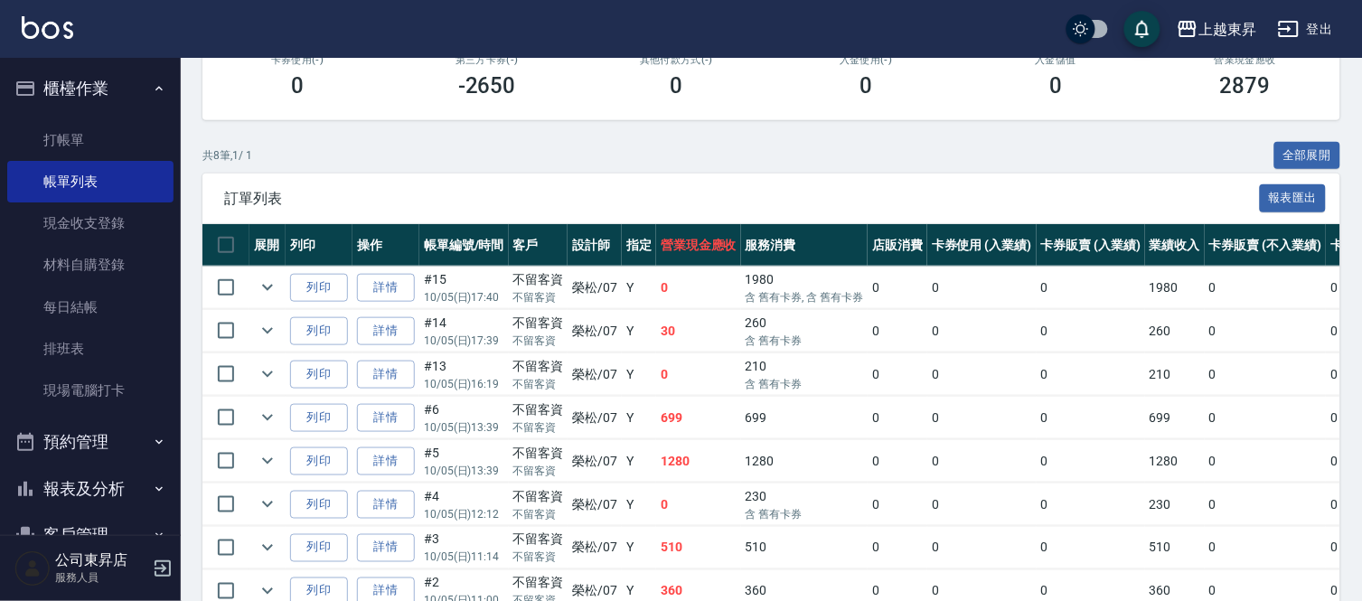
scroll to position [434, 0]
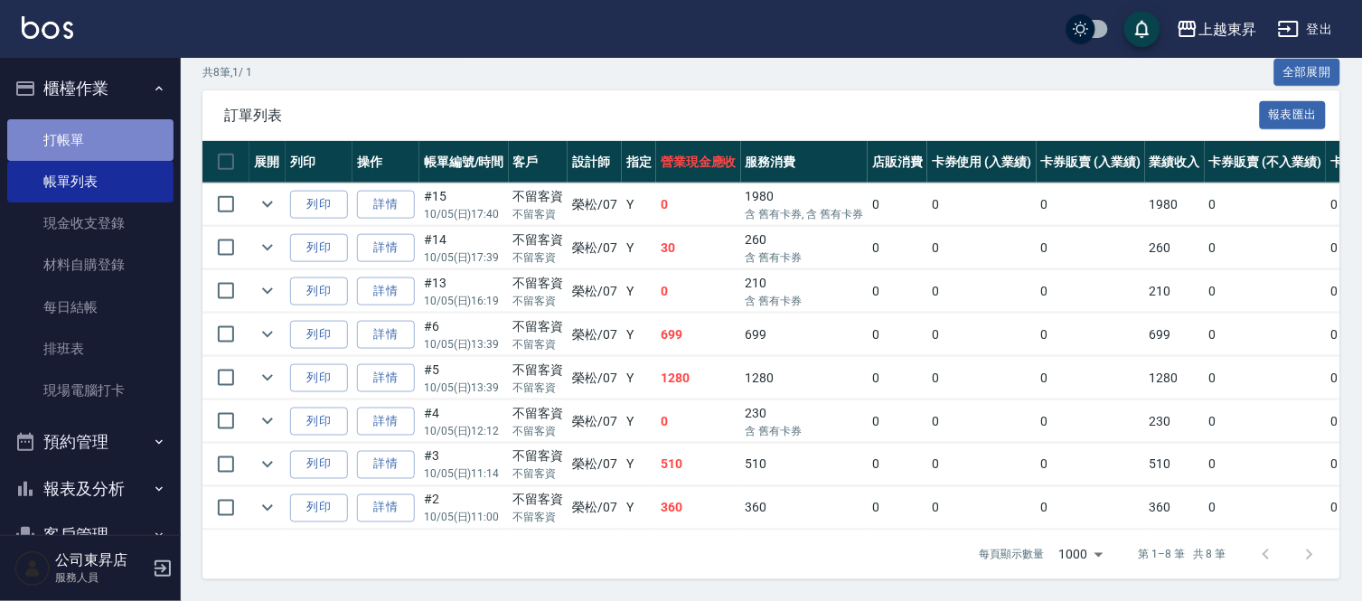
click at [105, 147] on link "打帳單" at bounding box center [90, 140] width 166 height 42
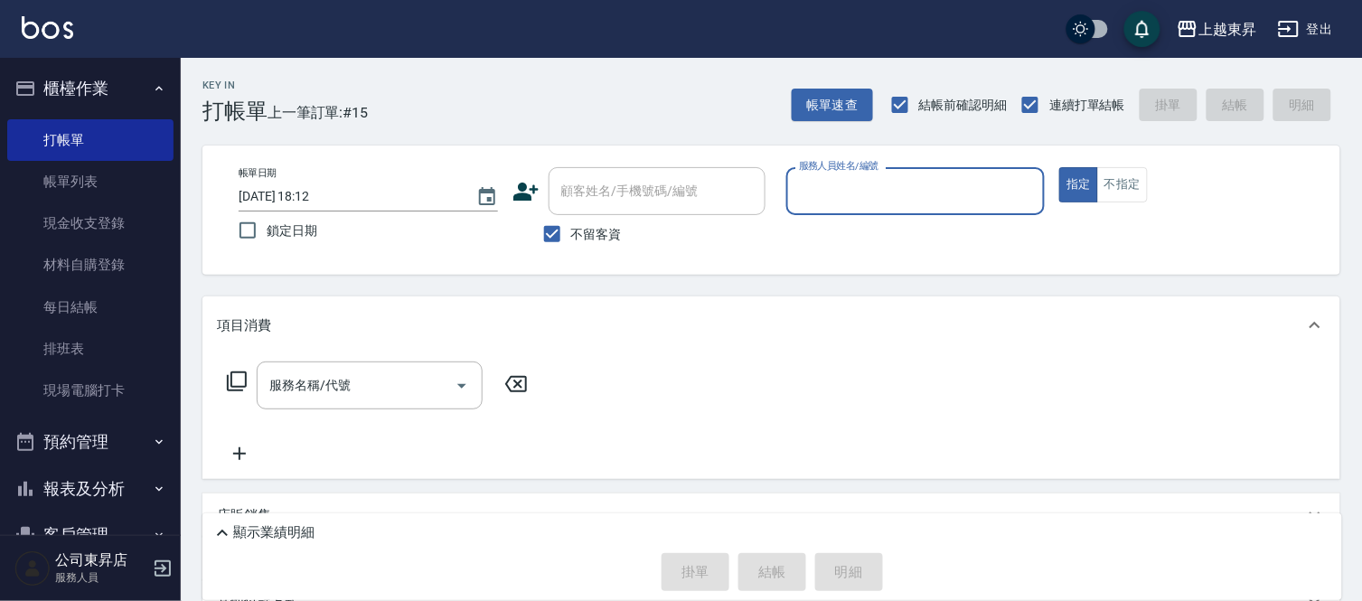
click at [597, 236] on span "不留客資" at bounding box center [596, 234] width 51 height 19
click at [571, 236] on input "不留客資" at bounding box center [552, 234] width 38 height 38
checkbox input "false"
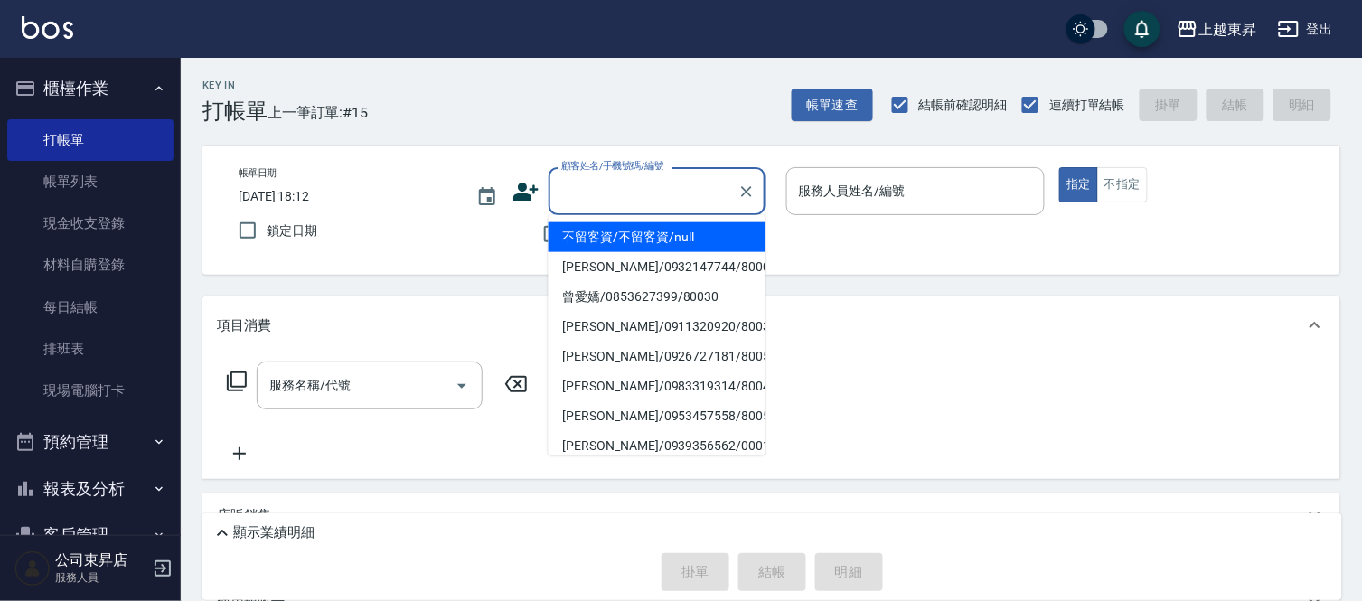
click at [607, 197] on input "顧客姓名/手機號碼/編號" at bounding box center [644, 191] width 174 height 32
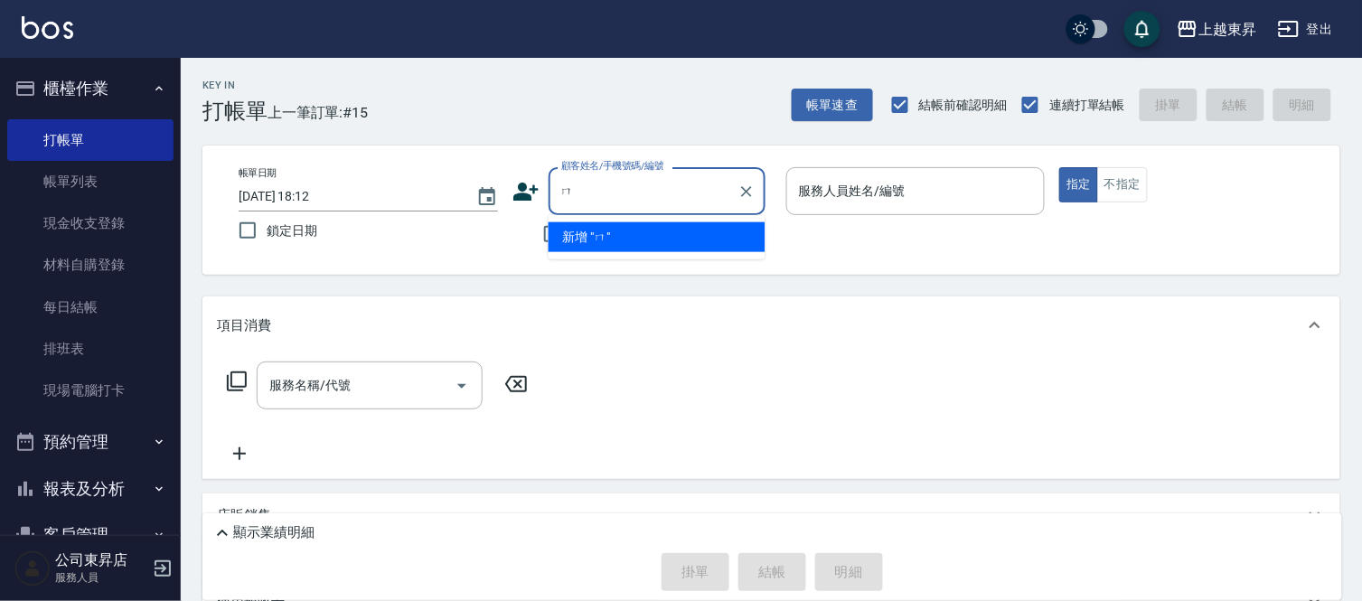
type input "呒"
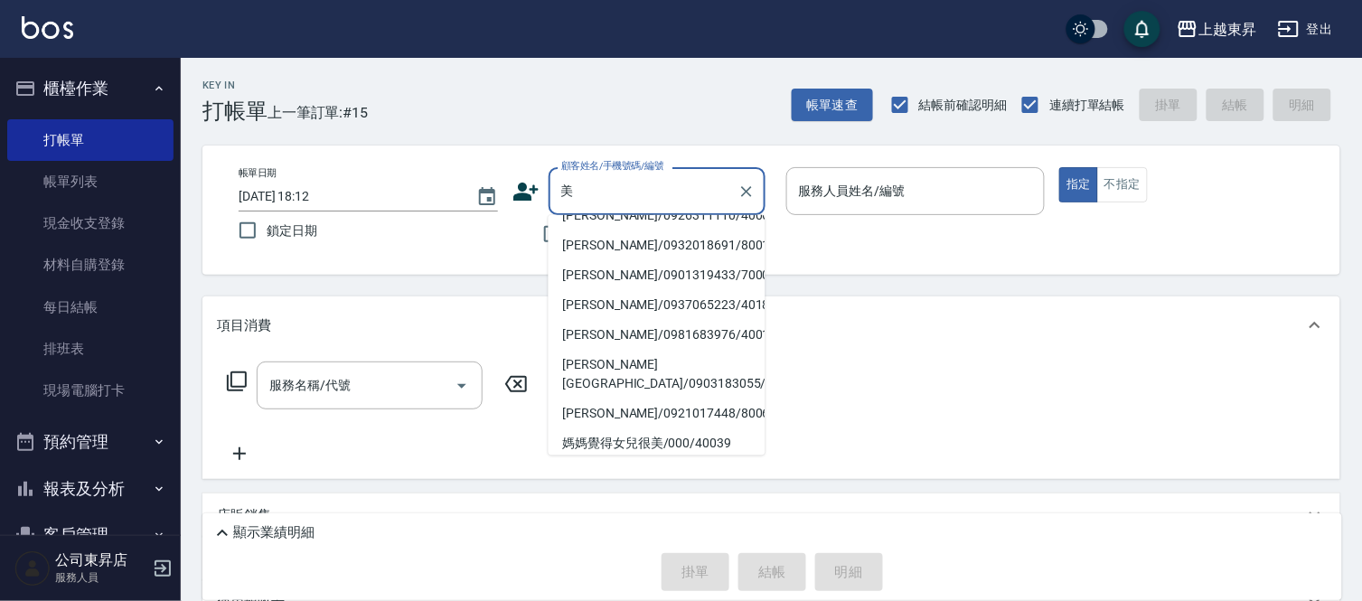
scroll to position [6, 0]
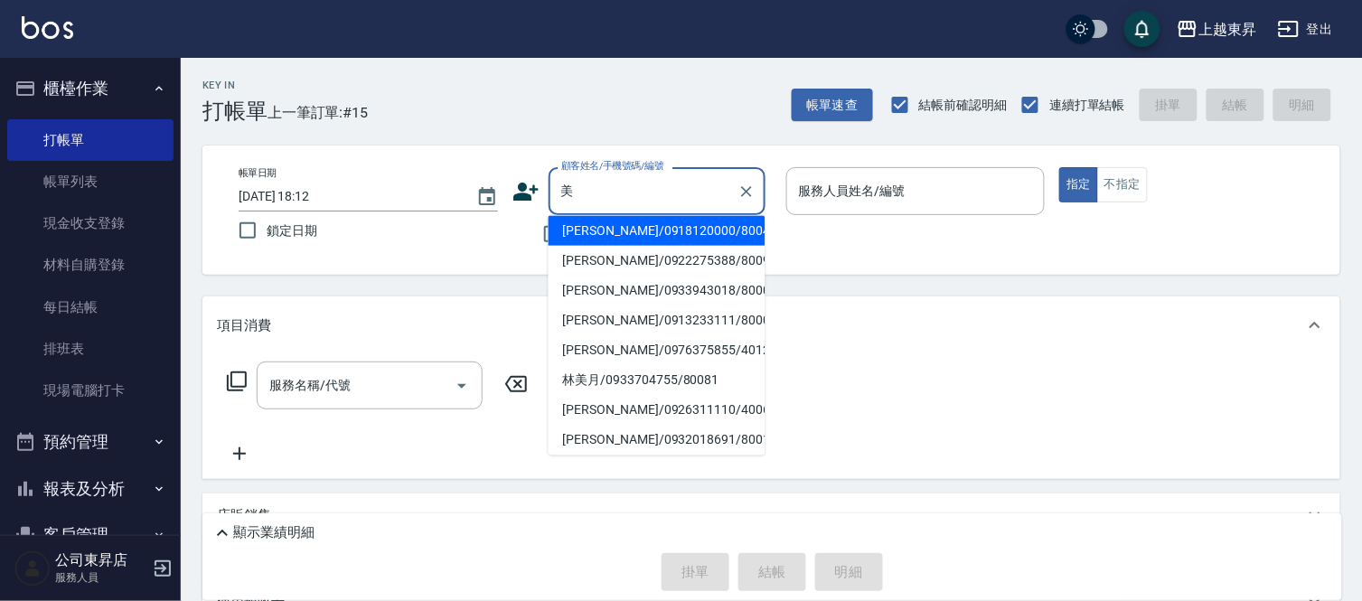
click at [612, 335] on li "[PERSON_NAME]/0976375855/40127" at bounding box center [657, 350] width 217 height 30
type input "[PERSON_NAME]/0976375855/40127"
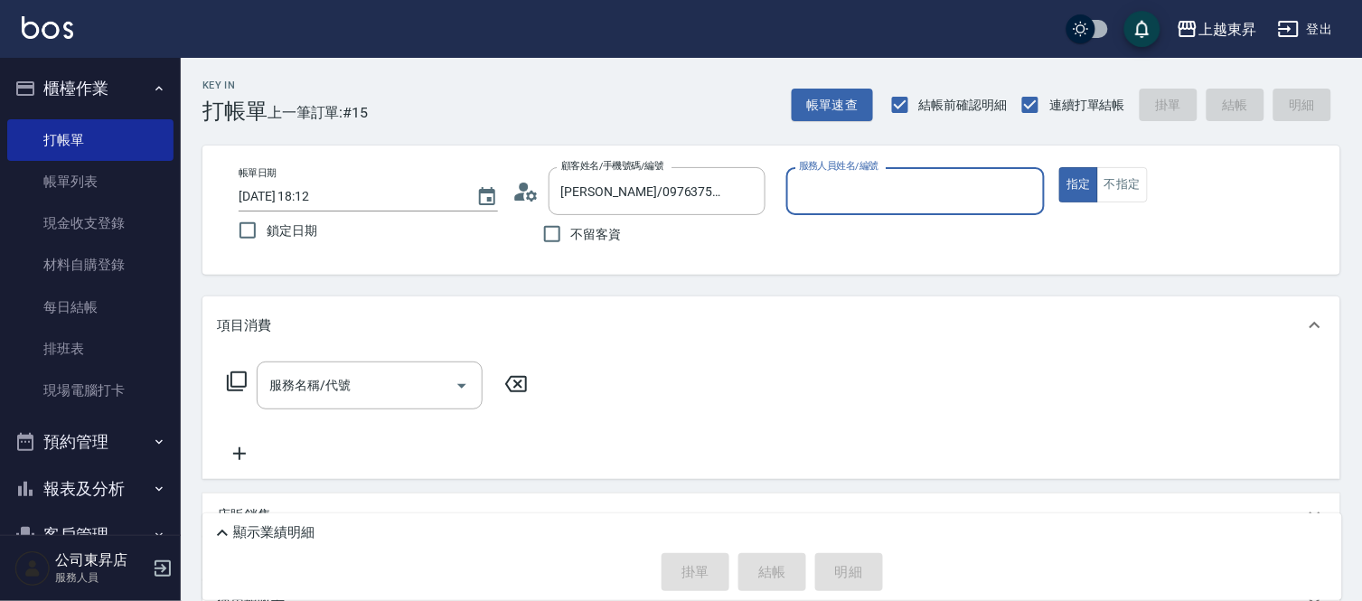
type input "[PERSON_NAME]04"
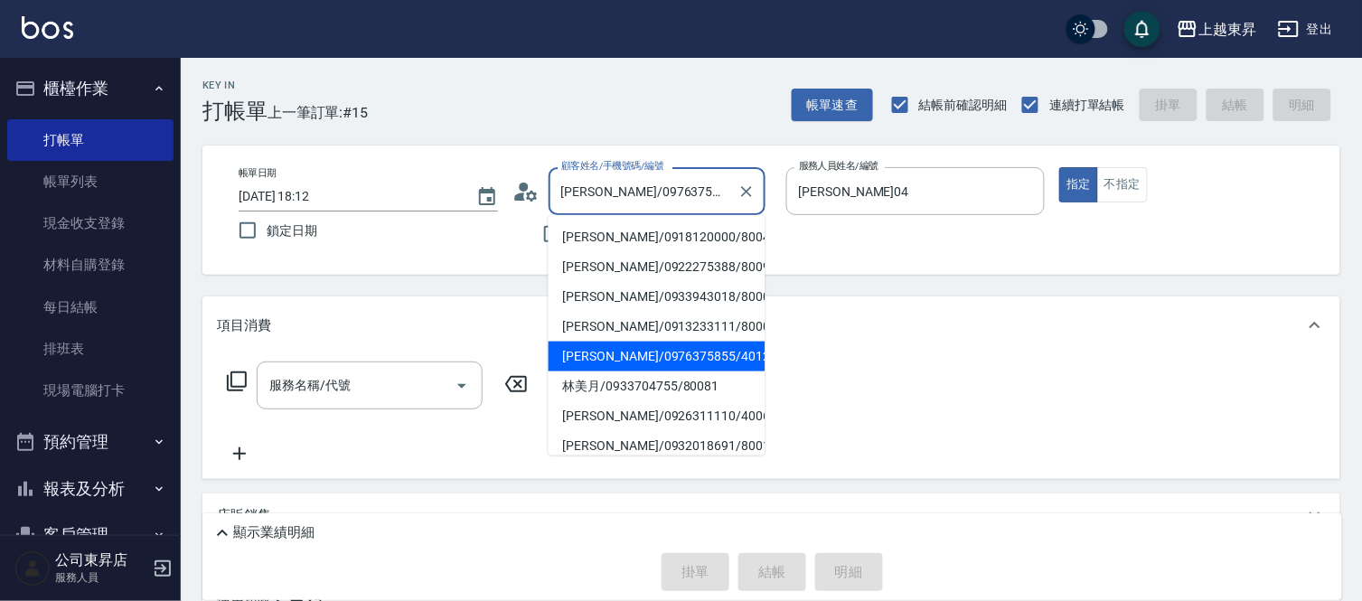
click at [639, 196] on input "[PERSON_NAME]/0976375855/40127" at bounding box center [644, 191] width 174 height 32
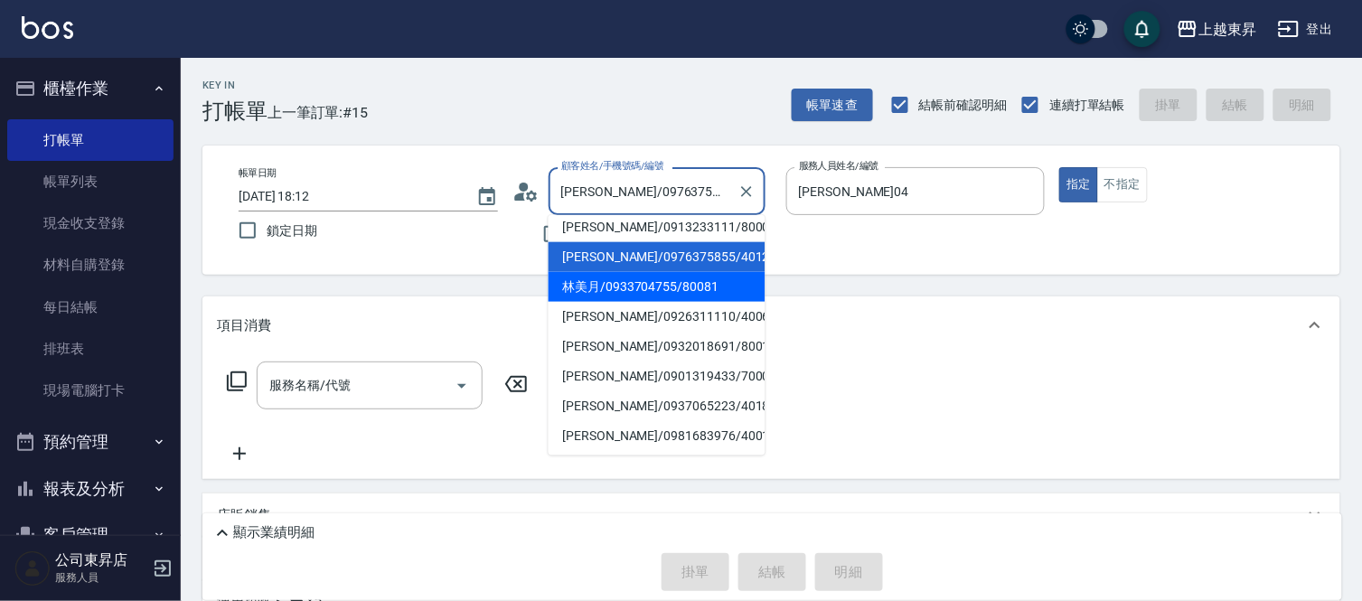
scroll to position [100, 0]
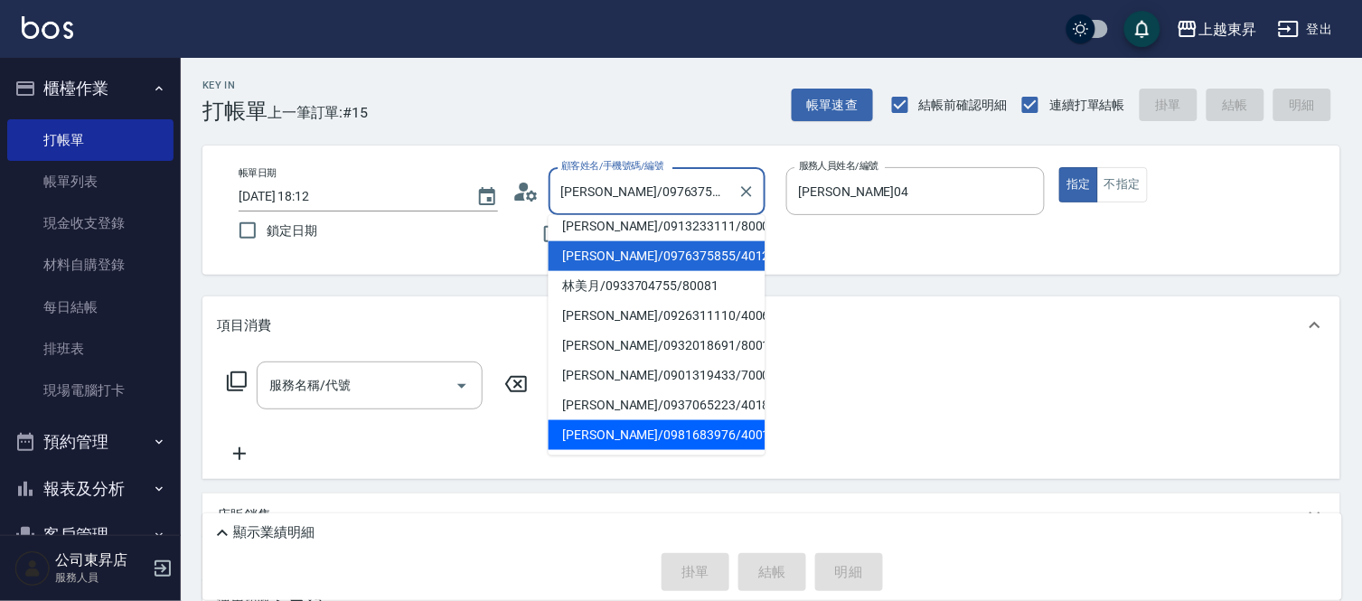
click at [688, 432] on li "[PERSON_NAME]/0981683976/40016" at bounding box center [657, 435] width 217 height 30
type input "[PERSON_NAME]/0981683976/40016"
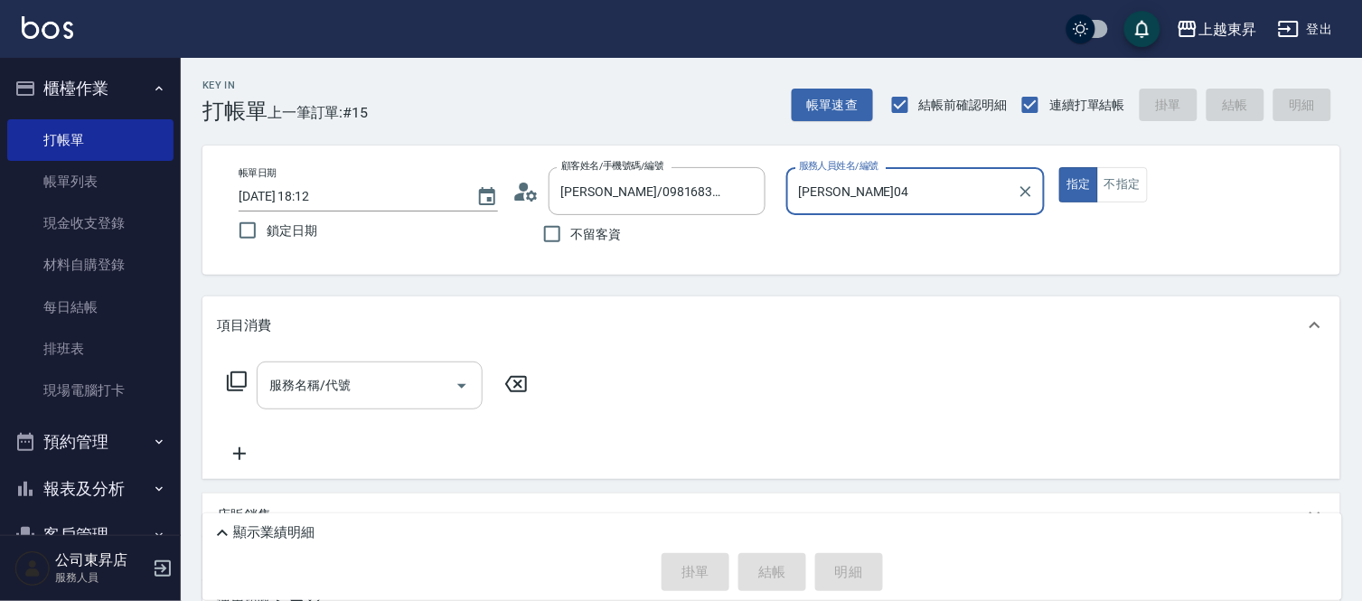
click at [351, 389] on input "服務名稱/代號" at bounding box center [356, 386] width 183 height 32
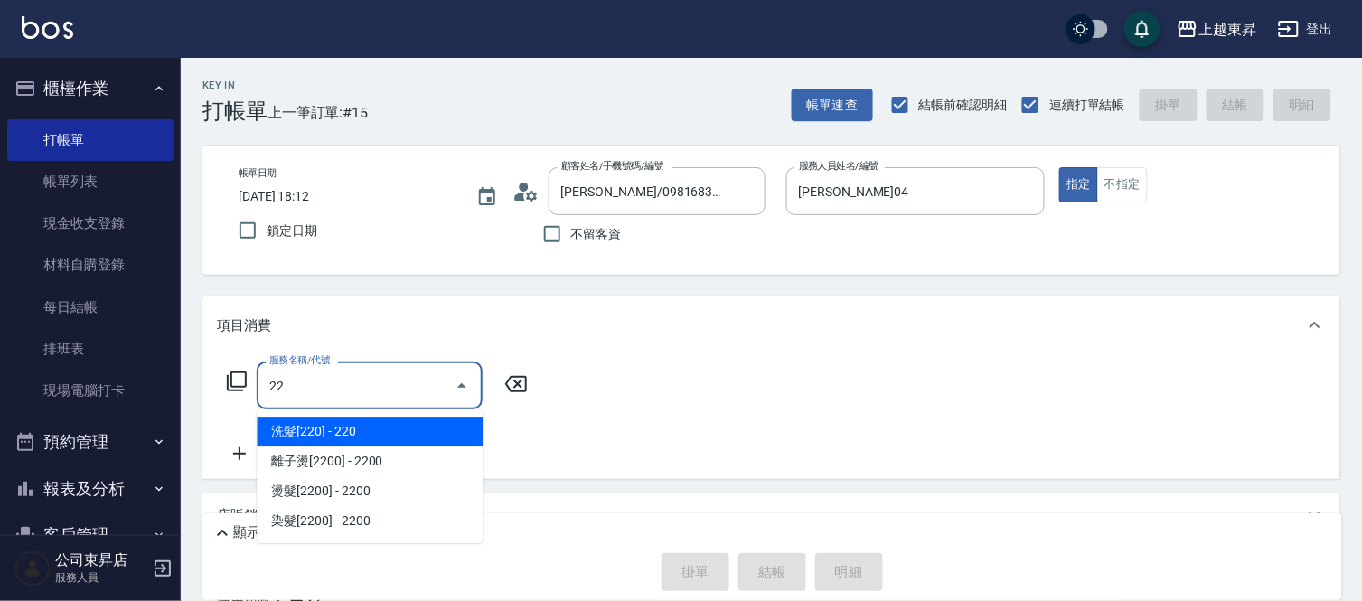
type input "2"
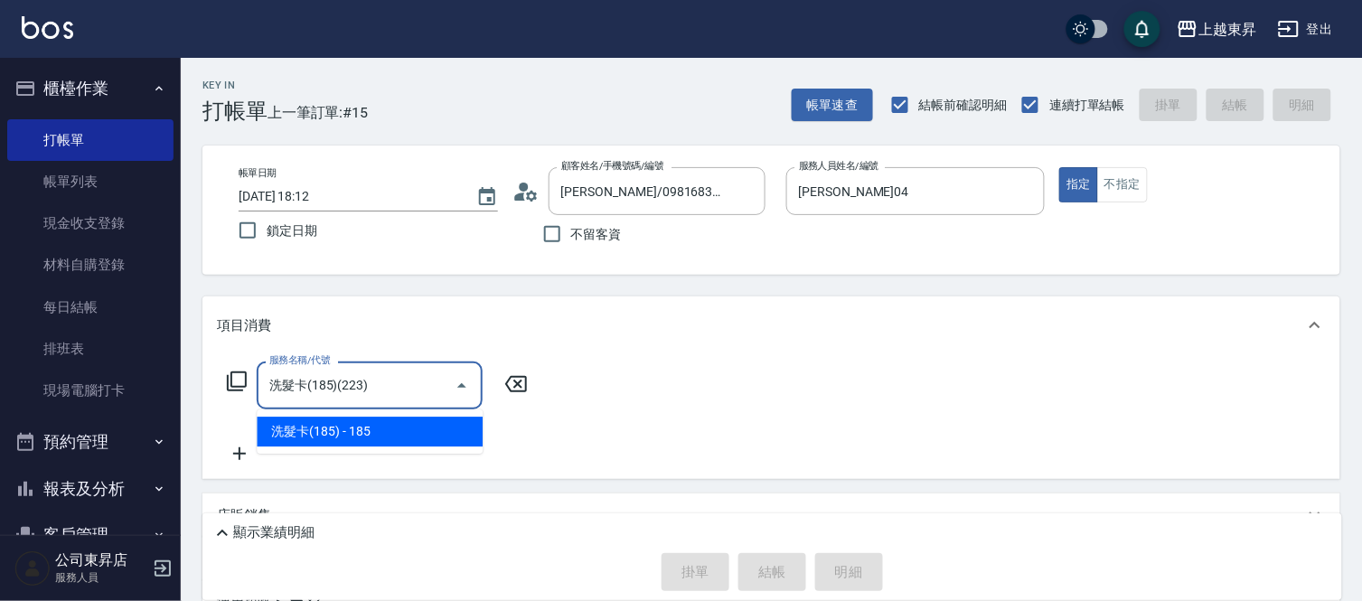
type input "洗髮卡(185)(223)"
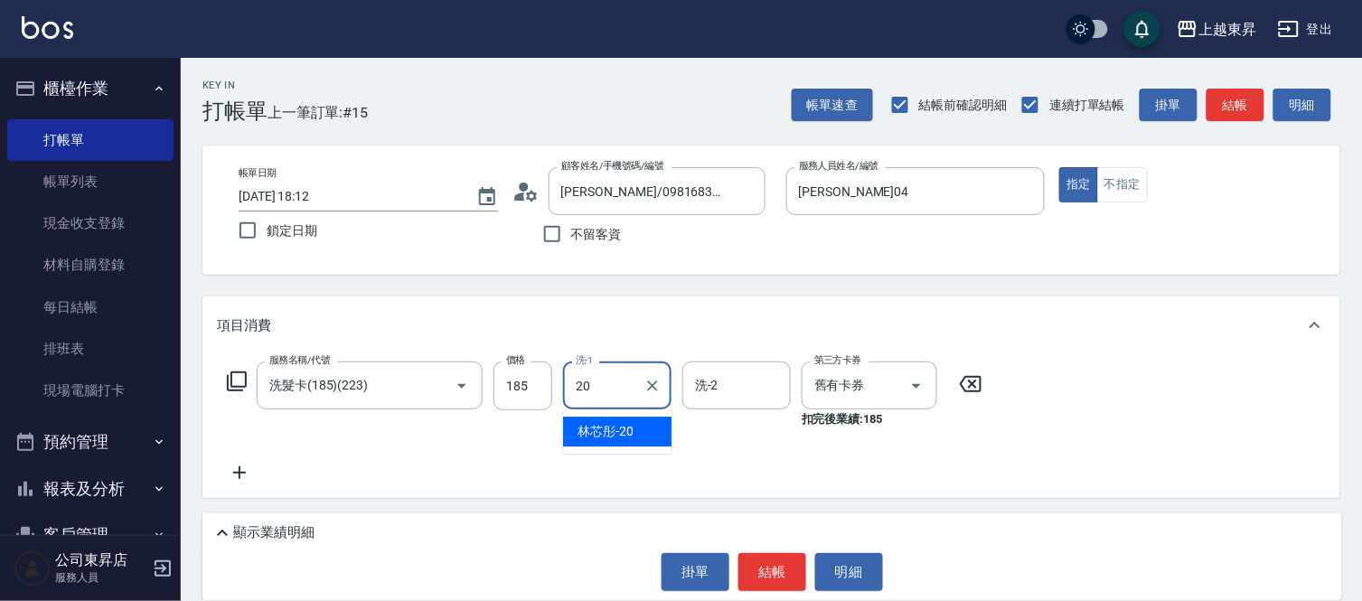
drag, startPoint x: 613, startPoint y: 417, endPoint x: 628, endPoint y: 426, distance: 17.8
click at [617, 418] on div "林芯彤 -20" at bounding box center [617, 432] width 108 height 30
type input "林芯彤-20"
click at [772, 571] on button "結帳" at bounding box center [773, 572] width 68 height 38
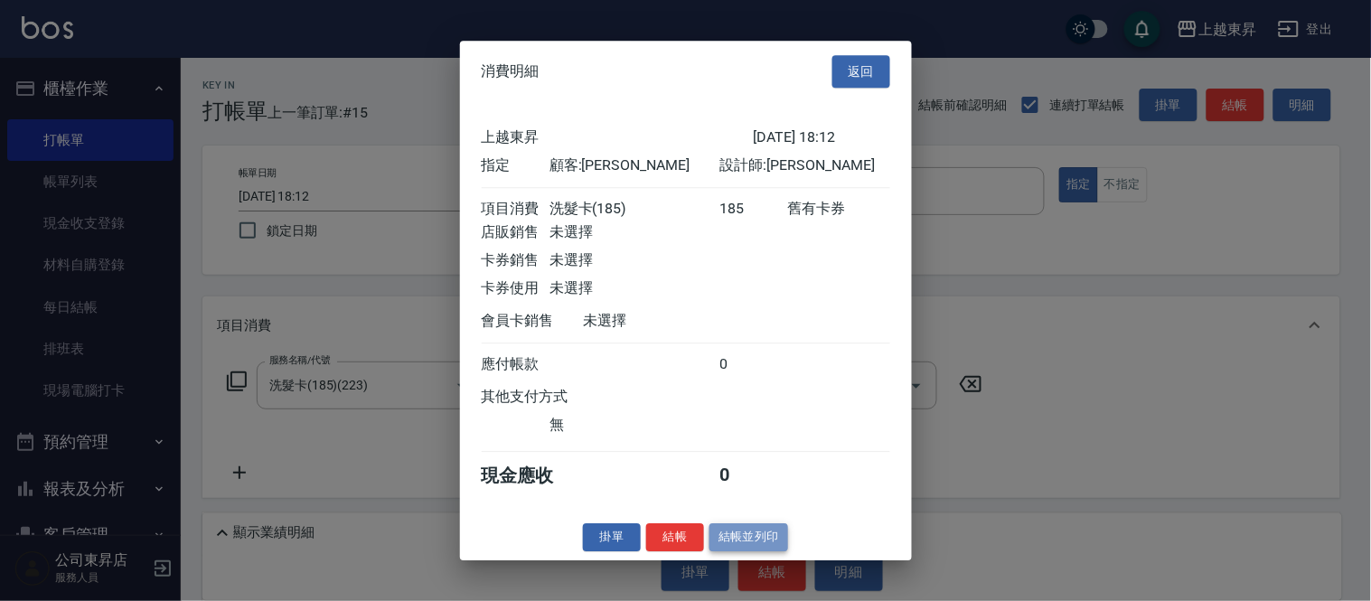
click at [752, 545] on button "結帳並列印" at bounding box center [749, 537] width 79 height 28
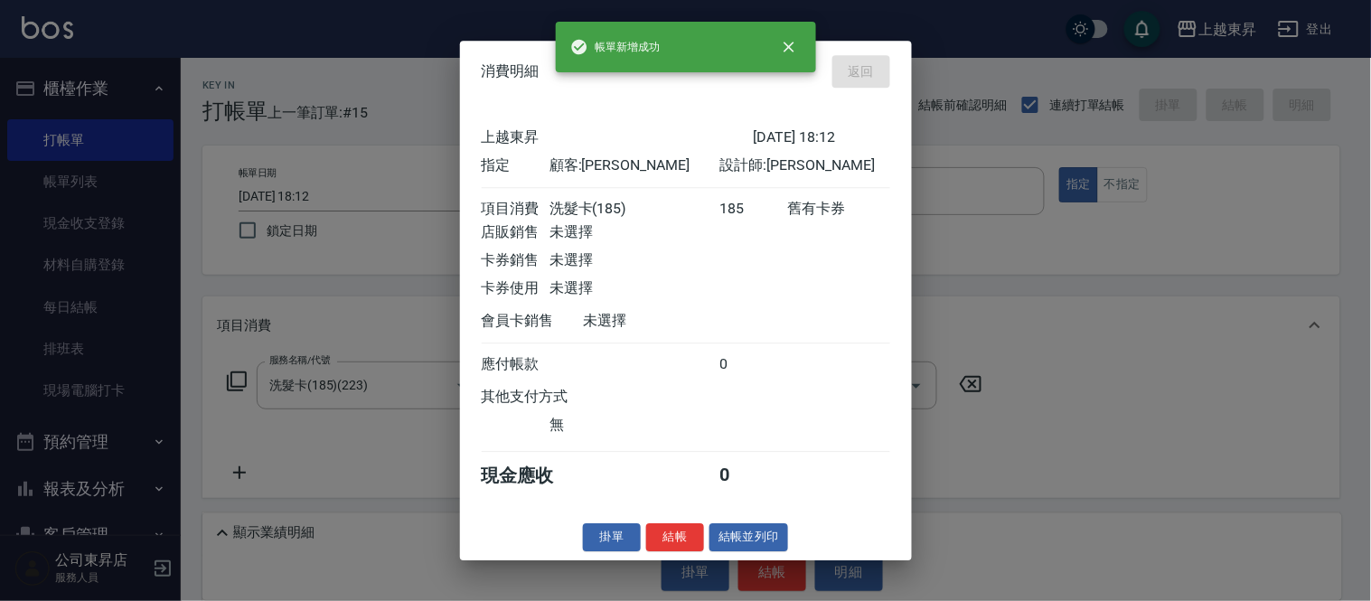
type input "[DATE] 18:15"
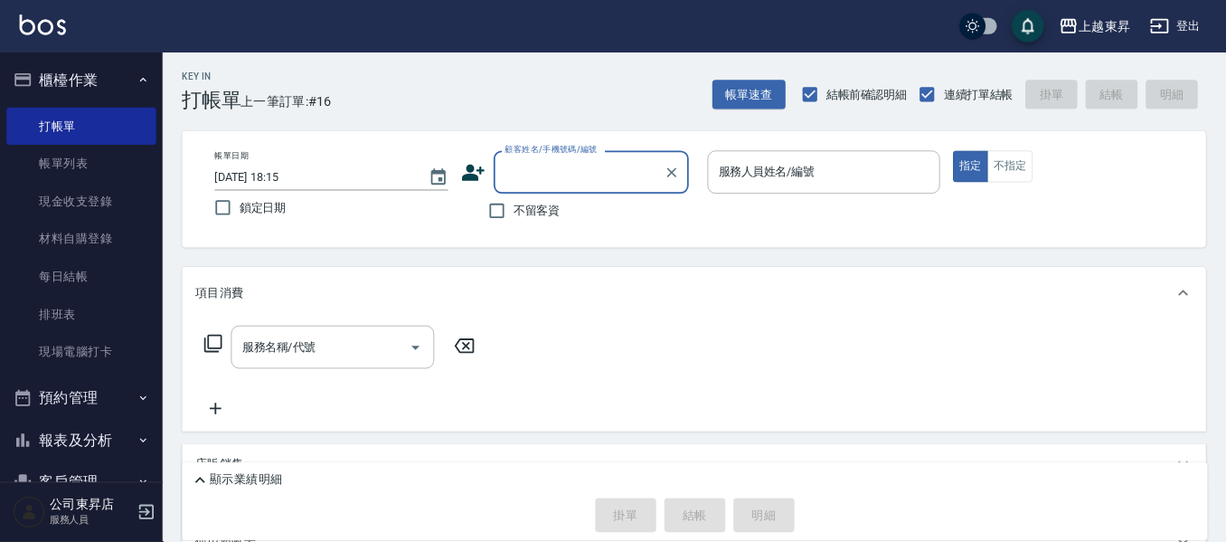
scroll to position [0, 0]
type input "0 0 . 0.."
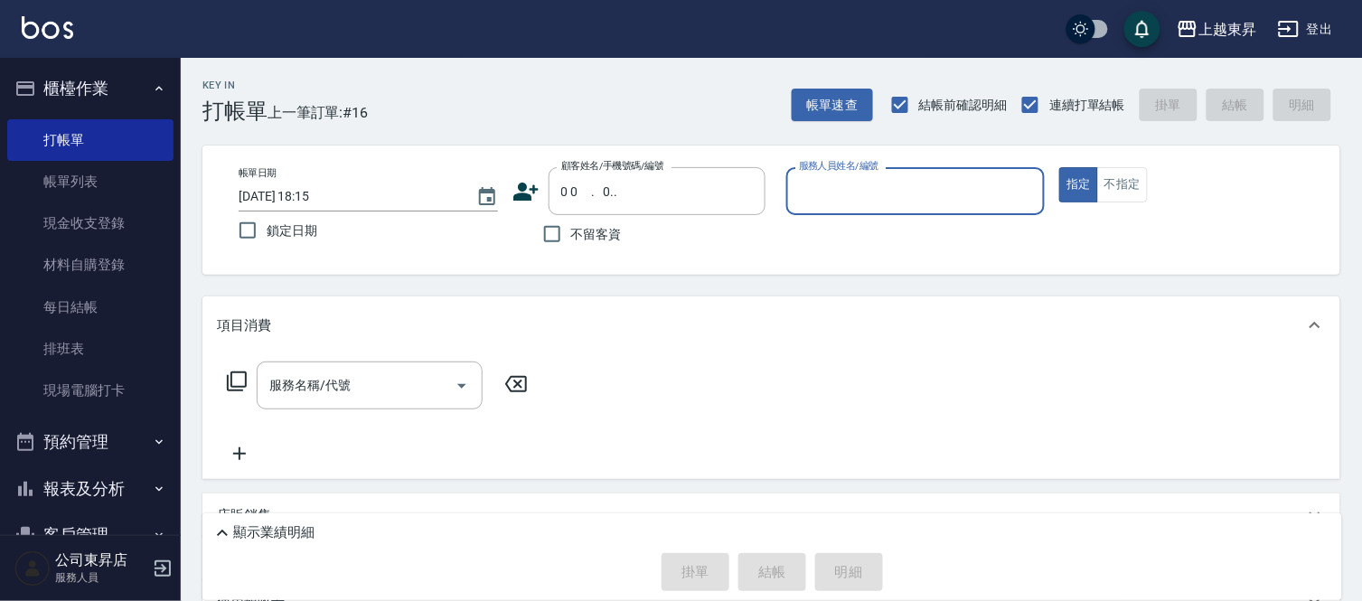
click at [1060, 167] on button "指定" at bounding box center [1079, 184] width 39 height 35
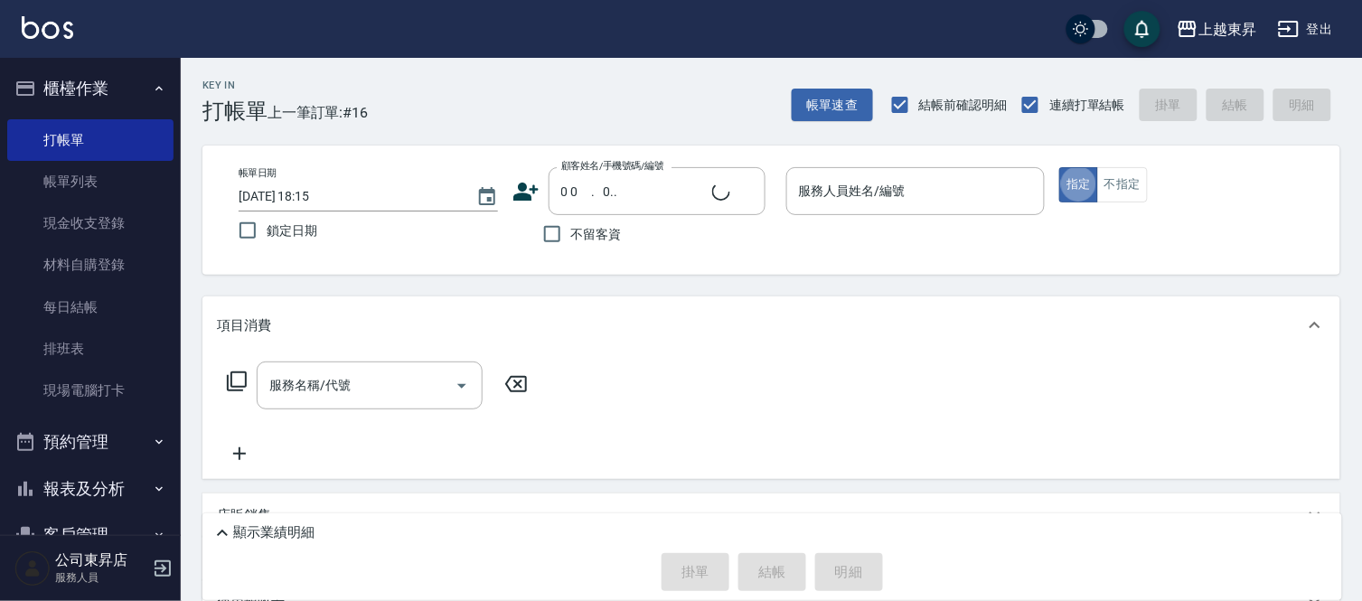
type button "true"
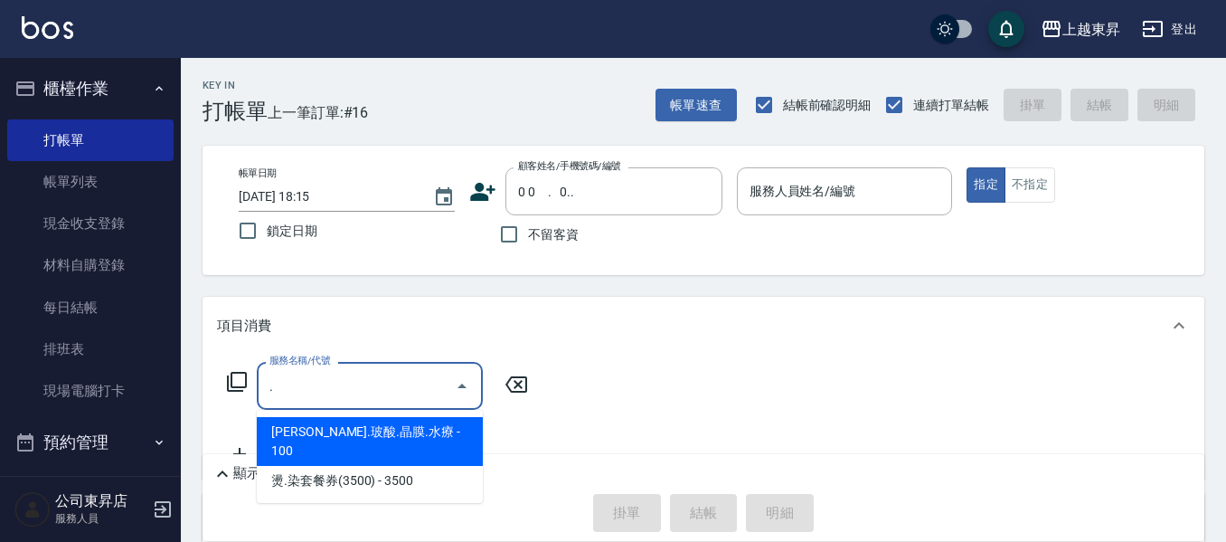
type input "[PERSON_NAME].玻酸.晶膜.水療(619)"
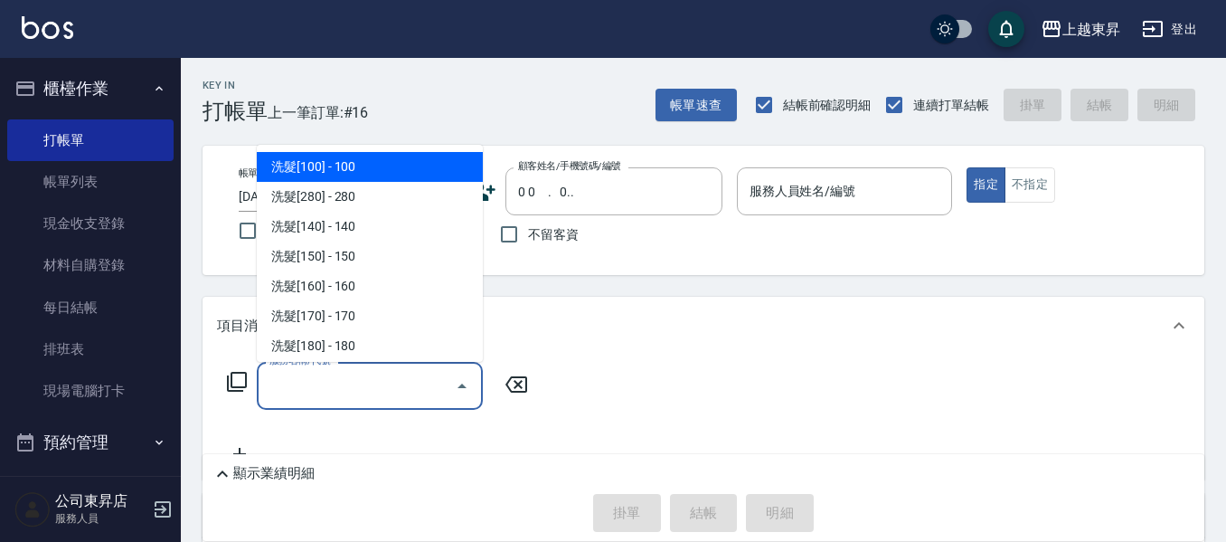
type input "洗髮[100](201)"
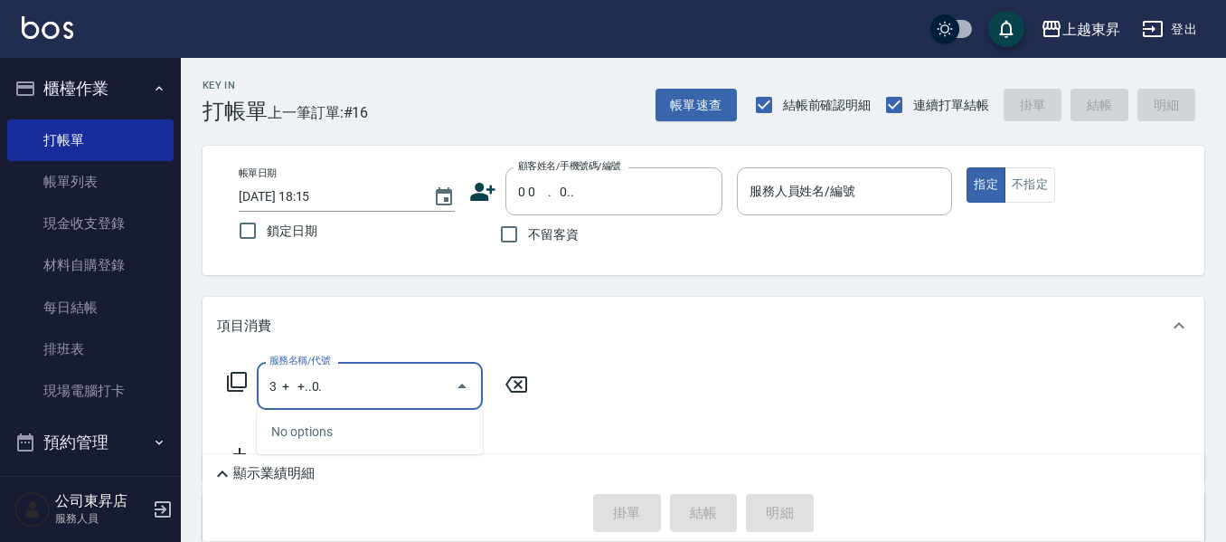
type input "3 + +..0."
click at [198, 48] on div "上越東昇 登出" at bounding box center [613, 29] width 1226 height 58
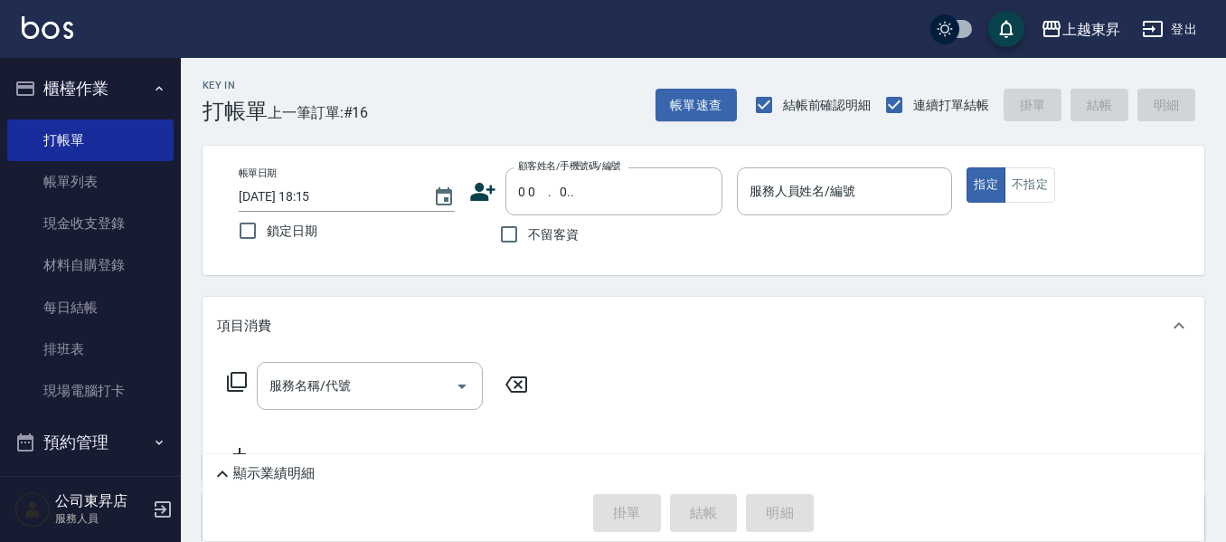
click at [779, 189] on input "服務人員姓名/編號" at bounding box center [845, 191] width 200 height 32
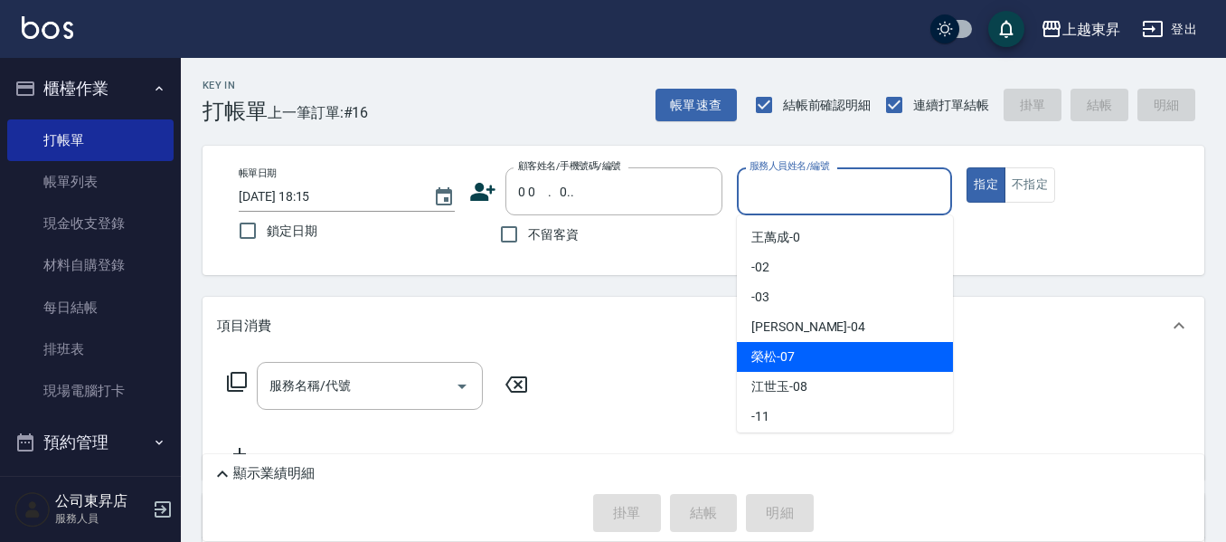
drag, startPoint x: 792, startPoint y: 353, endPoint x: 910, endPoint y: 278, distance: 139.7
click at [802, 346] on div "[PERSON_NAME] -07" at bounding box center [845, 357] width 216 height 30
type input "[PERSON_NAME]-07"
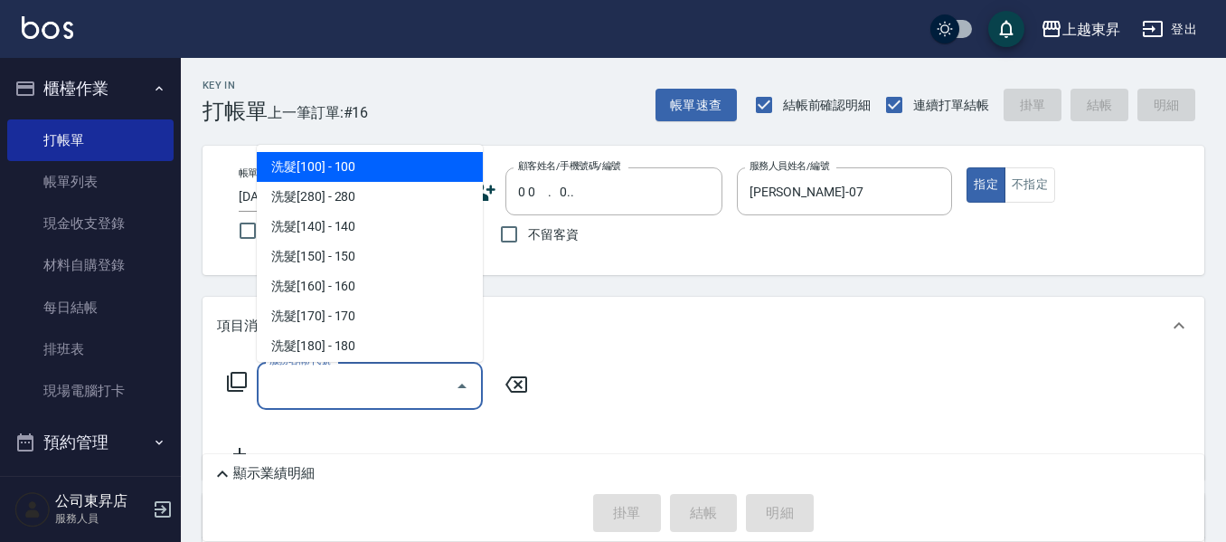
click at [323, 377] on input "服務名稱/代號" at bounding box center [356, 386] width 183 height 32
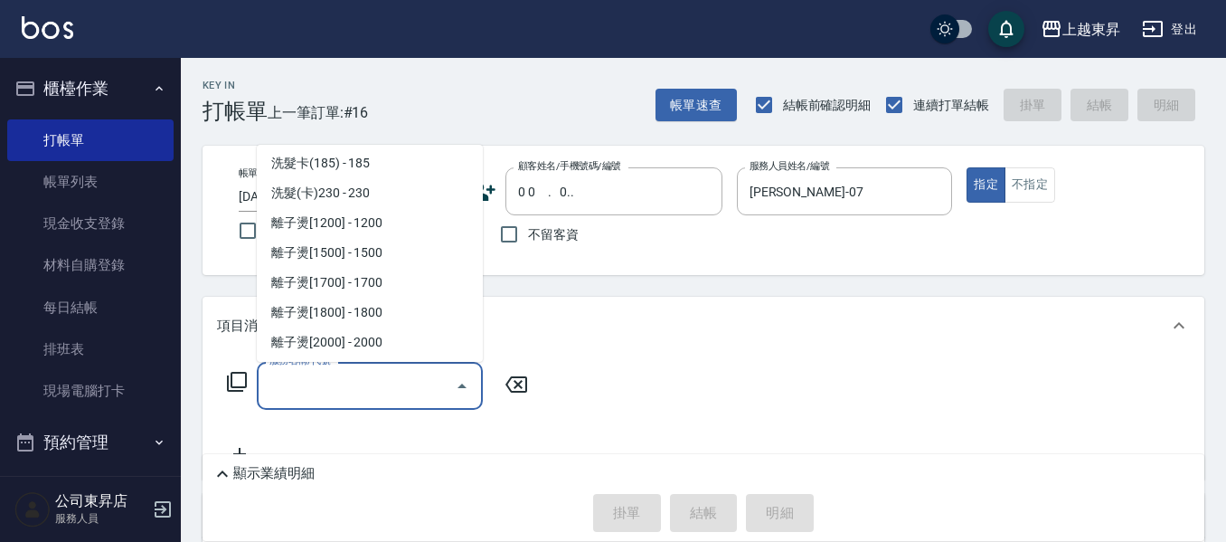
scroll to position [542, 0]
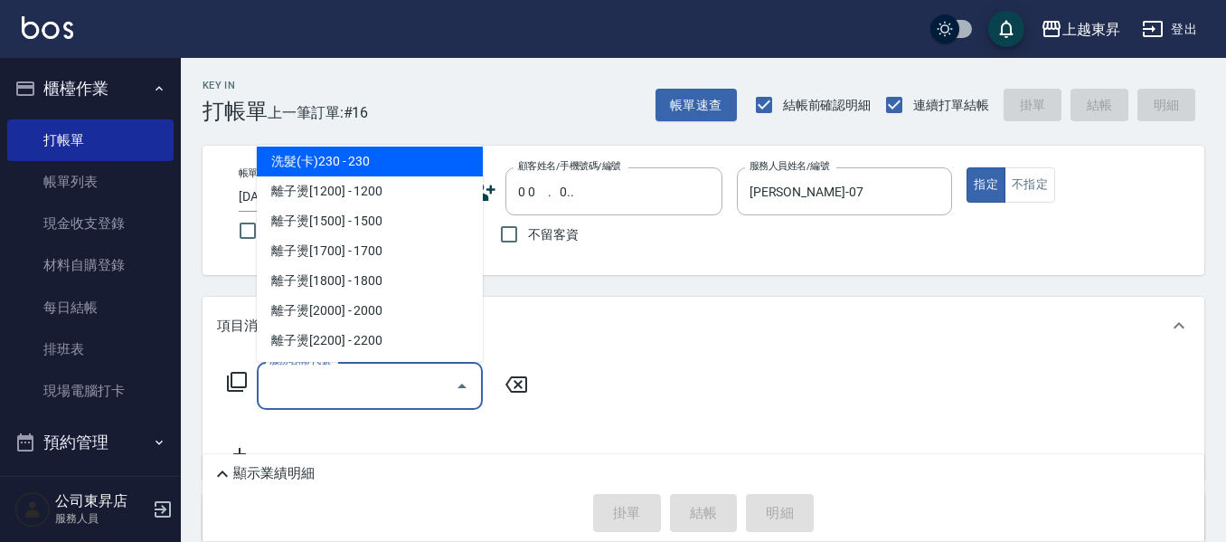
click at [365, 158] on span "洗髮(卡)230 - 230" at bounding box center [370, 161] width 226 height 30
type input "洗髮(卡)230(224)"
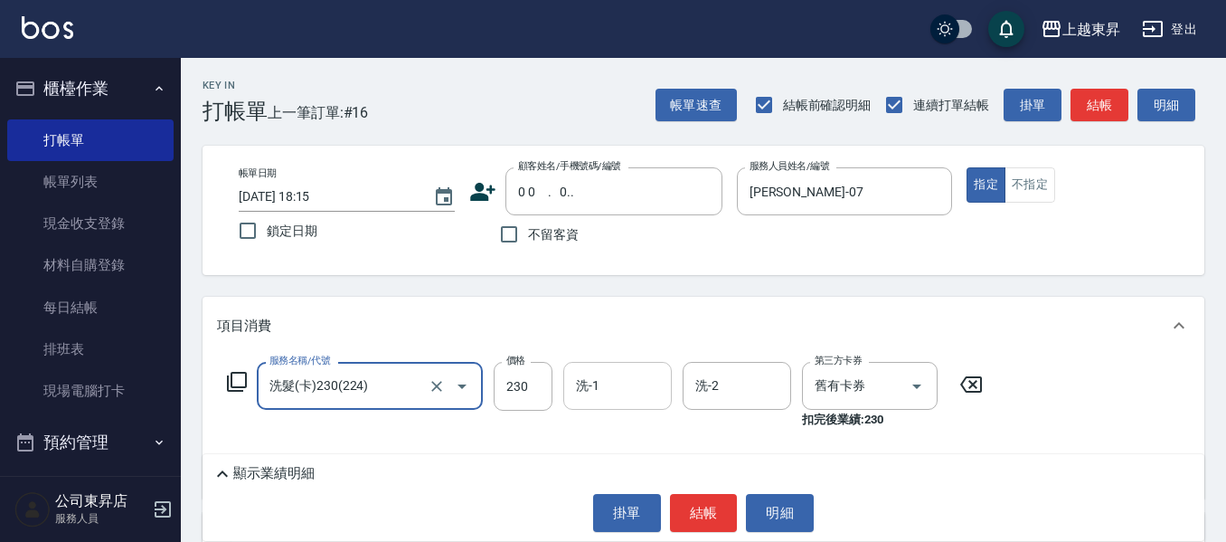
click at [599, 381] on input "洗-1" at bounding box center [617, 386] width 92 height 32
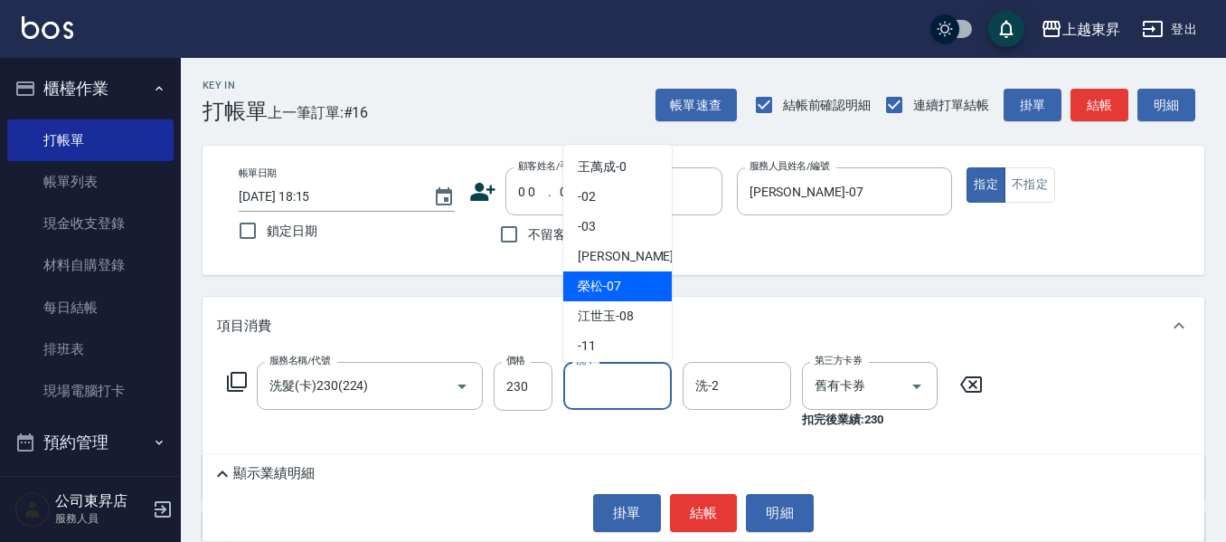
click at [584, 278] on span "[PERSON_NAME] -07" at bounding box center [599, 286] width 43 height 19
type input "[PERSON_NAME]-07"
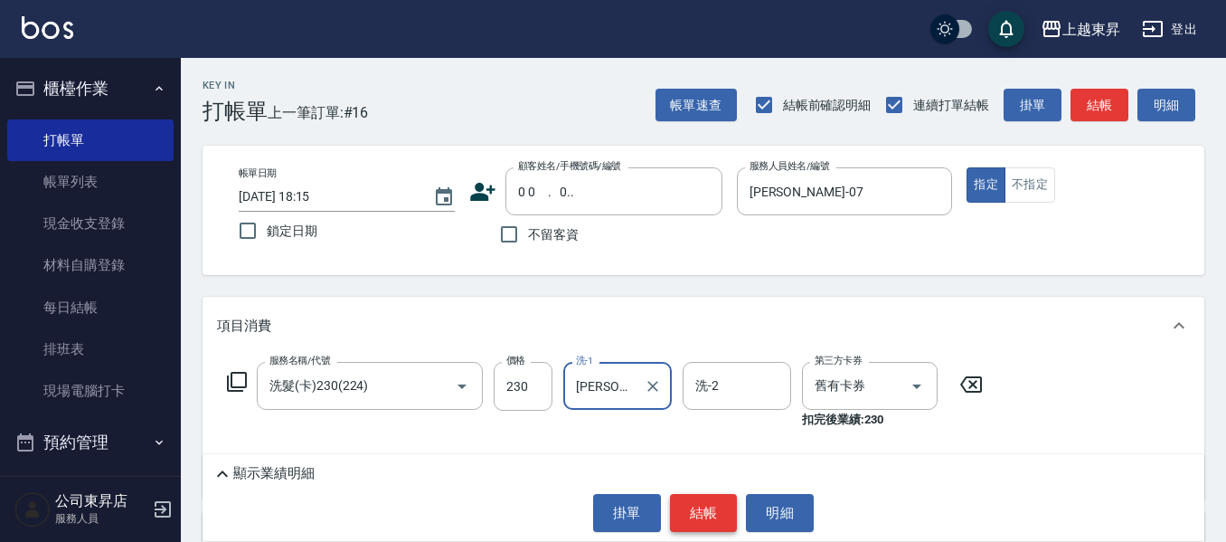
click at [719, 515] on button "結帳" at bounding box center [704, 513] width 68 height 38
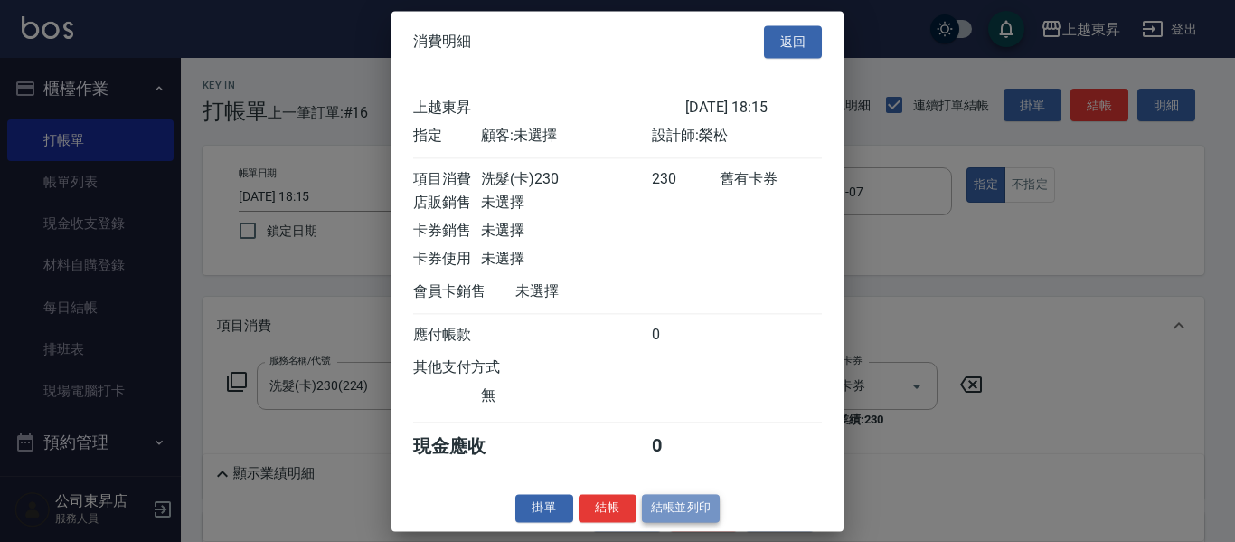
click at [688, 514] on button "結帳並列印" at bounding box center [681, 508] width 79 height 28
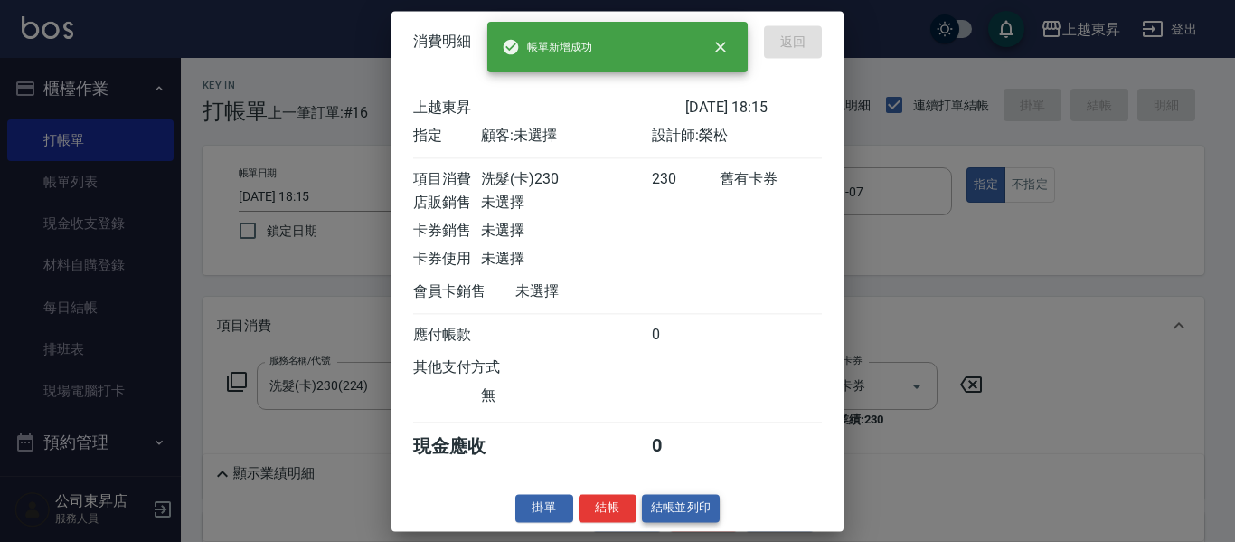
type input "[DATE] 18:37"
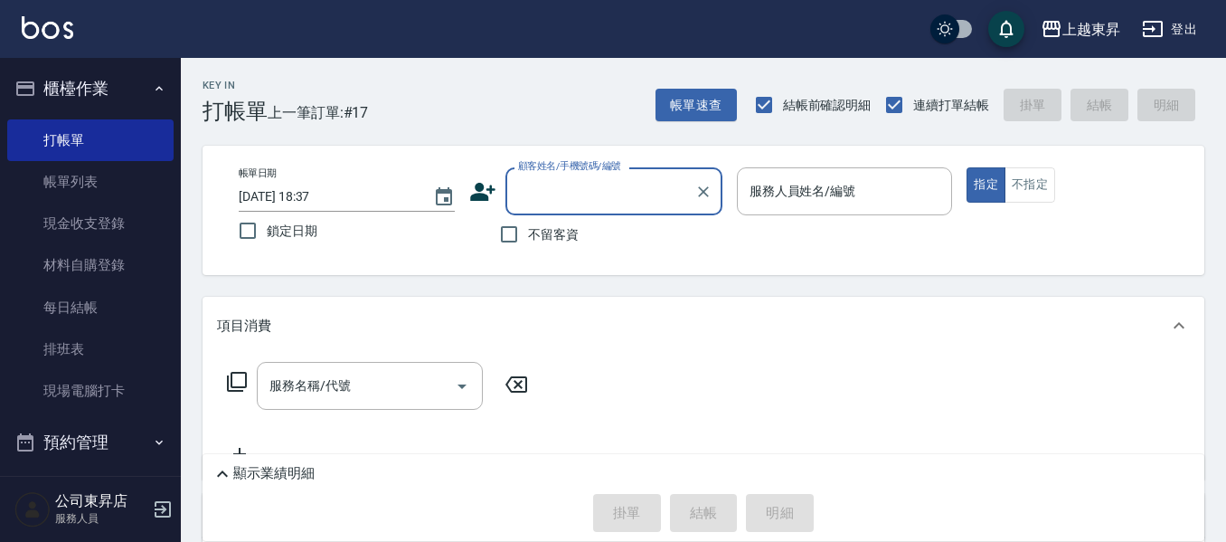
drag, startPoint x: 73, startPoint y: 176, endPoint x: 287, endPoint y: 323, distance: 259.5
click at [76, 177] on link "帳單列表" at bounding box center [90, 182] width 166 height 42
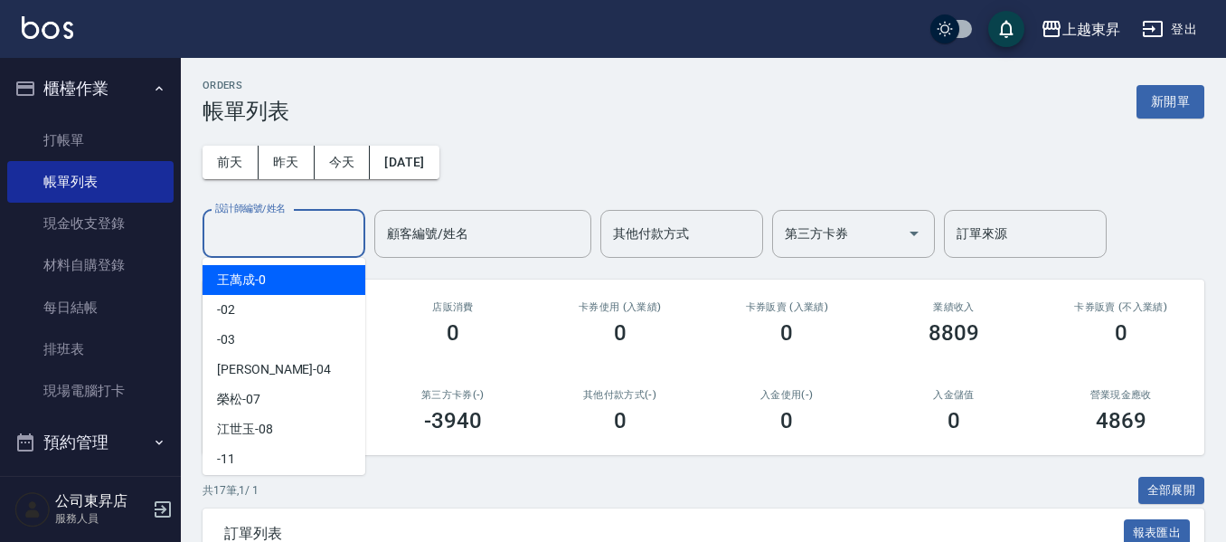
click at [235, 229] on input "設計師編號/姓名" at bounding box center [284, 234] width 146 height 32
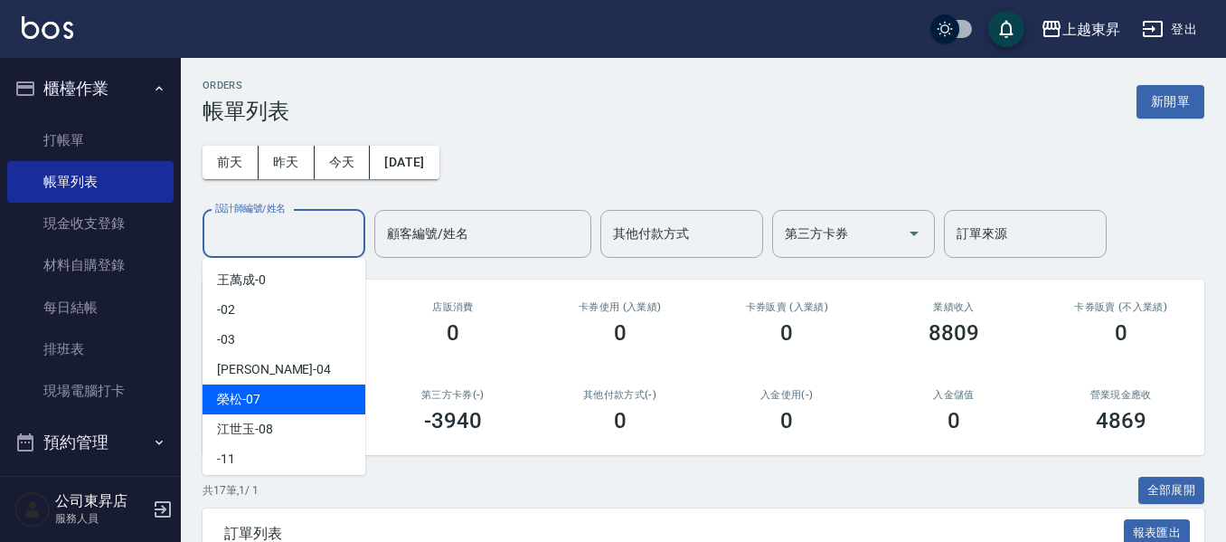
click at [227, 395] on span "[PERSON_NAME] -07" at bounding box center [238, 399] width 43 height 19
type input "[PERSON_NAME]-07"
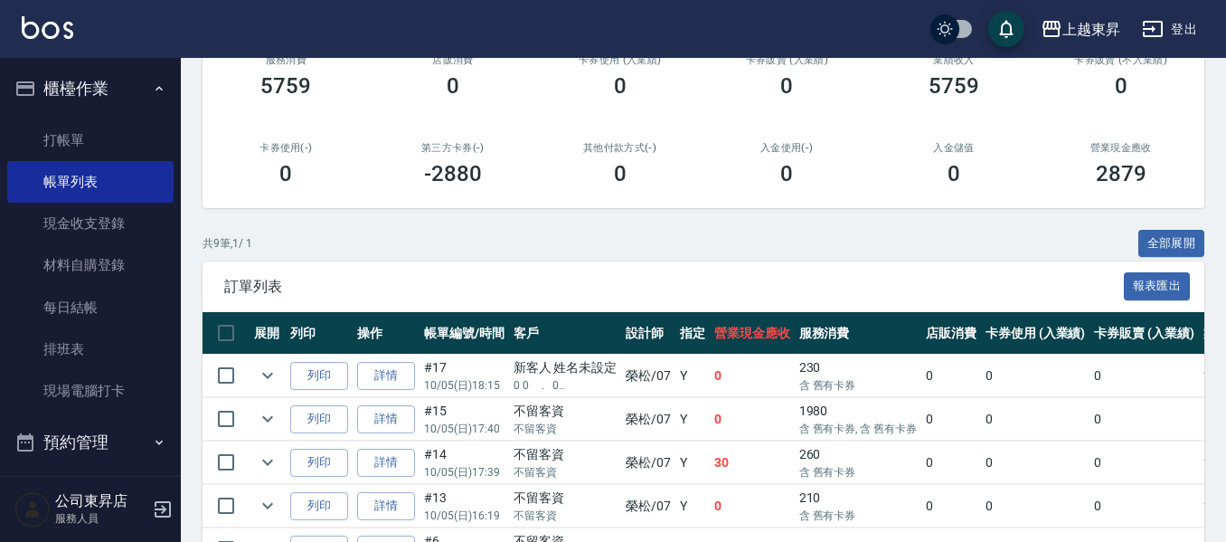
scroll to position [173, 0]
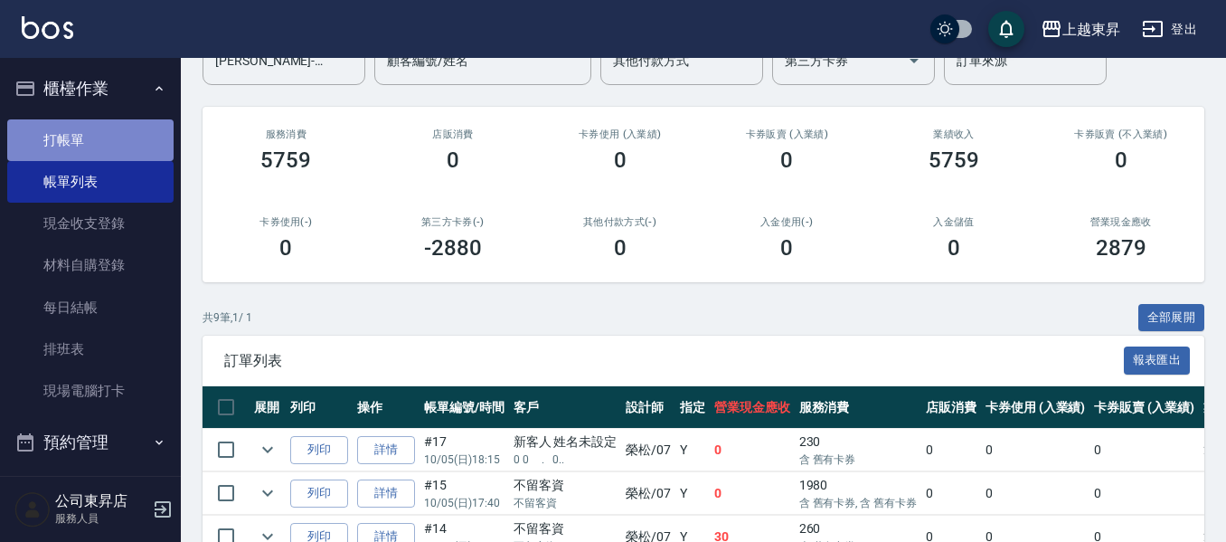
click at [99, 128] on link "打帳單" at bounding box center [90, 140] width 166 height 42
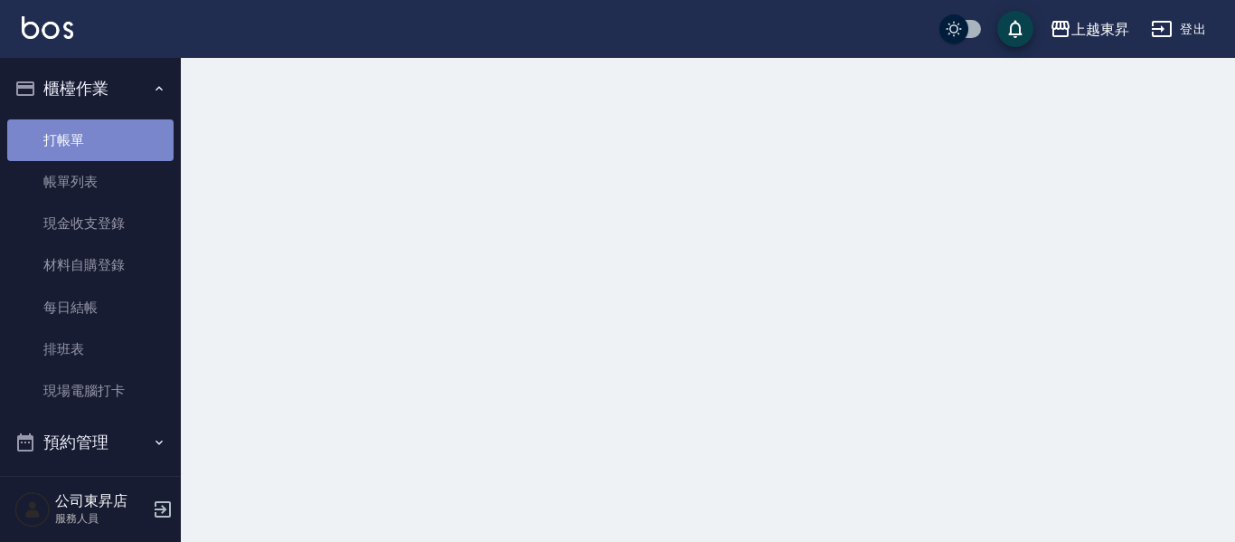
click at [99, 128] on link "打帳單" at bounding box center [90, 140] width 166 height 42
click at [92, 128] on link "打帳單" at bounding box center [90, 140] width 166 height 42
